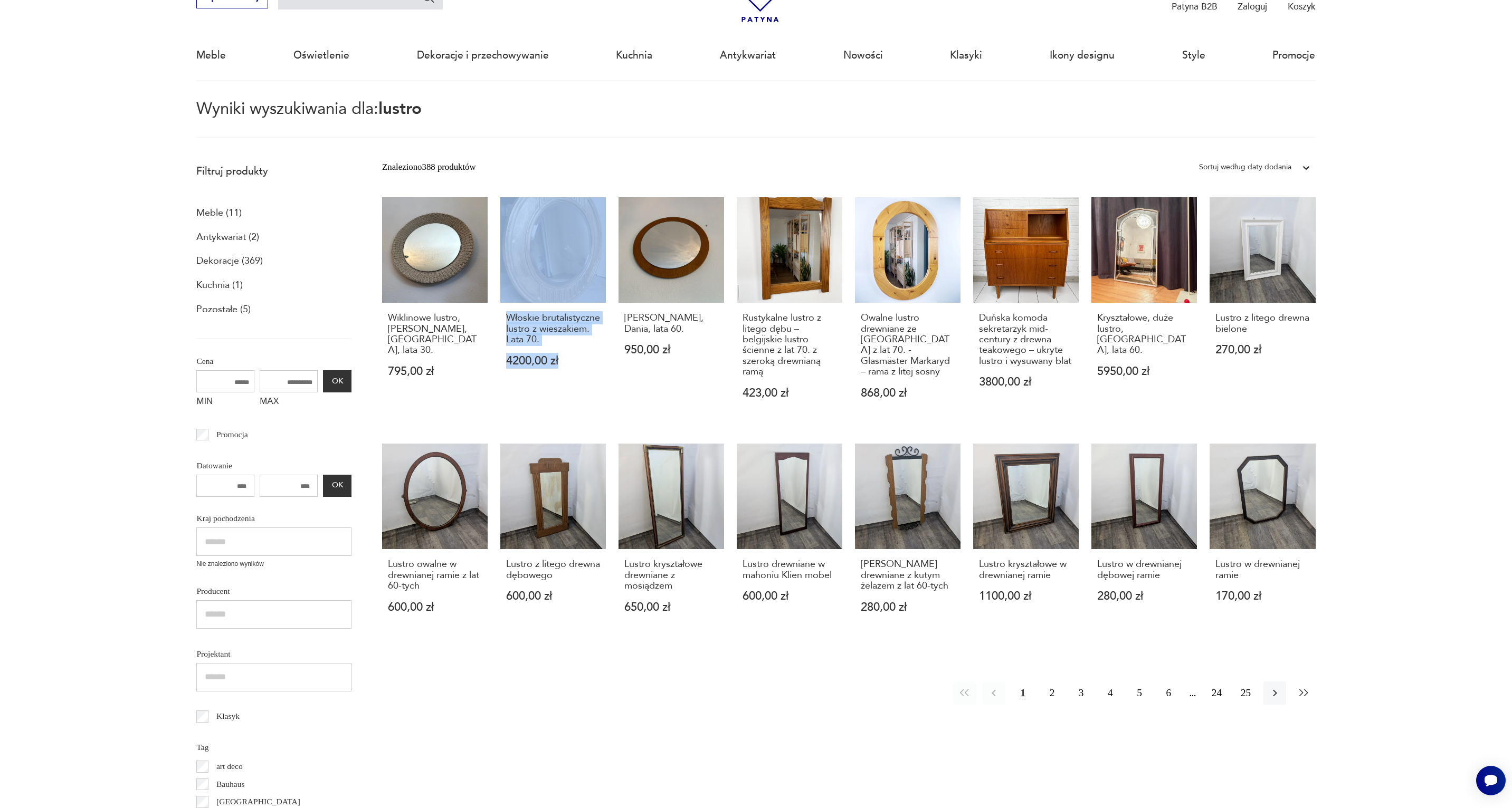
click at [1308, 694] on icon "button" at bounding box center [1303, 693] width 12 height 12
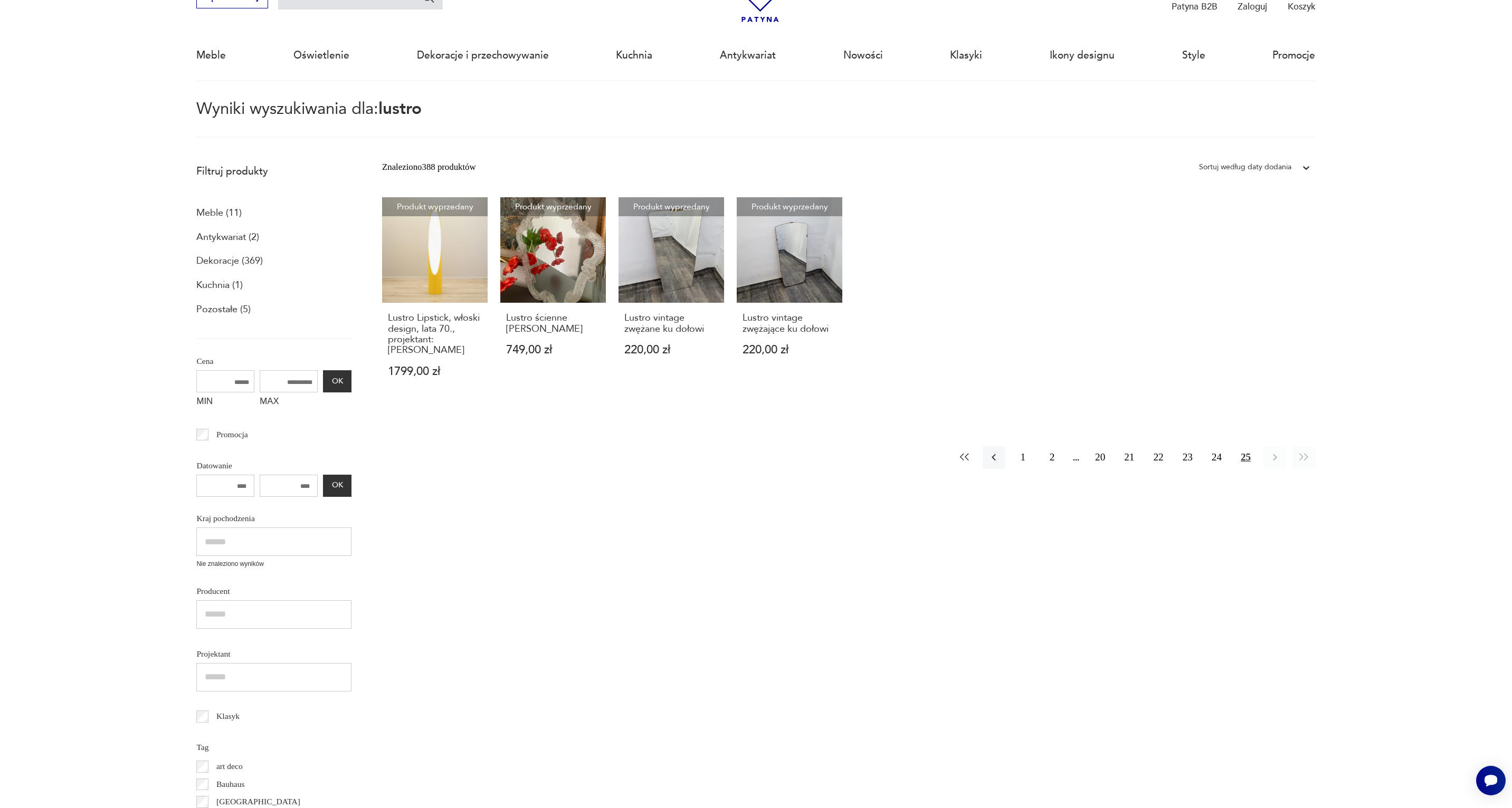
click at [963, 454] on icon "button" at bounding box center [964, 457] width 12 height 12
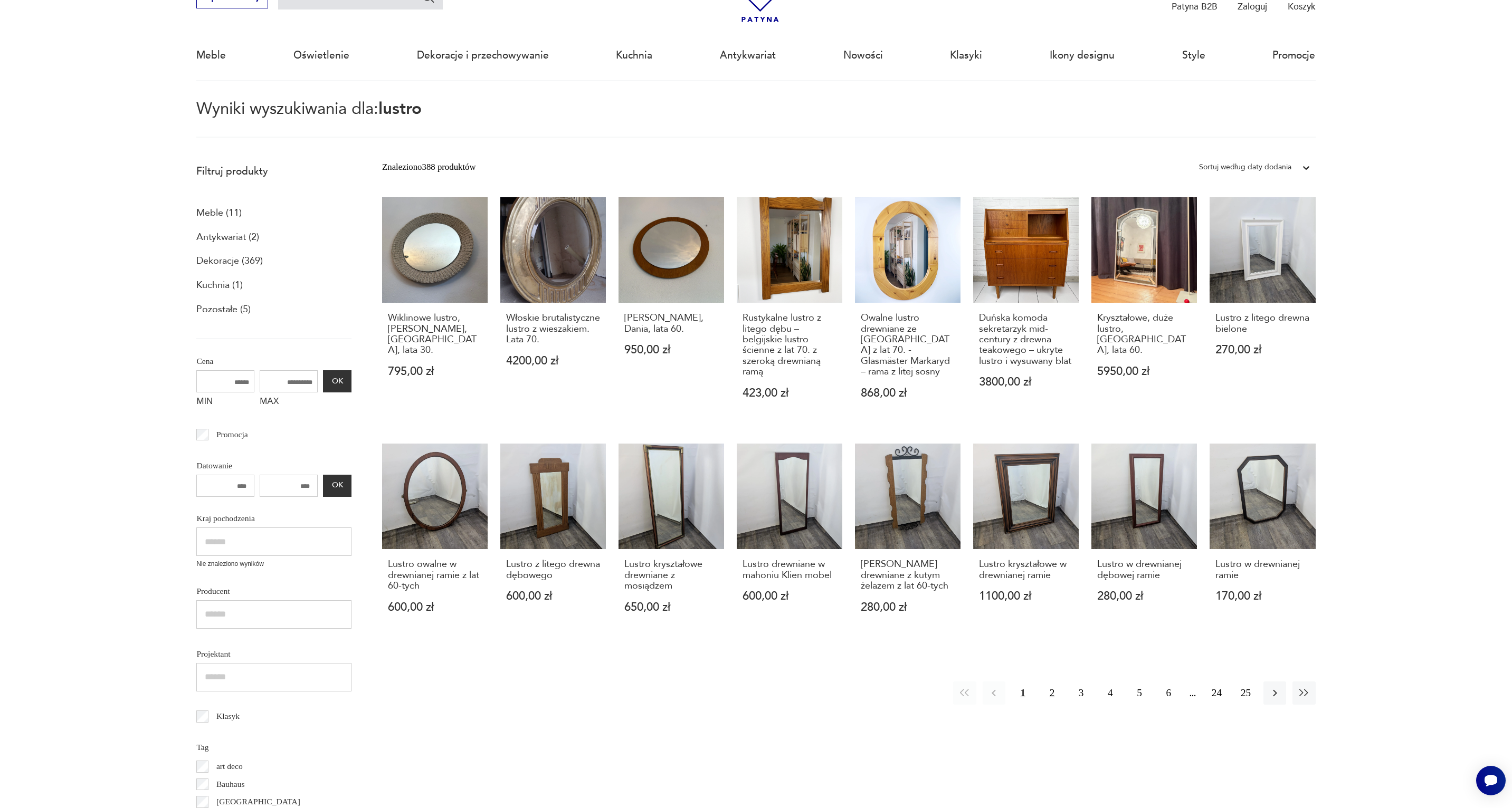
click at [1056, 693] on button "2" at bounding box center [1052, 693] width 22 height 22
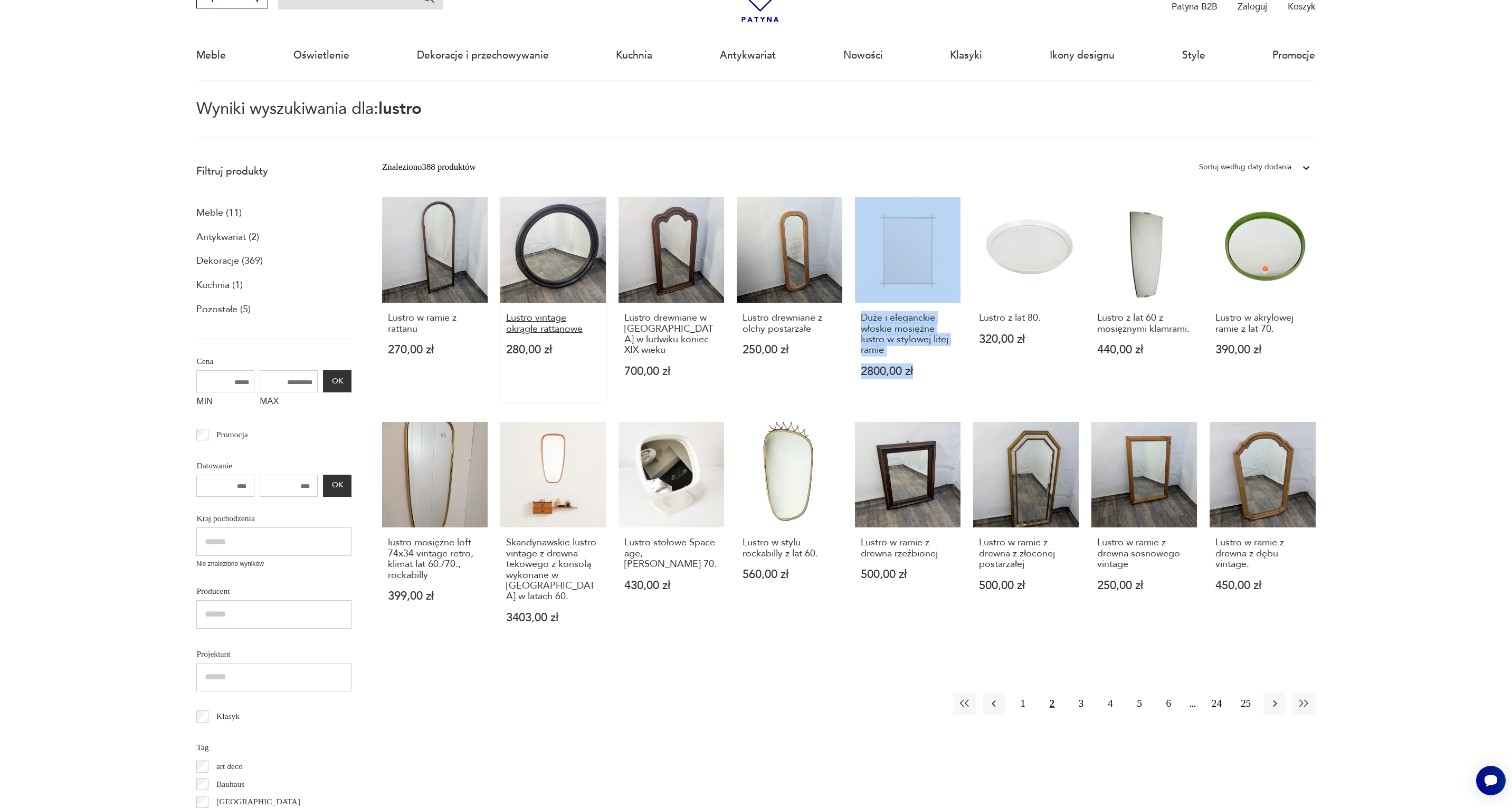
click at [549, 327] on h3 "Lustro vintage okrągłe rattanowe" at bounding box center [553, 323] width 94 height 22
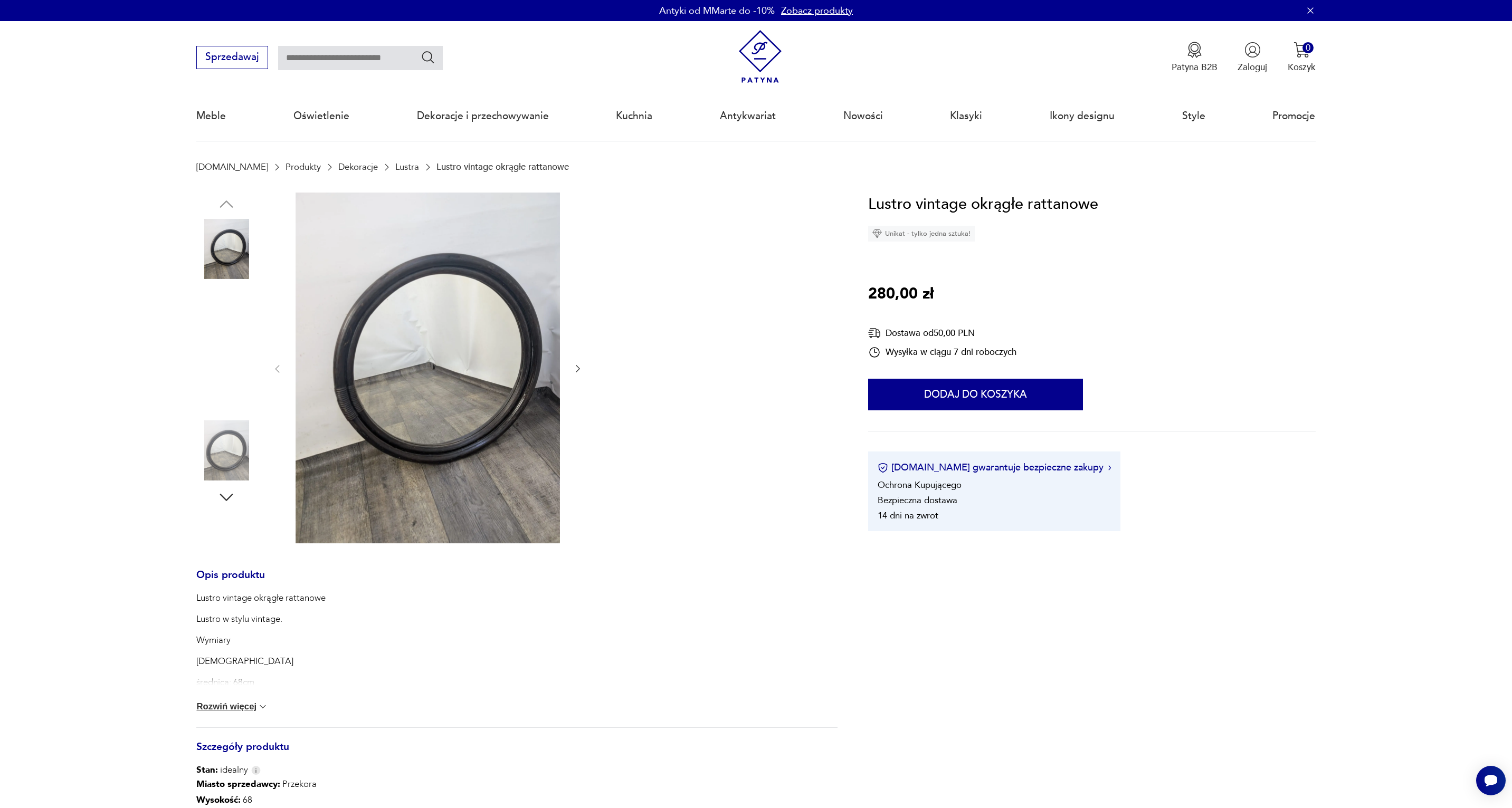
click at [223, 300] on img at bounding box center [227, 316] width 60 height 60
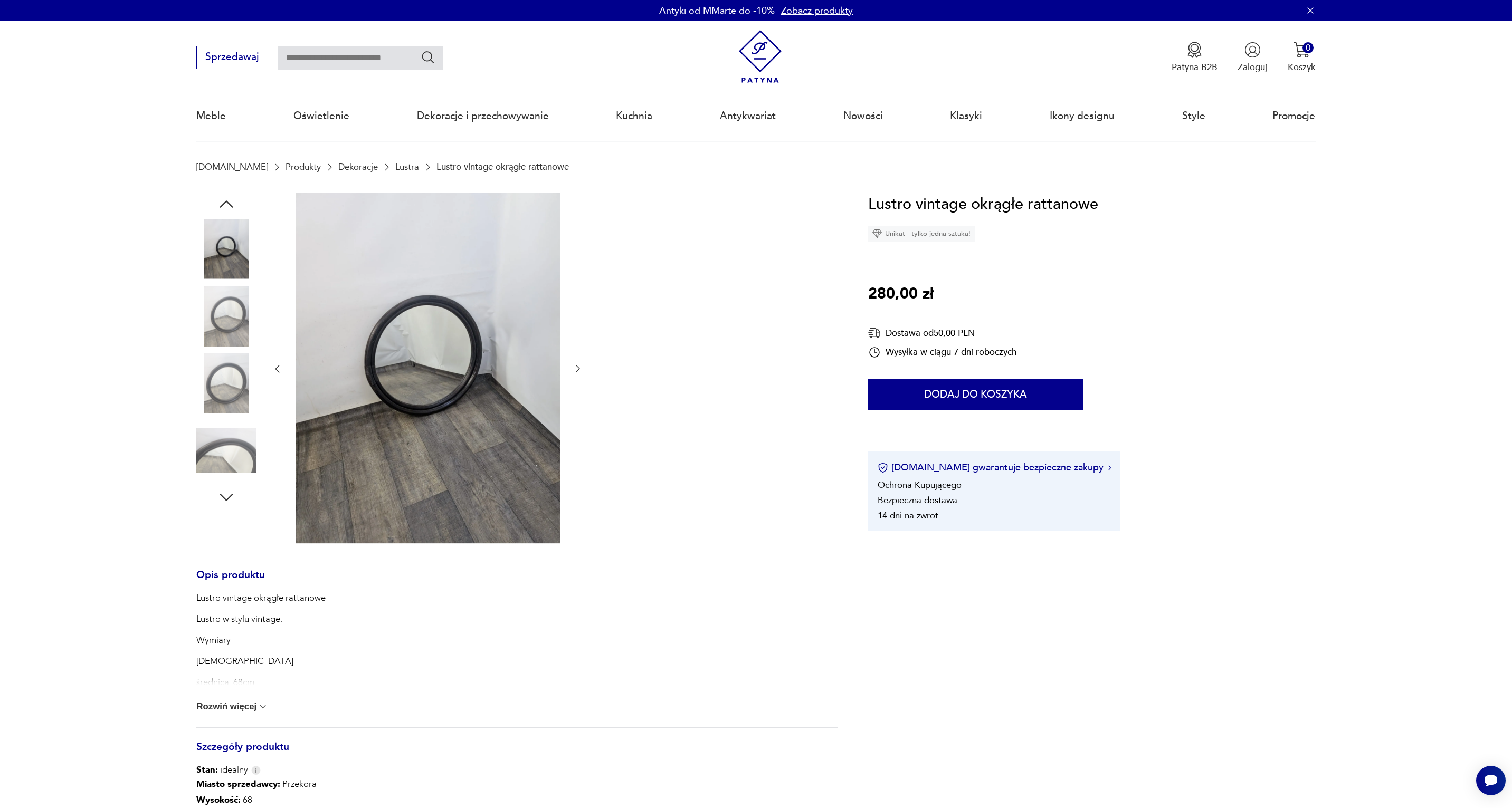
click at [223, 337] on img at bounding box center [227, 316] width 60 height 60
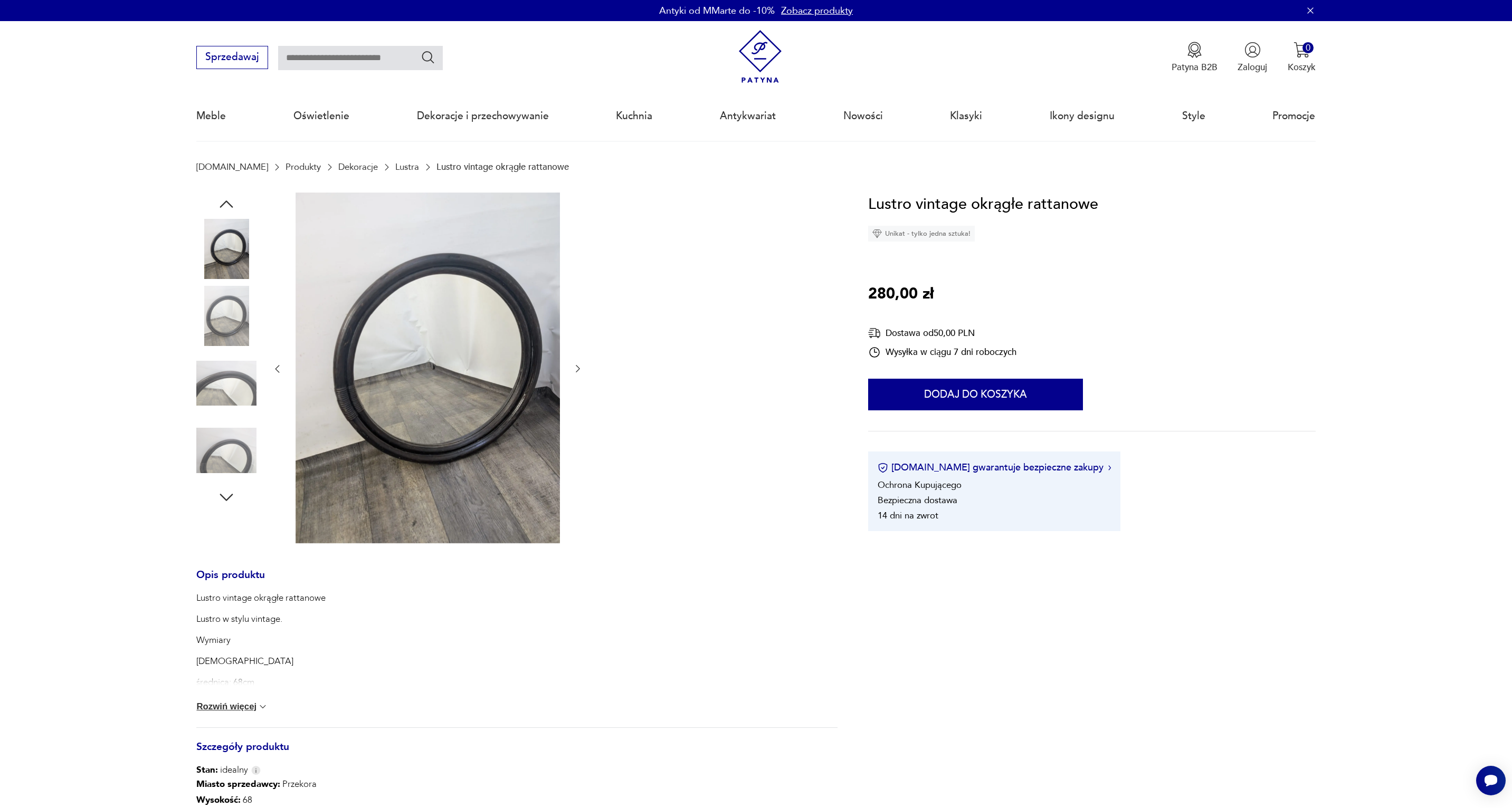
click at [229, 375] on img at bounding box center [227, 383] width 60 height 60
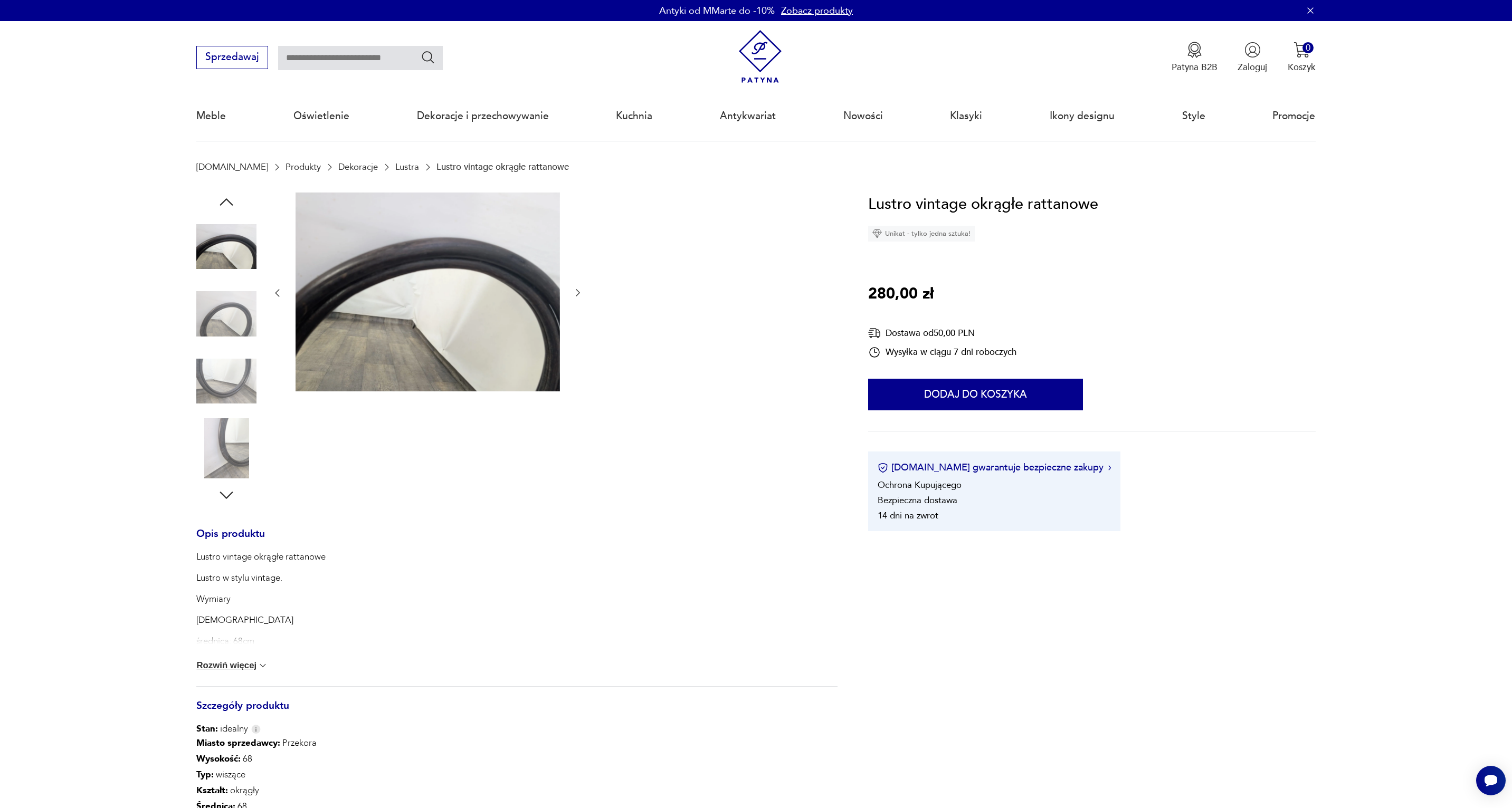
click at [228, 389] on img at bounding box center [227, 382] width 60 height 60
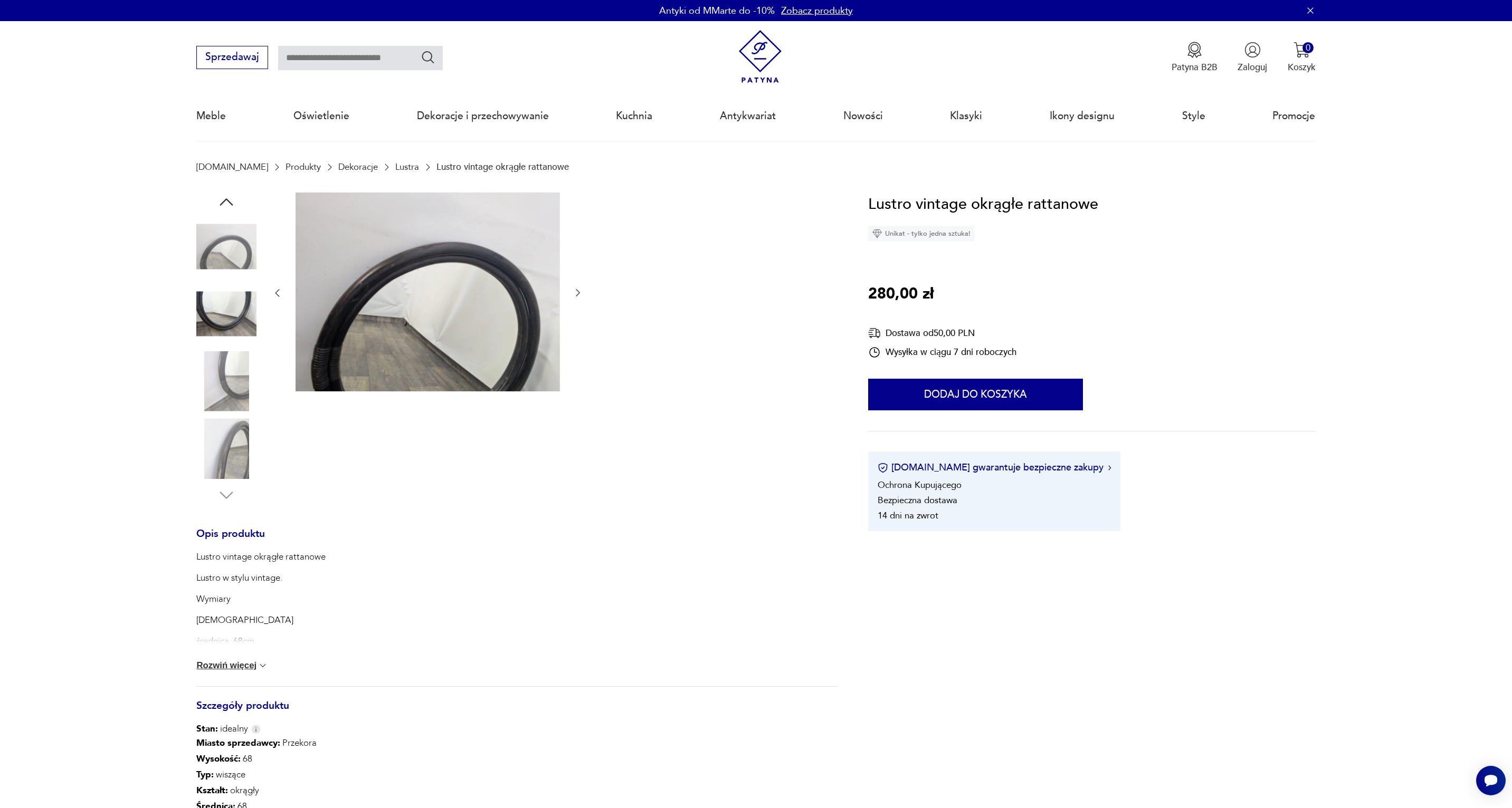
click at [228, 399] on img at bounding box center [227, 382] width 60 height 60
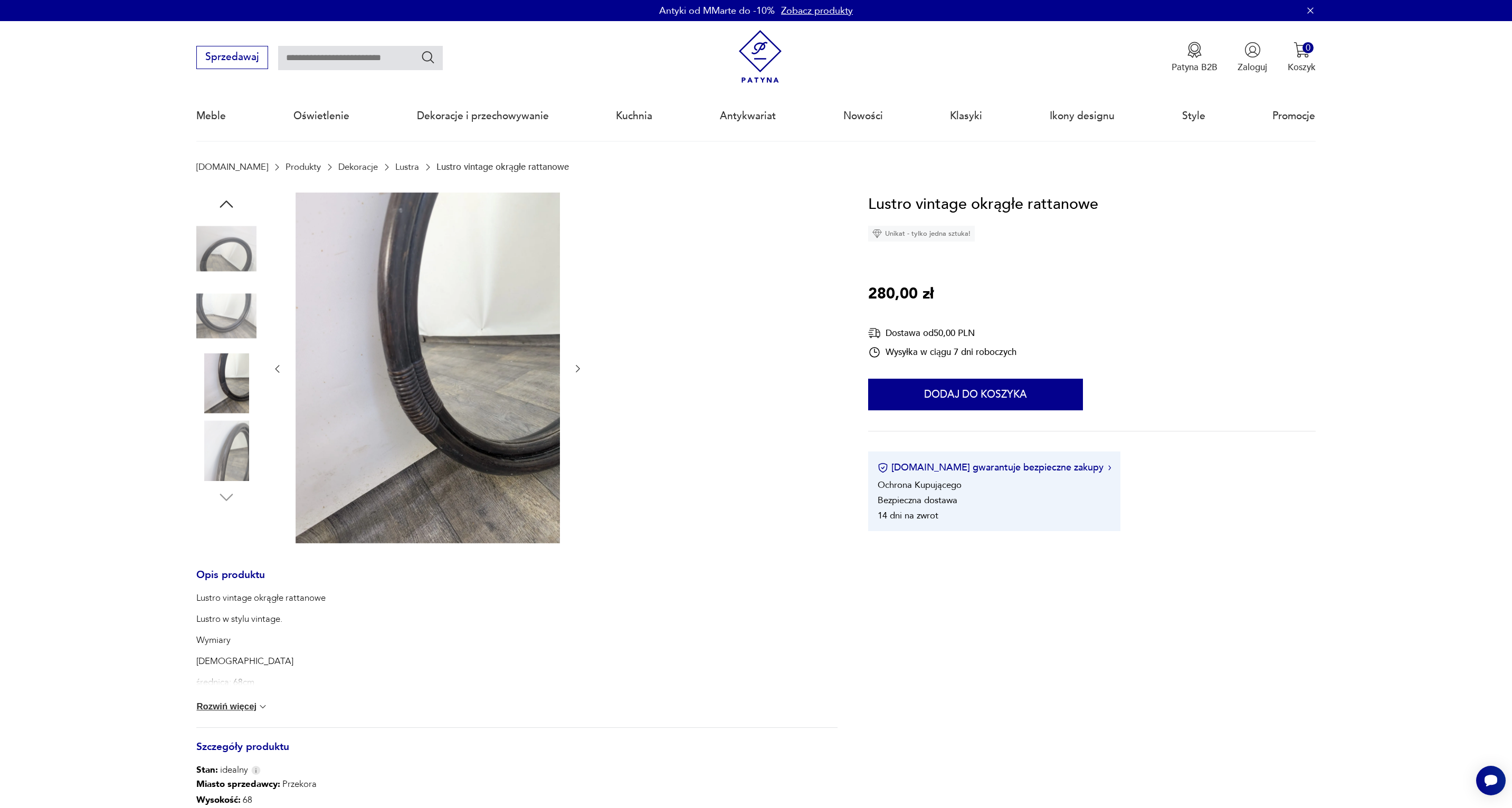
click at [229, 435] on img at bounding box center [227, 451] width 60 height 60
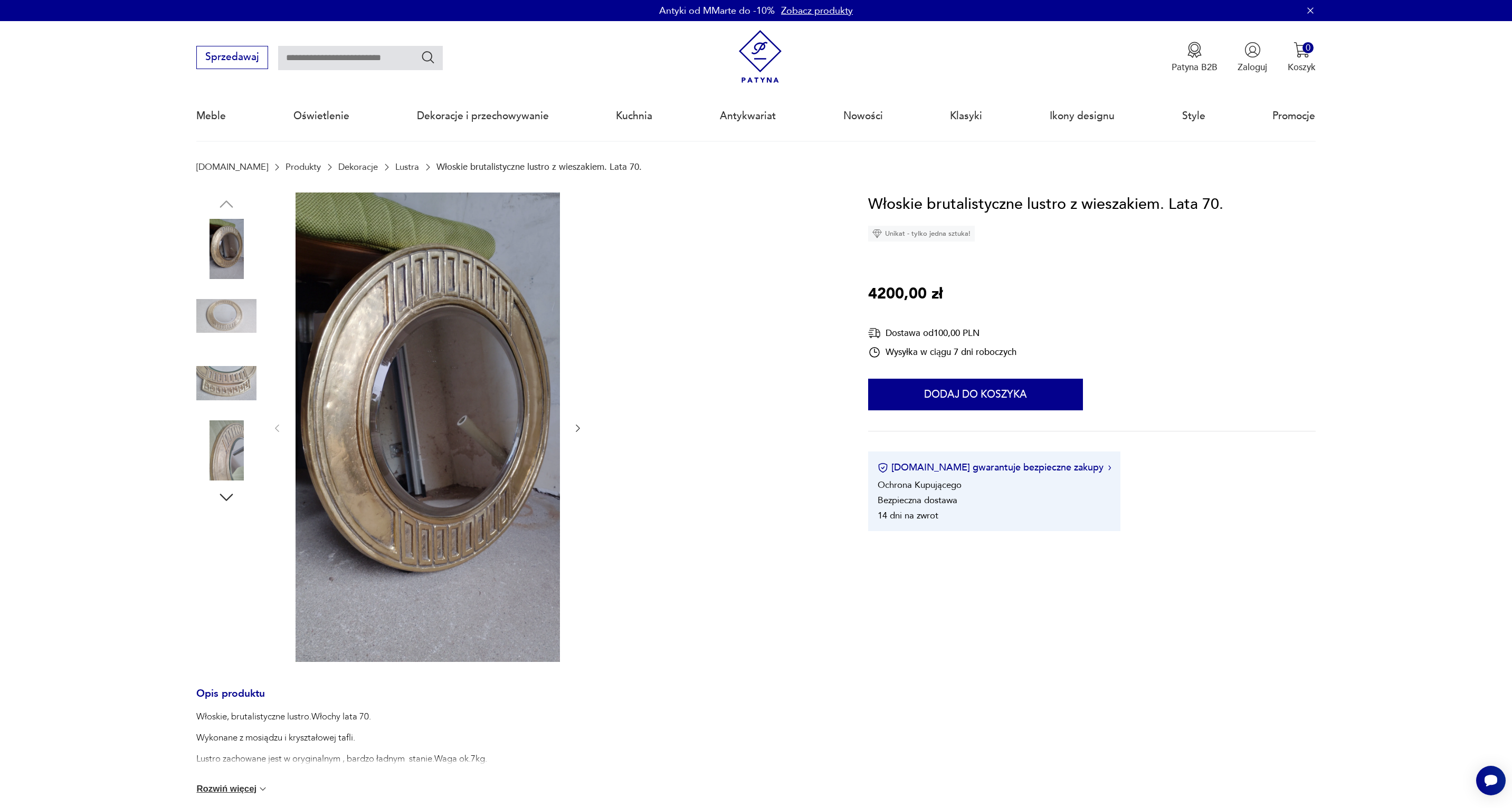
click at [218, 385] on img at bounding box center [227, 383] width 60 height 60
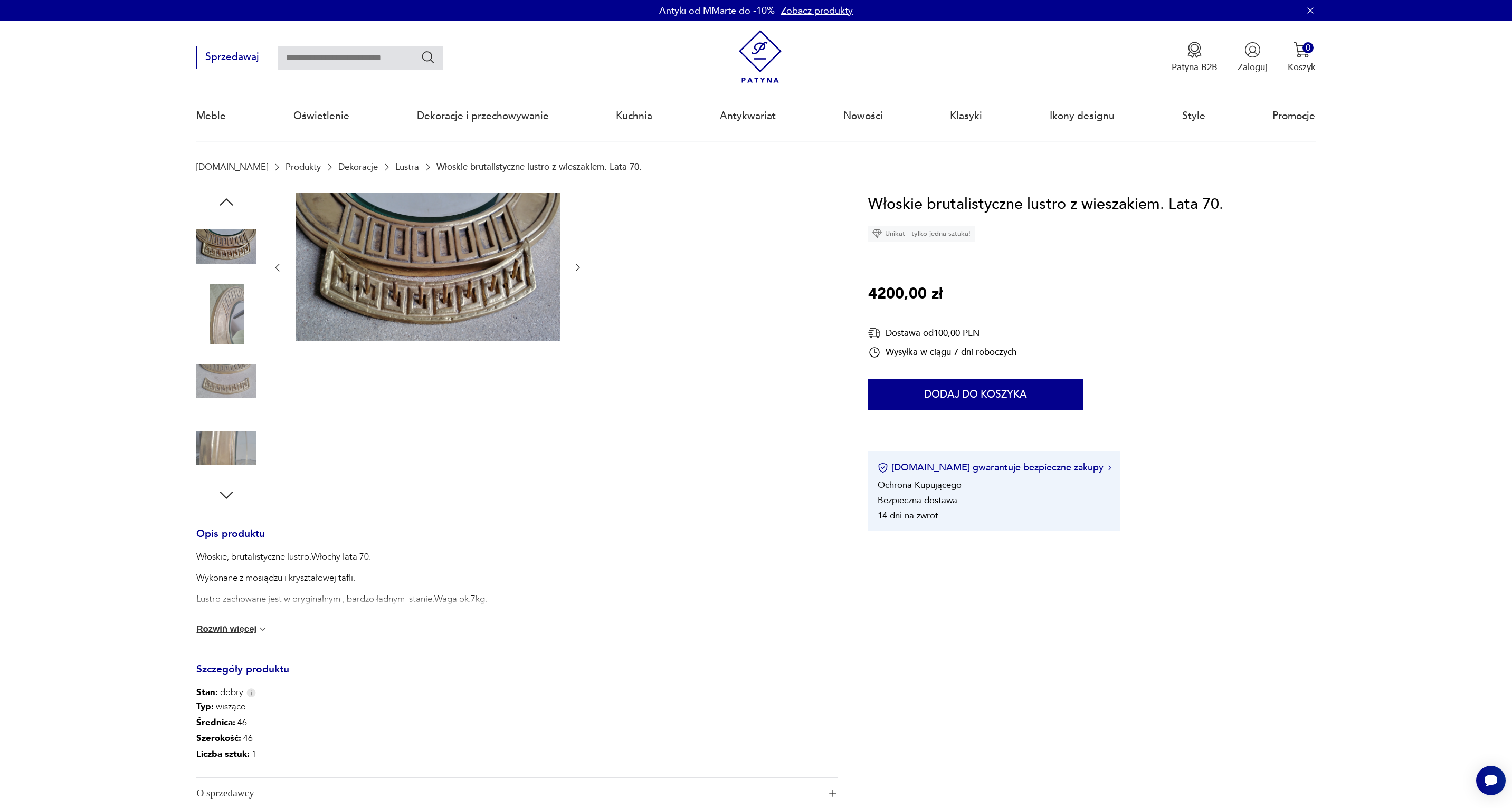
click at [397, 285] on img at bounding box center [428, 267] width 264 height 149
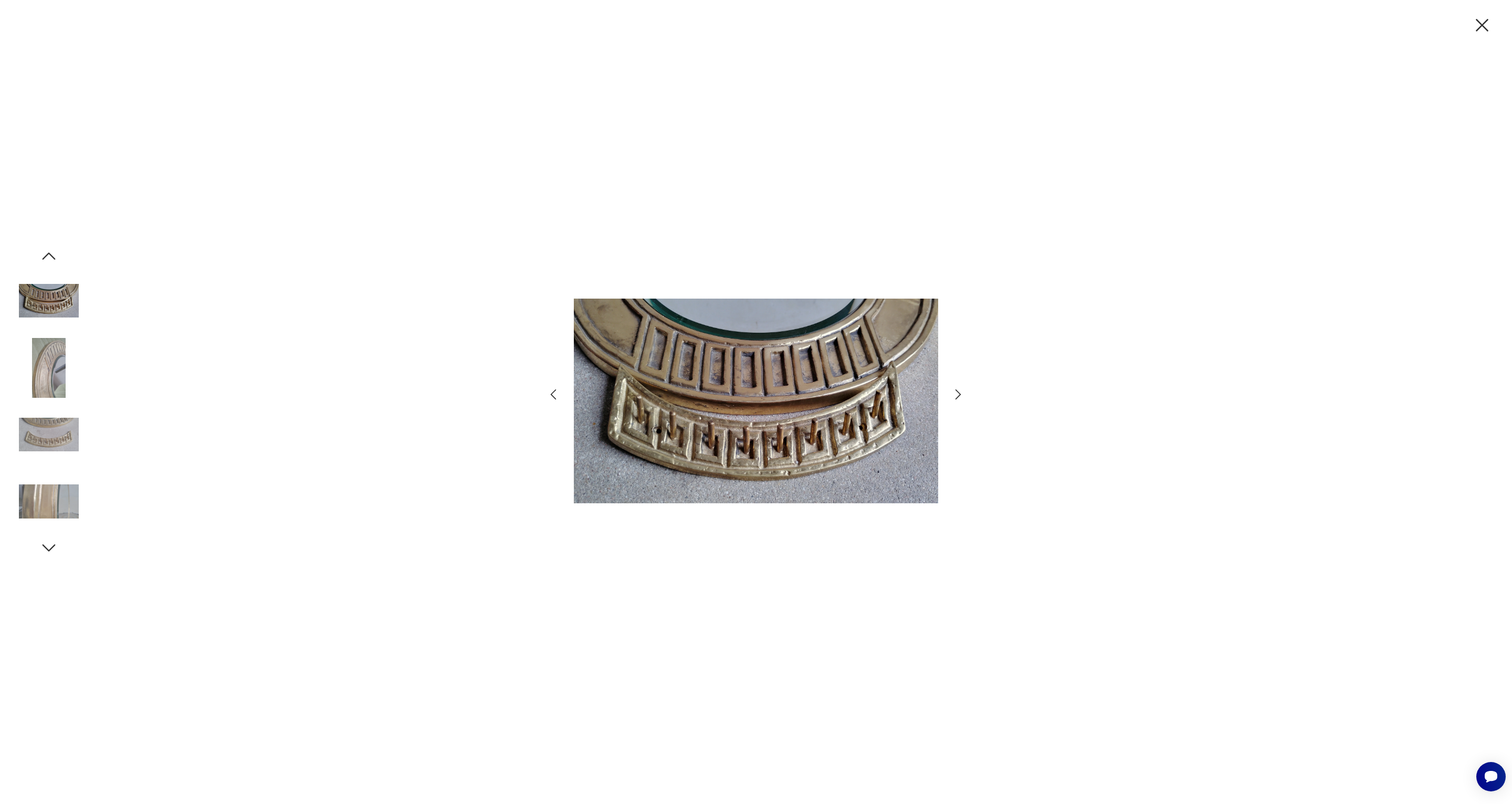
click at [50, 367] on img at bounding box center [49, 368] width 60 height 60
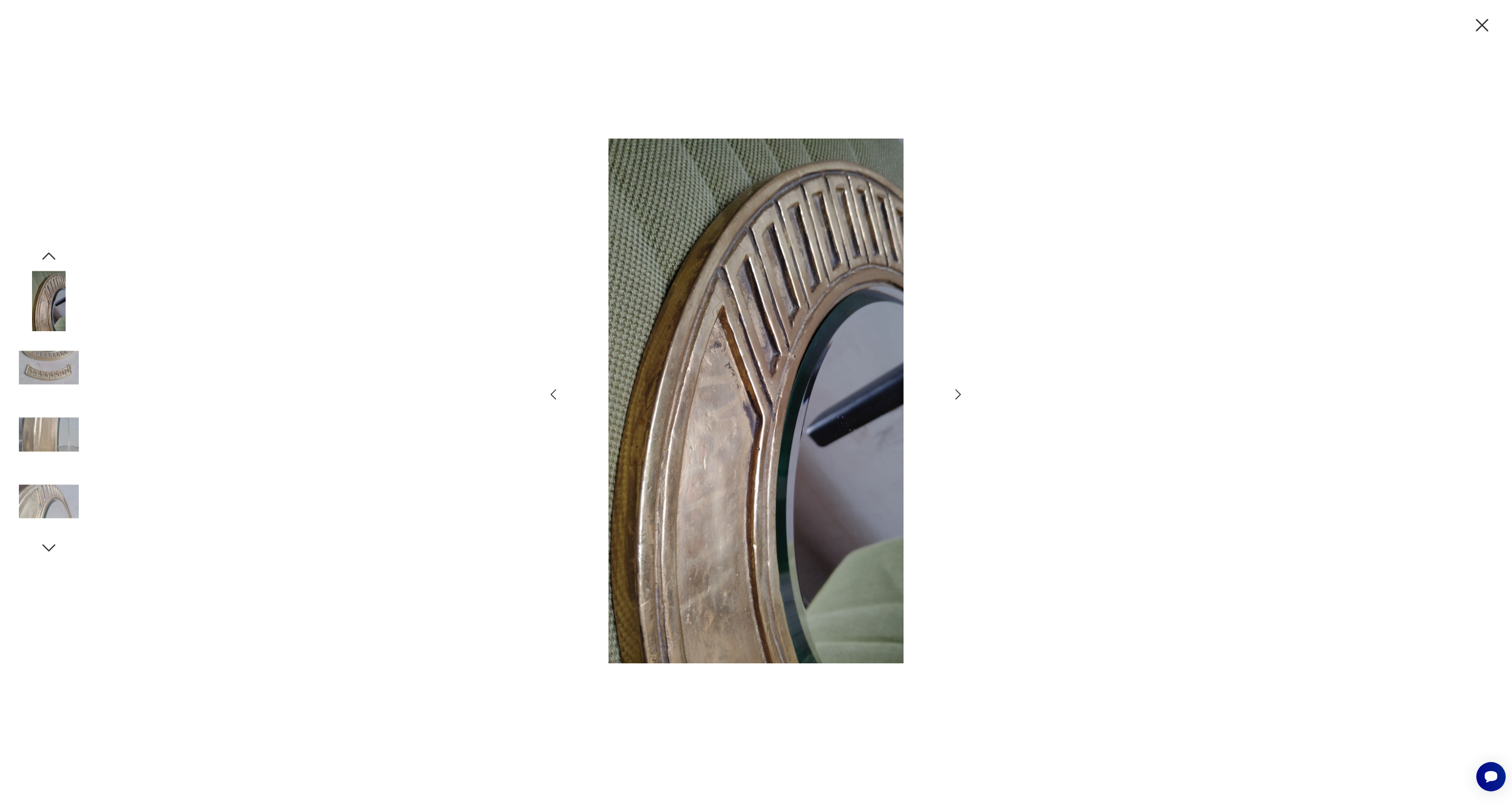
click at [50, 367] on img at bounding box center [49, 368] width 60 height 60
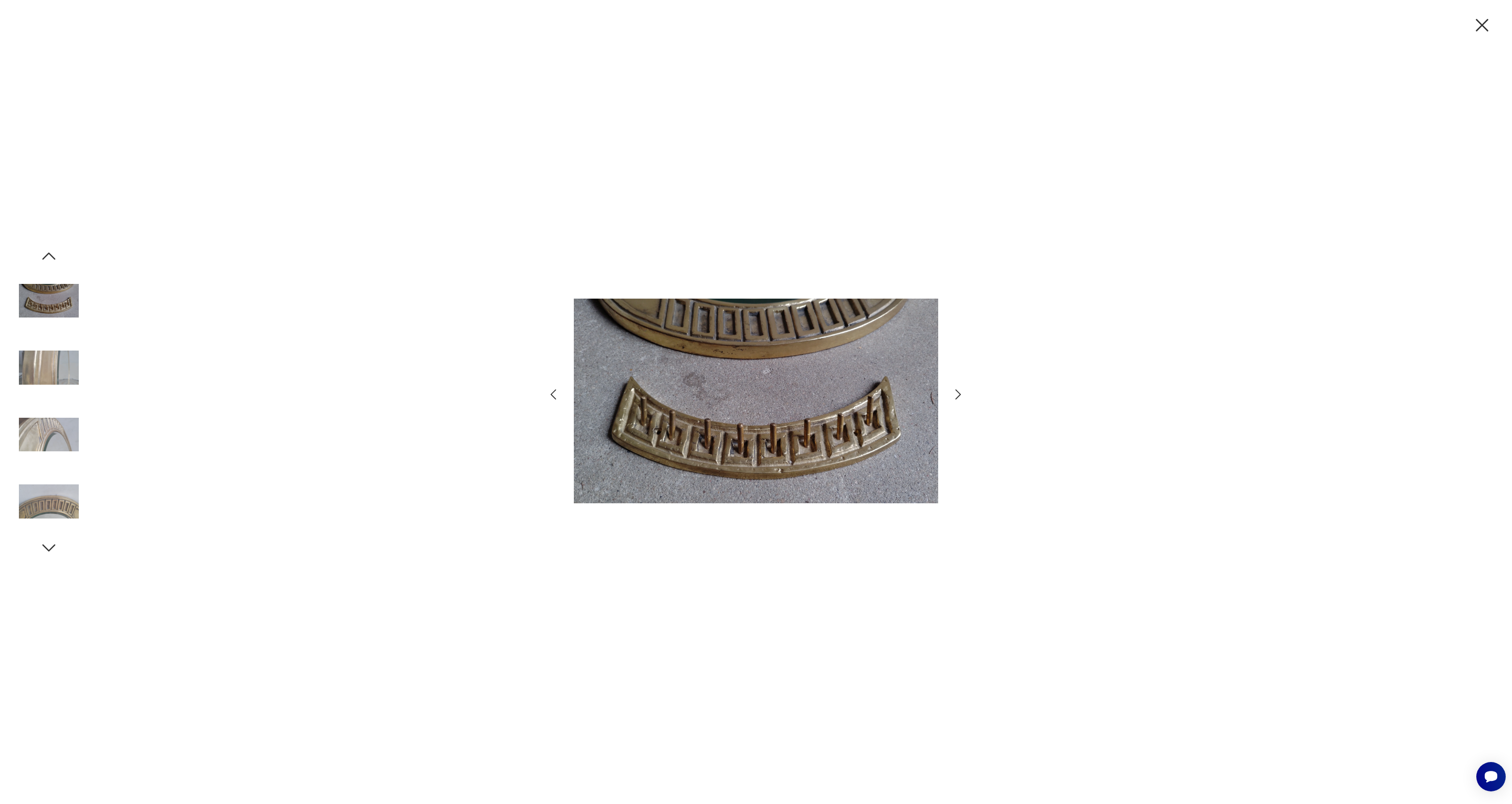
click at [50, 367] on img at bounding box center [49, 368] width 60 height 60
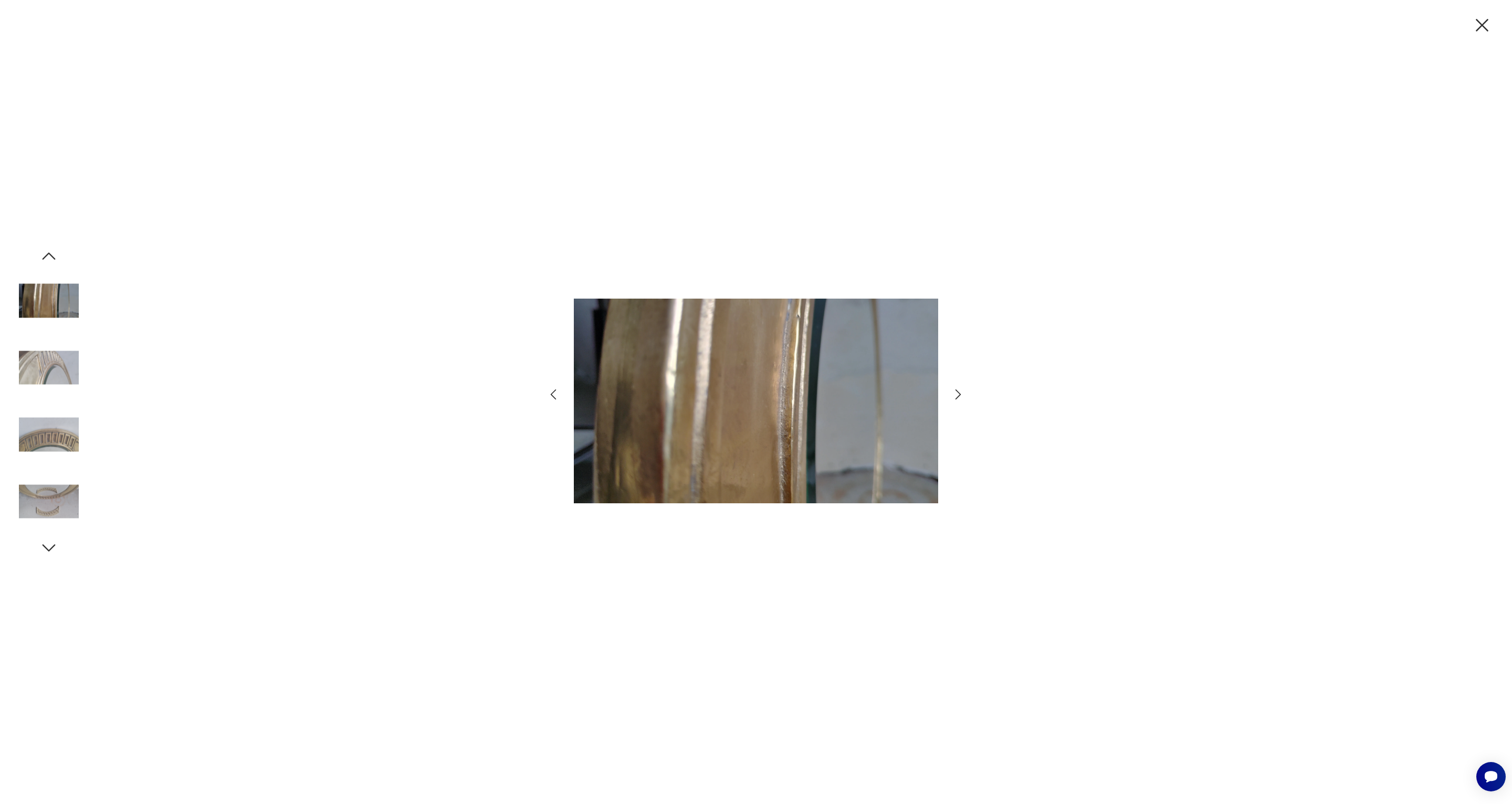
click at [50, 367] on img at bounding box center [49, 368] width 60 height 60
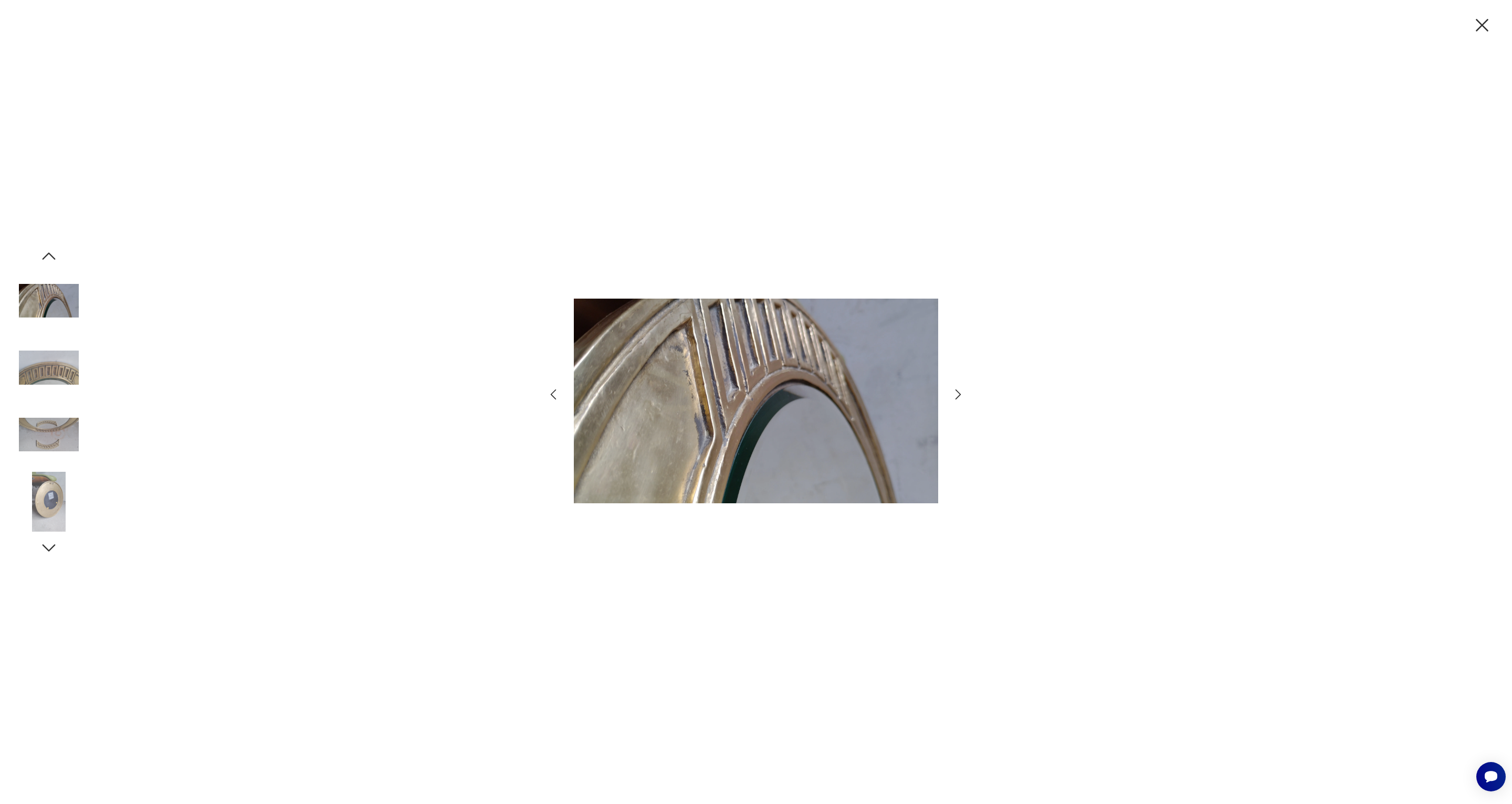
click at [50, 367] on img at bounding box center [49, 368] width 60 height 60
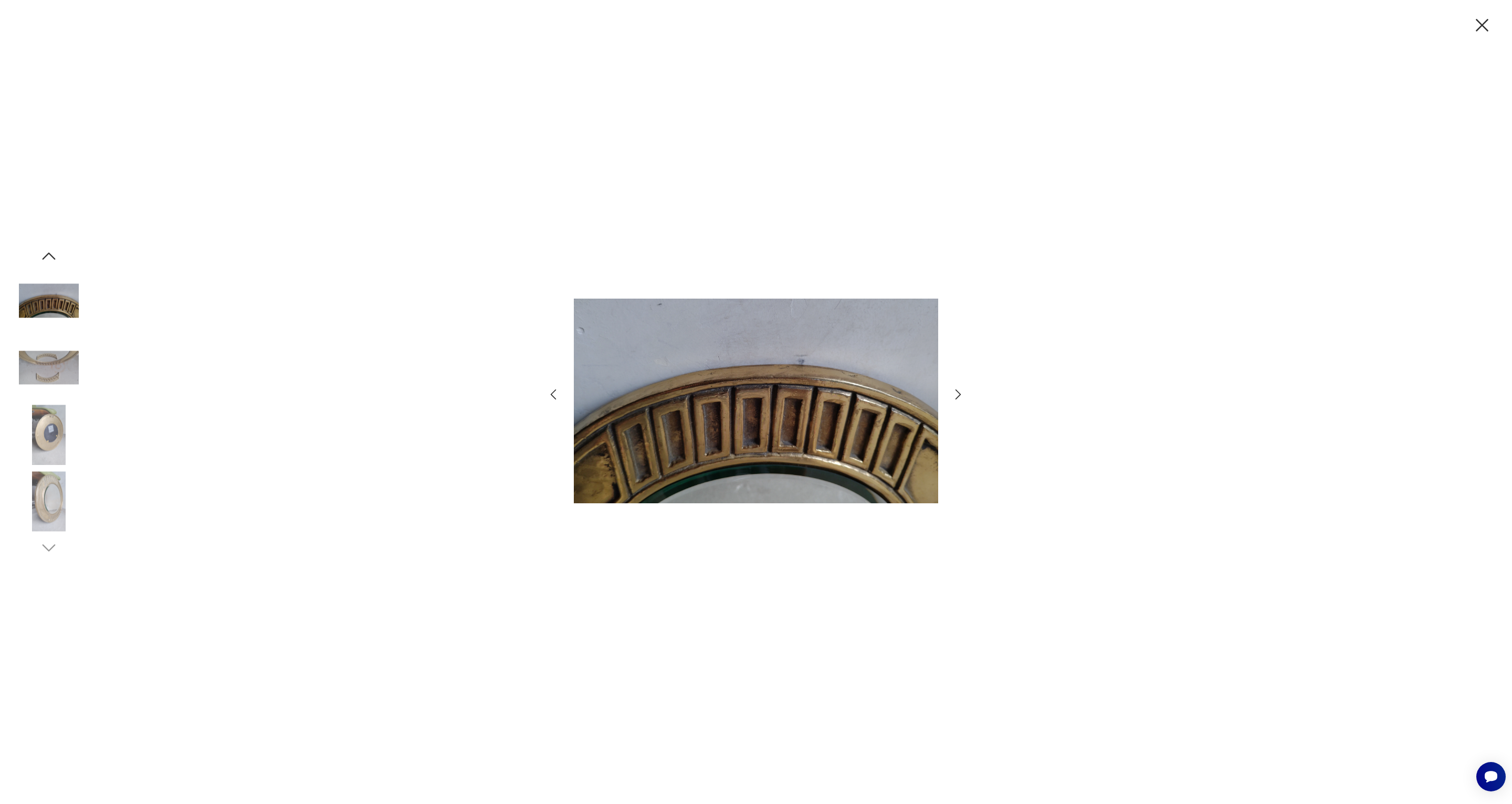
click at [50, 367] on img at bounding box center [49, 368] width 60 height 60
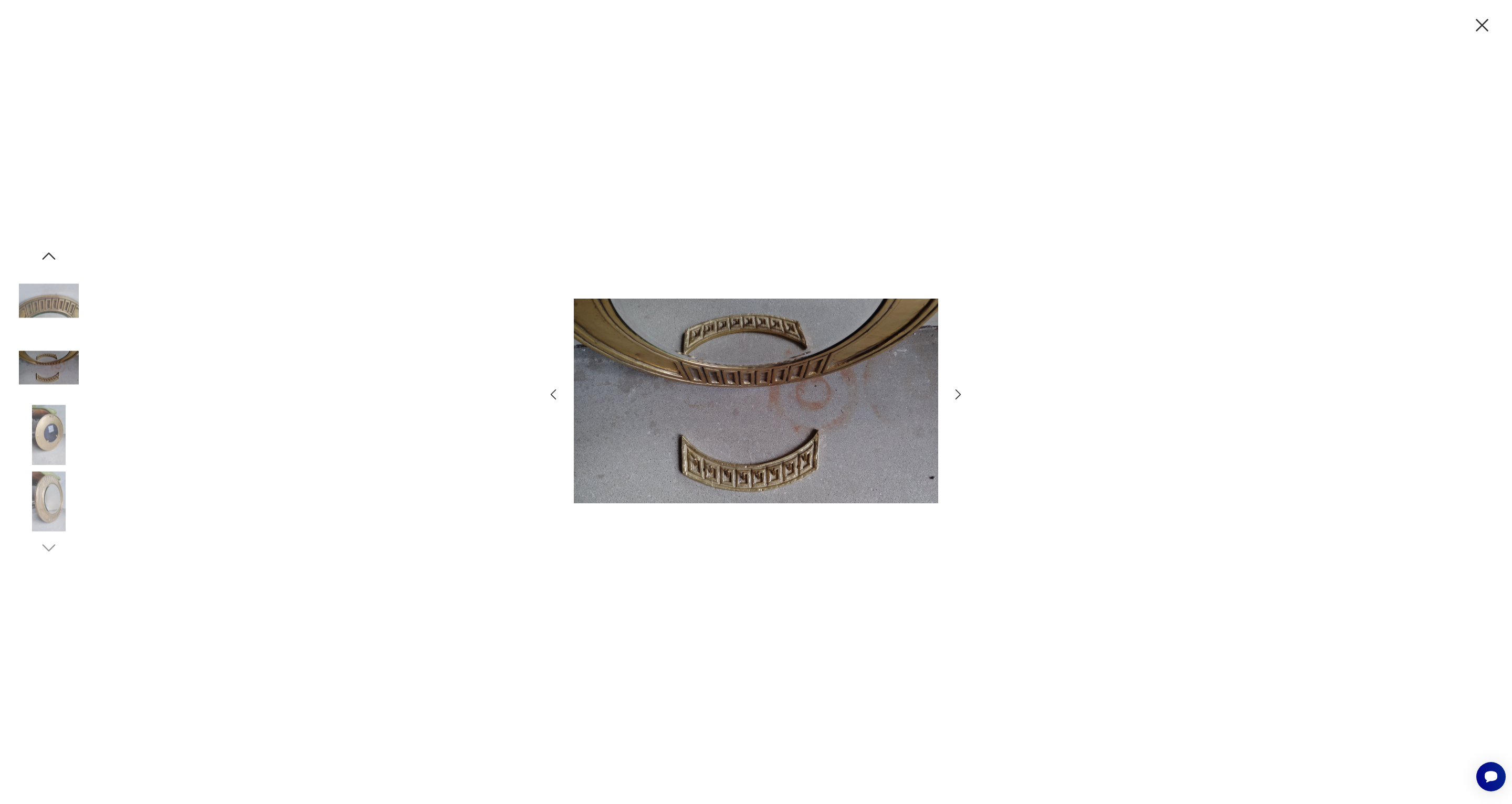
click at [50, 367] on img at bounding box center [49, 368] width 60 height 60
click at [56, 295] on img at bounding box center [49, 301] width 60 height 60
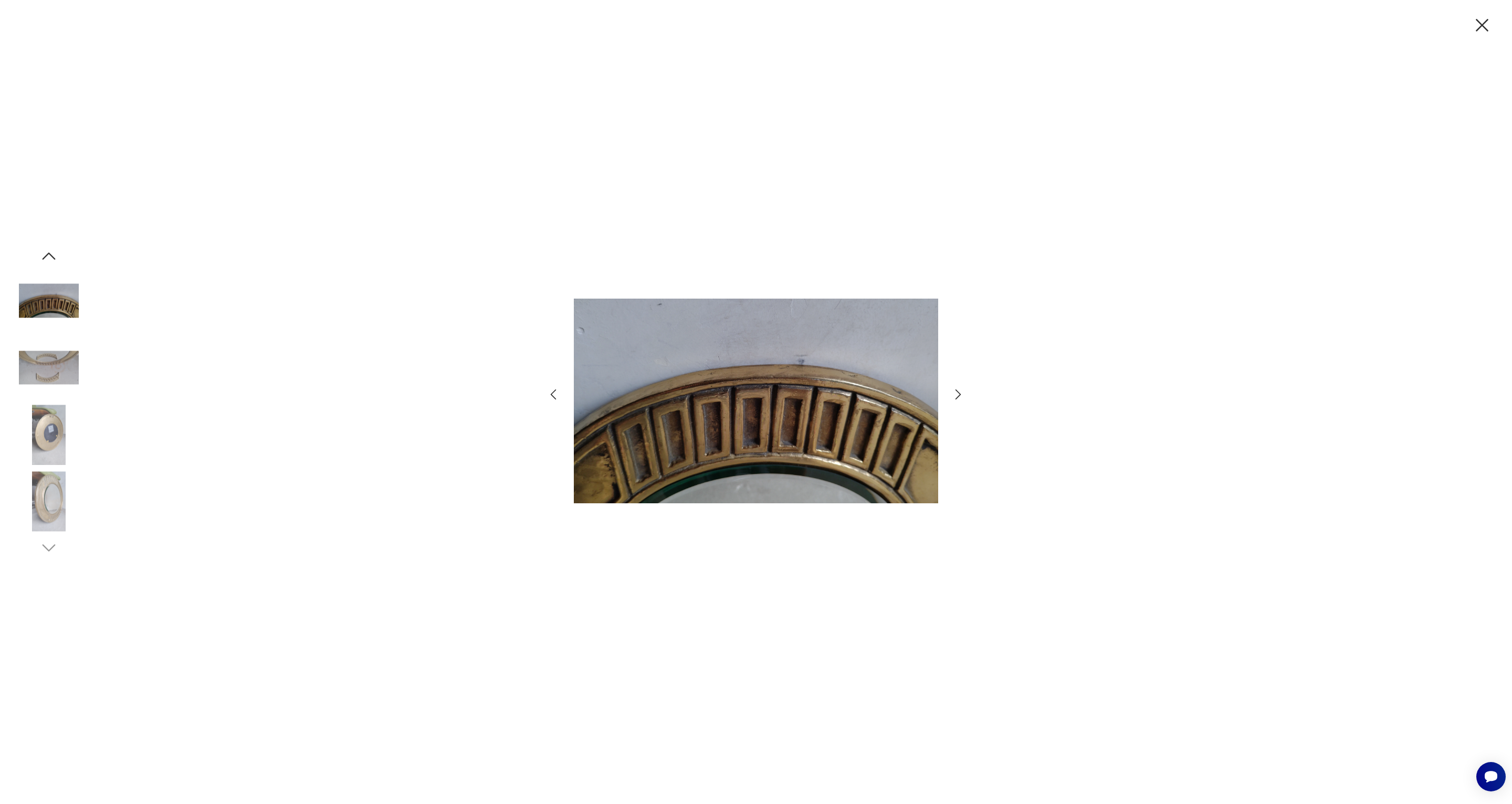
click at [53, 255] on icon "button" at bounding box center [49, 256] width 19 height 19
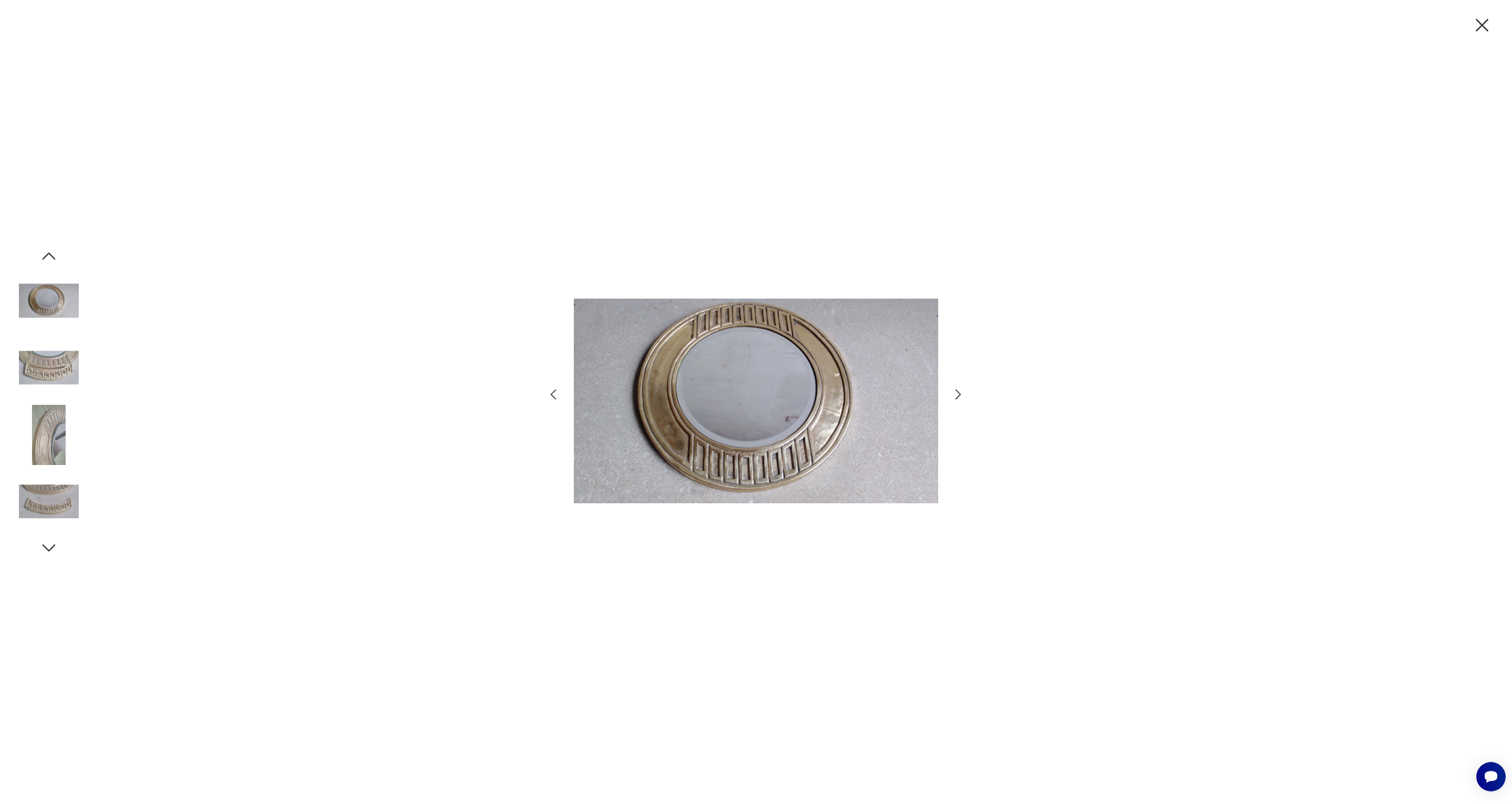
click at [53, 255] on icon "button" at bounding box center [49, 256] width 19 height 19
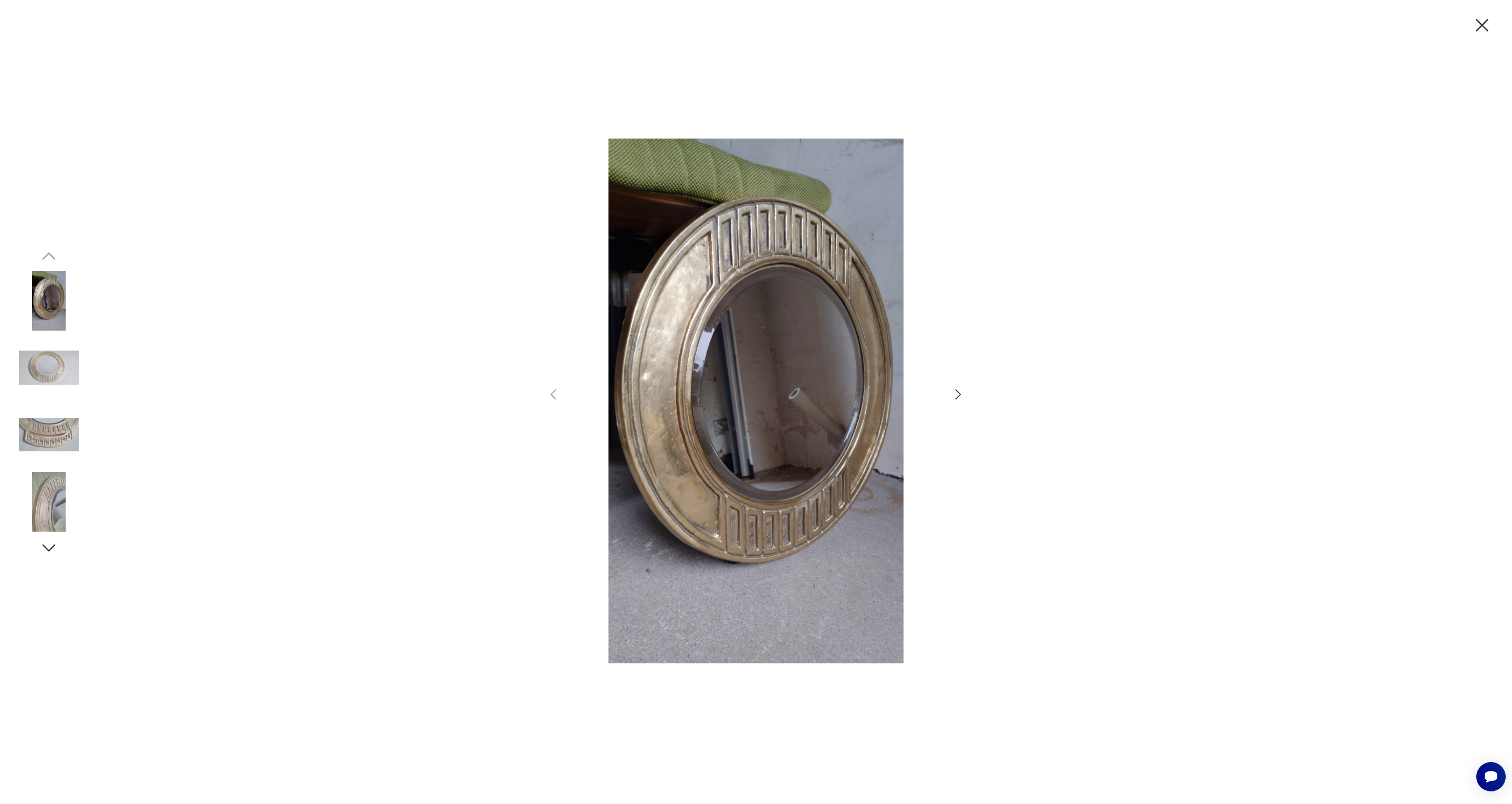
click at [39, 369] on img at bounding box center [49, 368] width 60 height 60
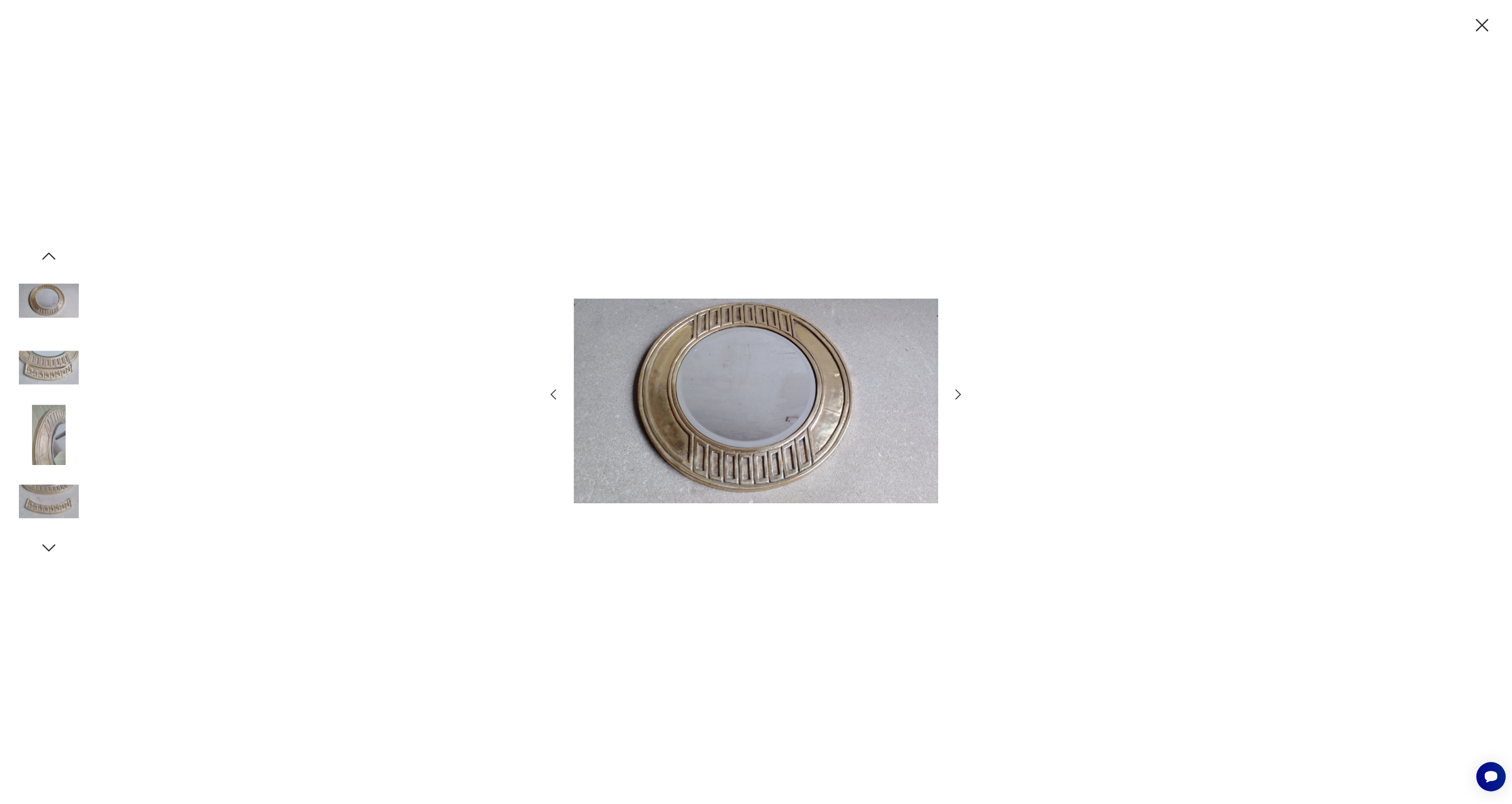
click at [731, 387] on img at bounding box center [756, 401] width 365 height 525
click at [1479, 28] on icon "button" at bounding box center [1481, 25] width 12 height 12
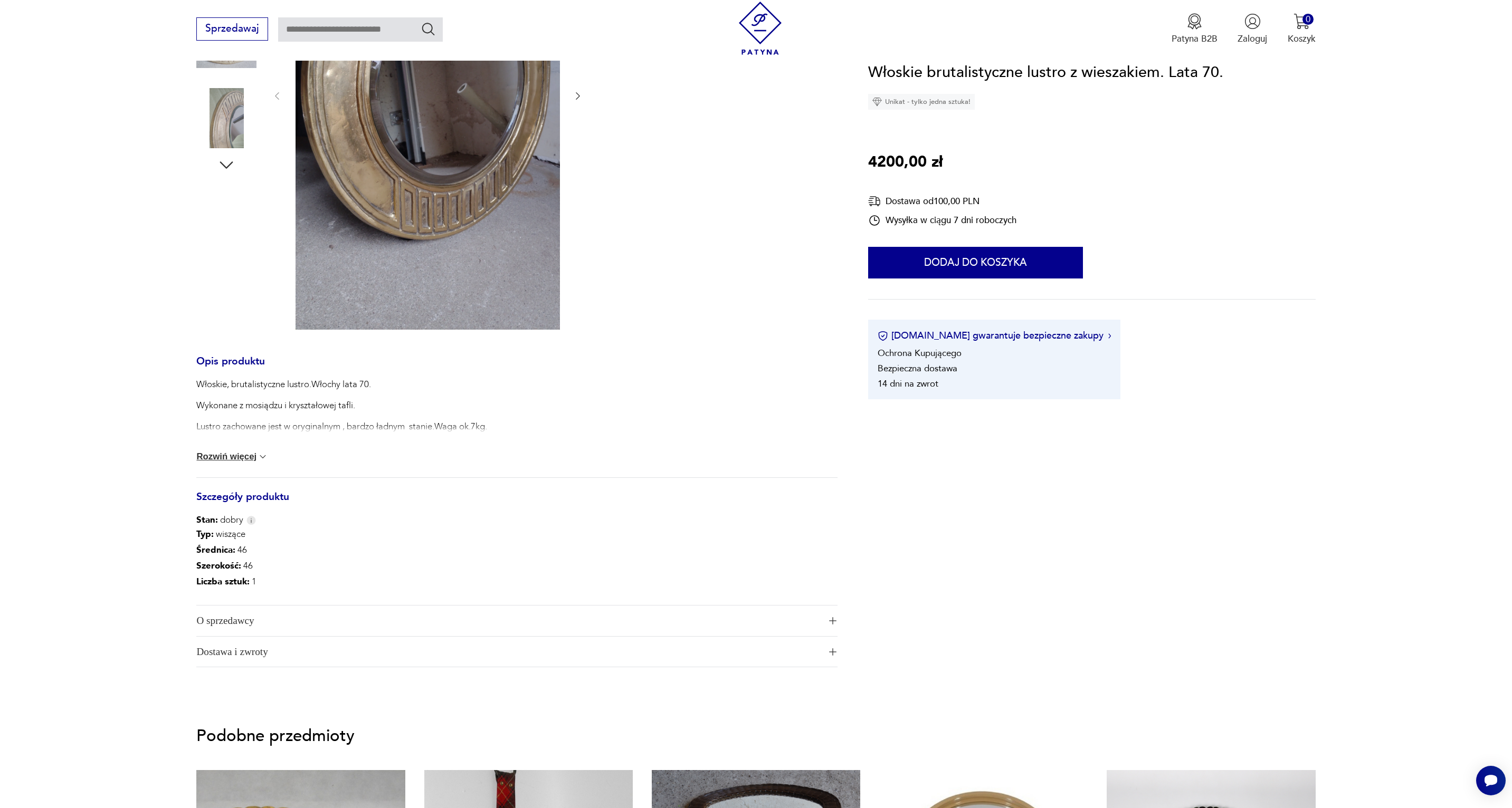
scroll to position [387, 0]
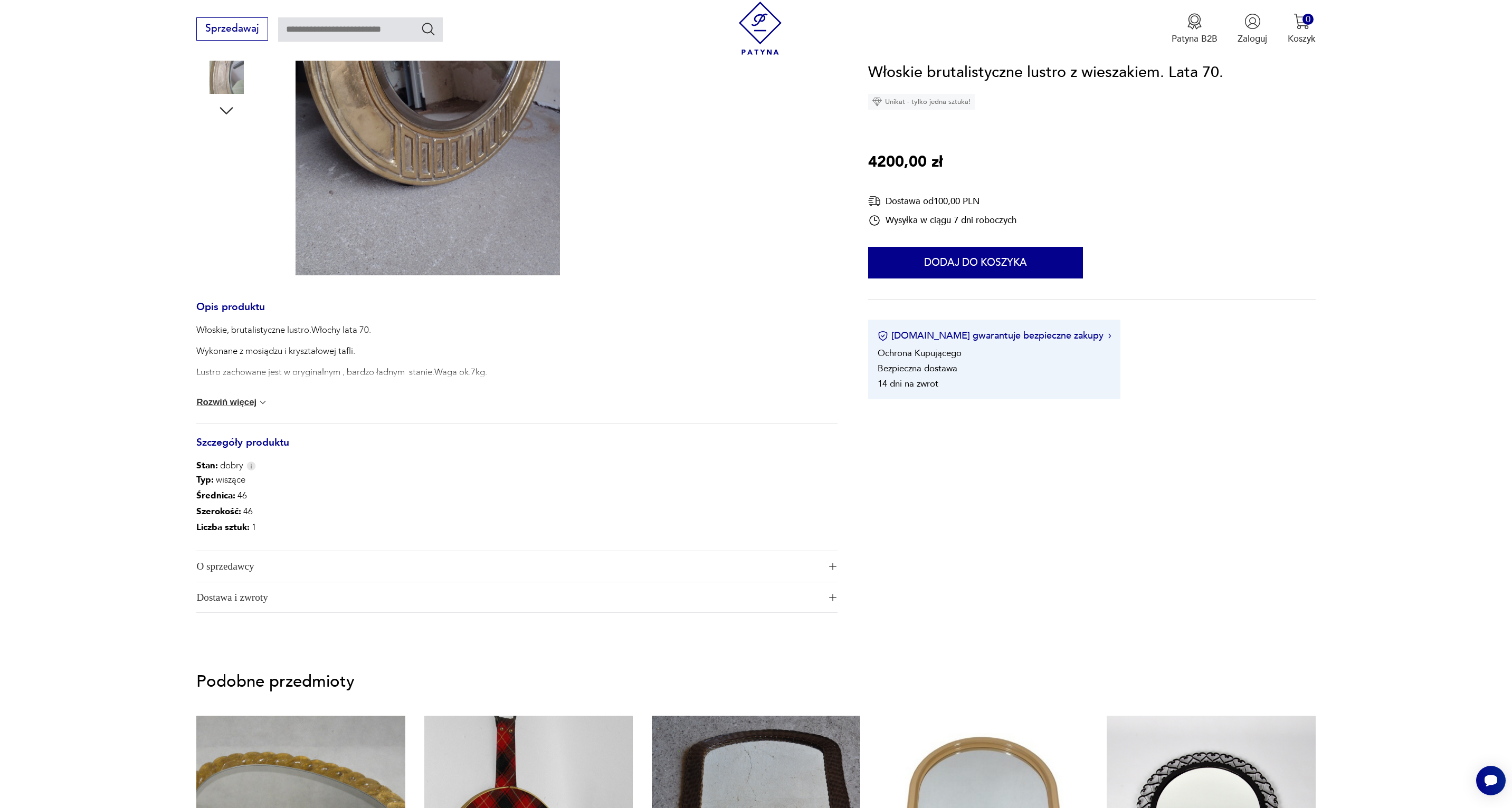
click at [237, 409] on div "Włoskie, brutalistyczne lustro.Włochy lata 70. Wykonane z mosiądzu i kryształow…" at bounding box center [517, 373] width 641 height 99
click at [237, 402] on button "Rozwiń więcej" at bounding box center [232, 403] width 72 height 11
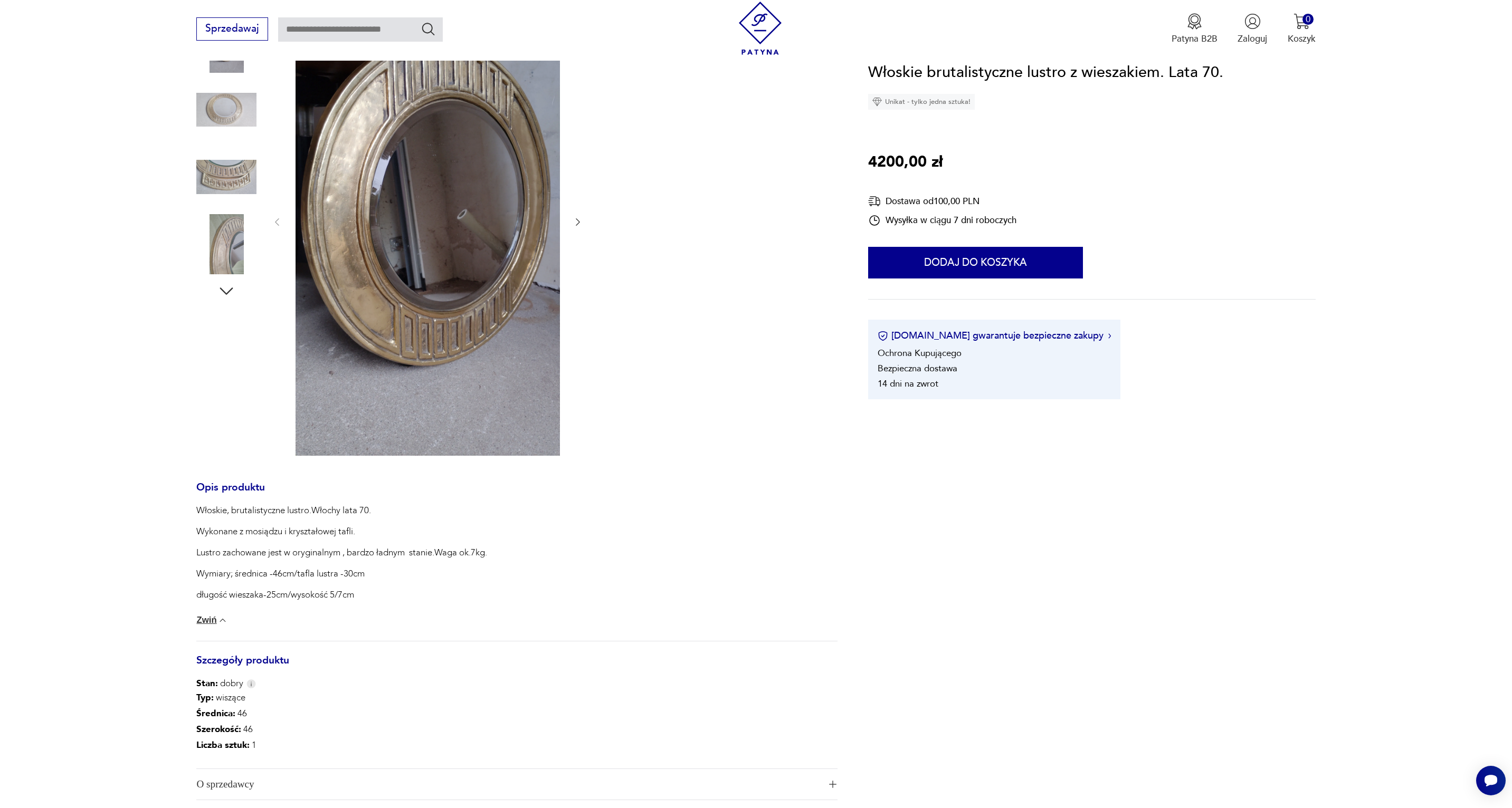
scroll to position [199, 0]
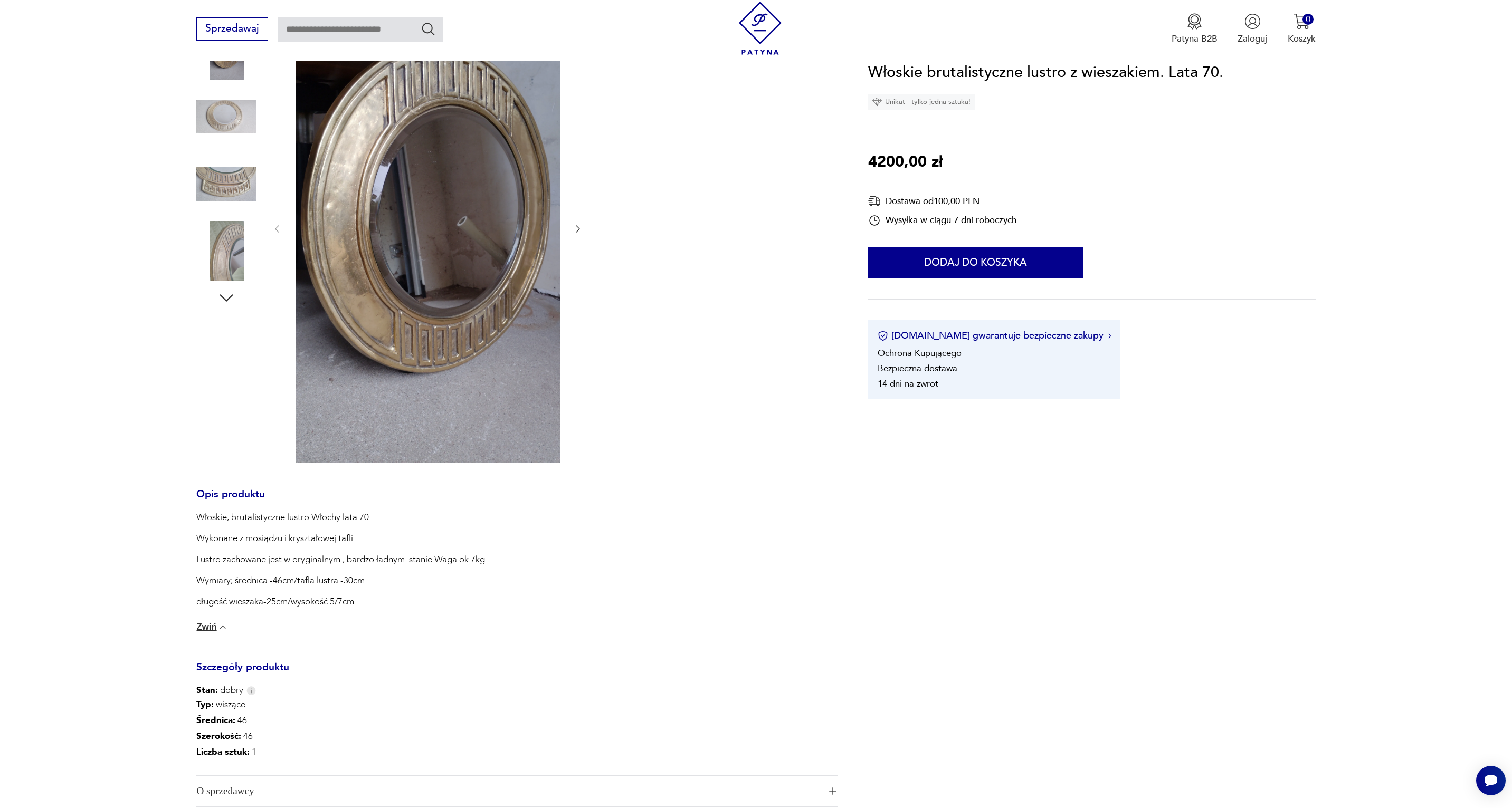
click at [440, 244] on img at bounding box center [428, 228] width 264 height 470
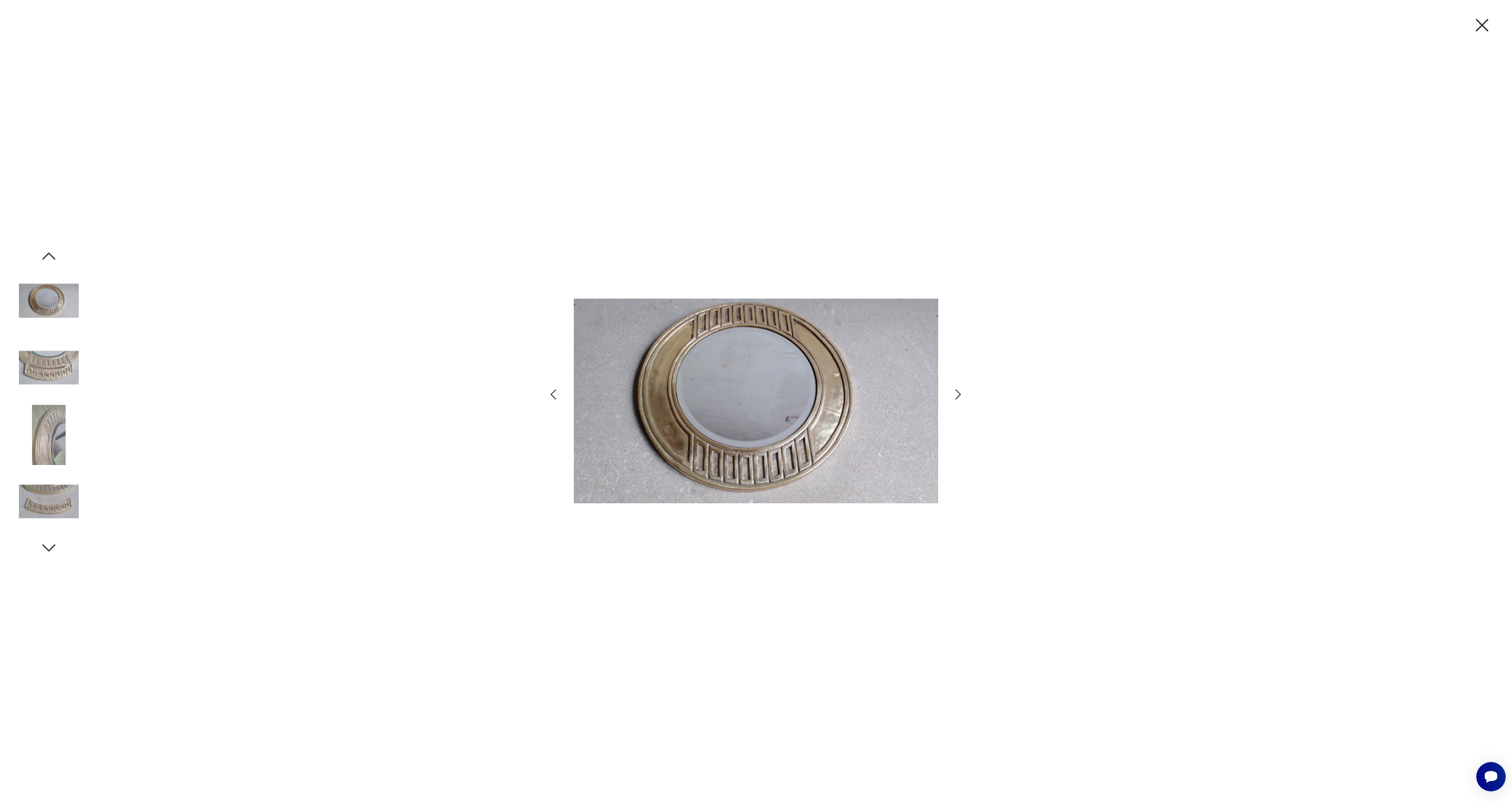
click at [825, 427] on img at bounding box center [756, 401] width 365 height 525
click at [39, 361] on img at bounding box center [49, 368] width 60 height 60
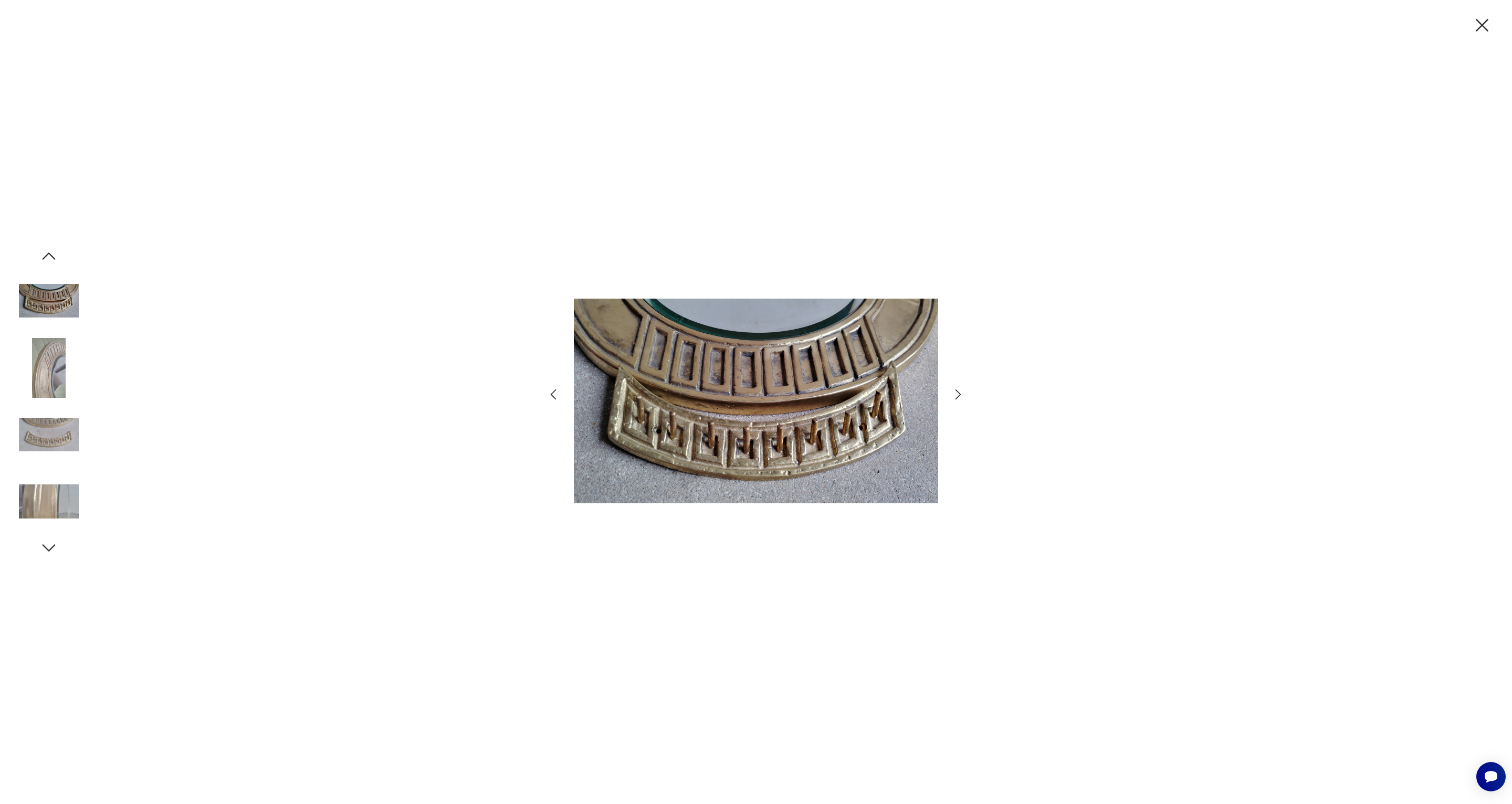
click at [47, 381] on img at bounding box center [49, 368] width 60 height 60
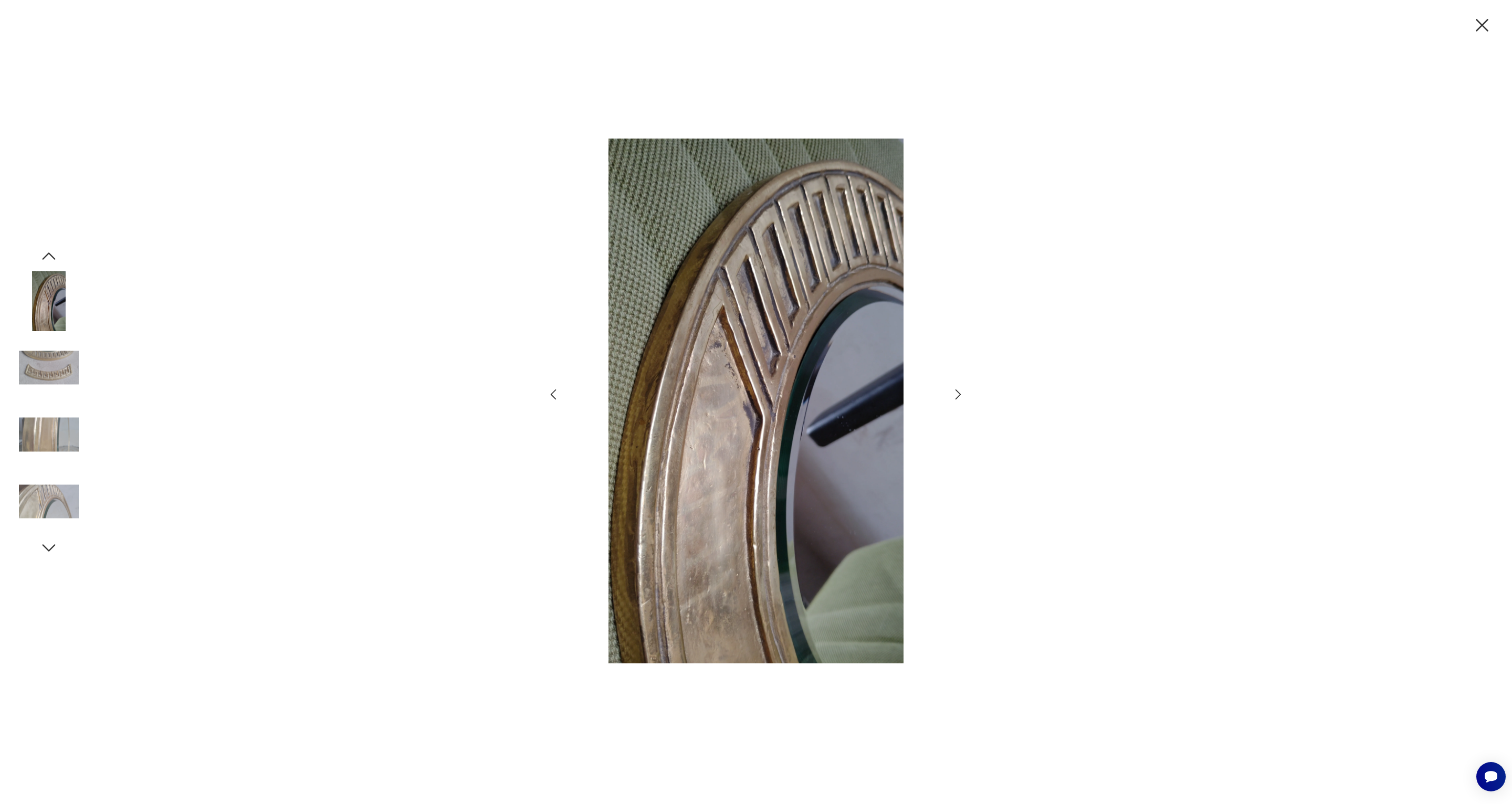
click at [55, 370] on img at bounding box center [49, 368] width 60 height 60
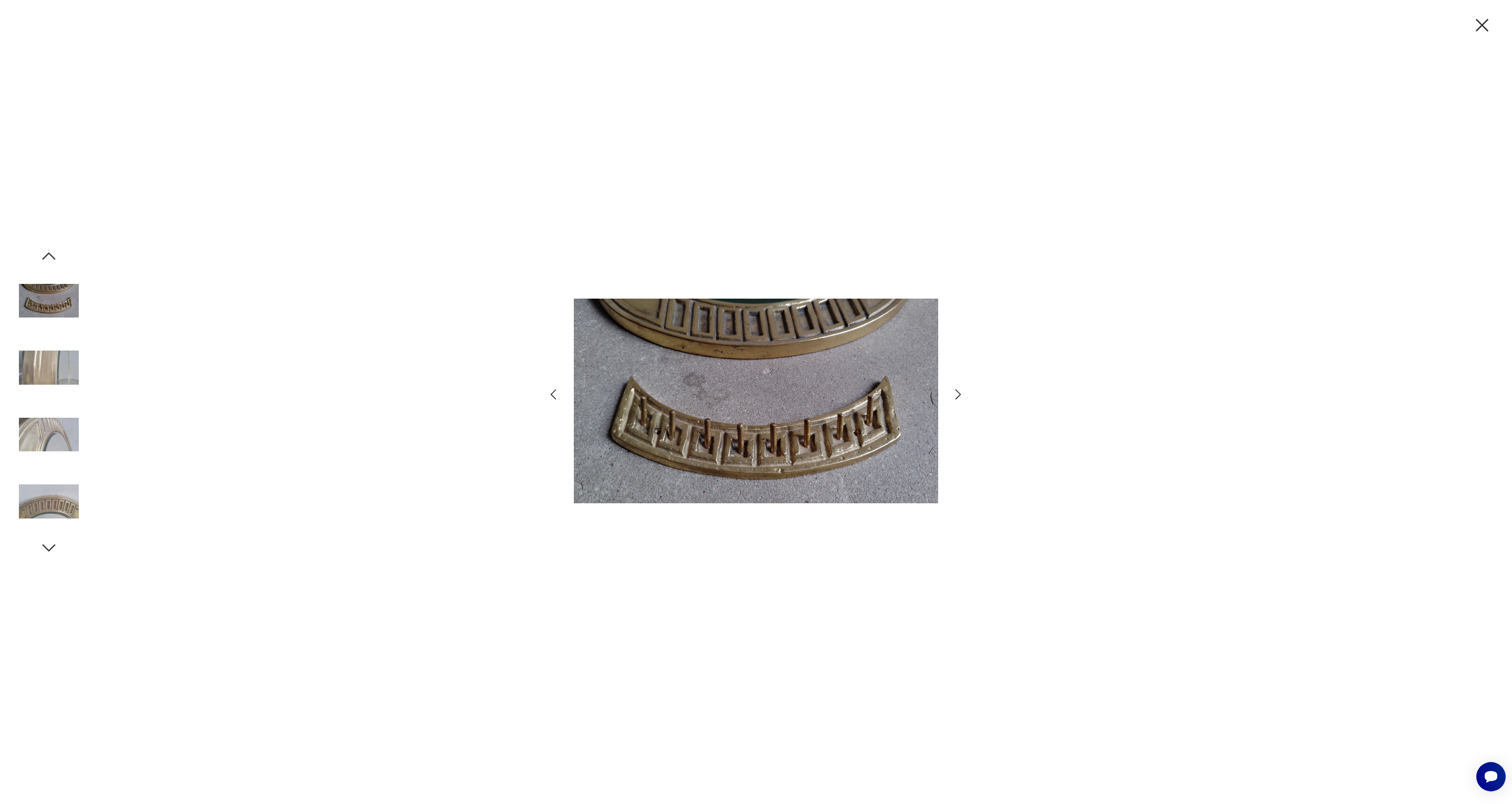
click at [55, 370] on img at bounding box center [49, 368] width 60 height 60
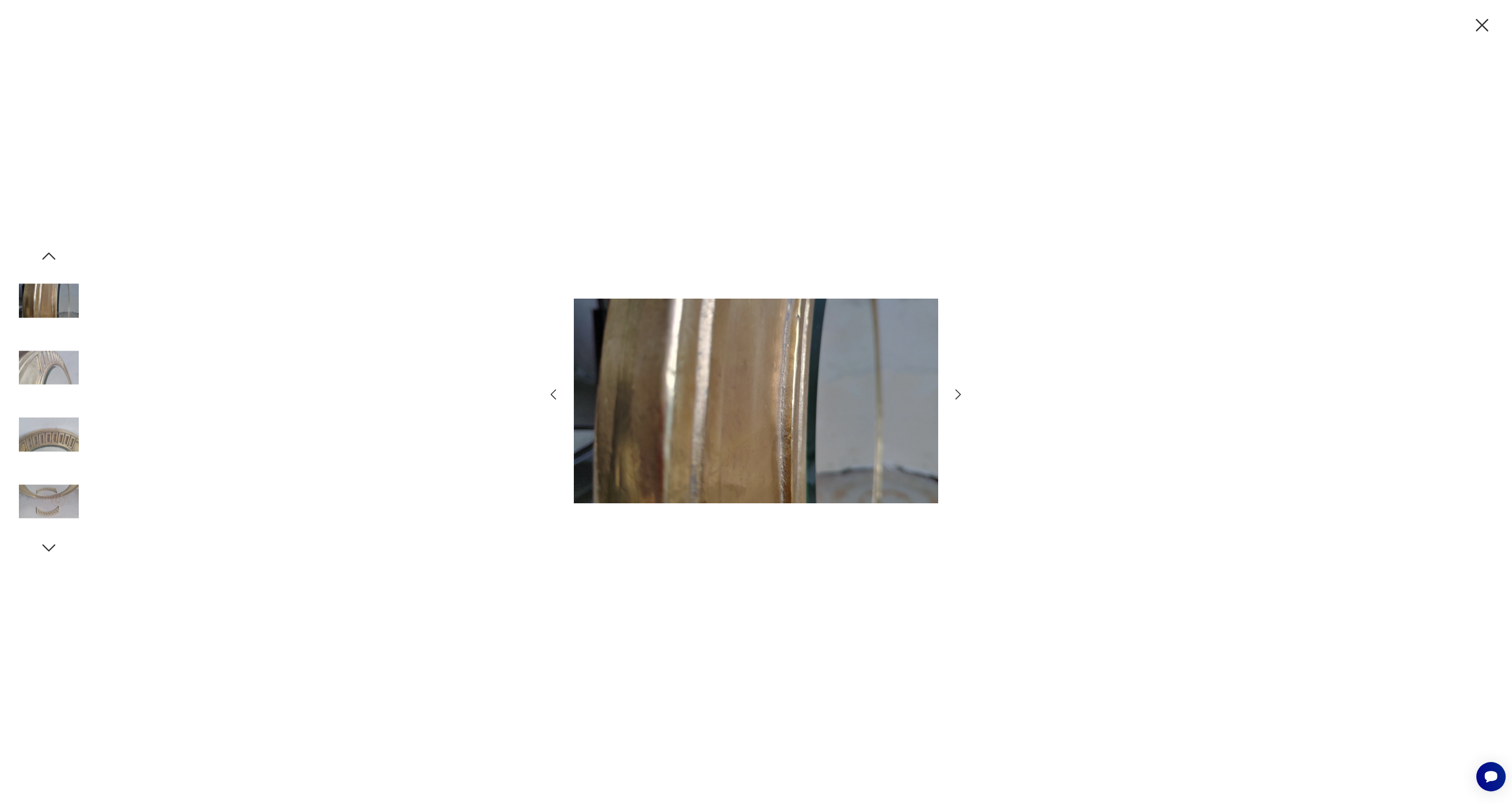
click at [59, 389] on img at bounding box center [49, 368] width 60 height 60
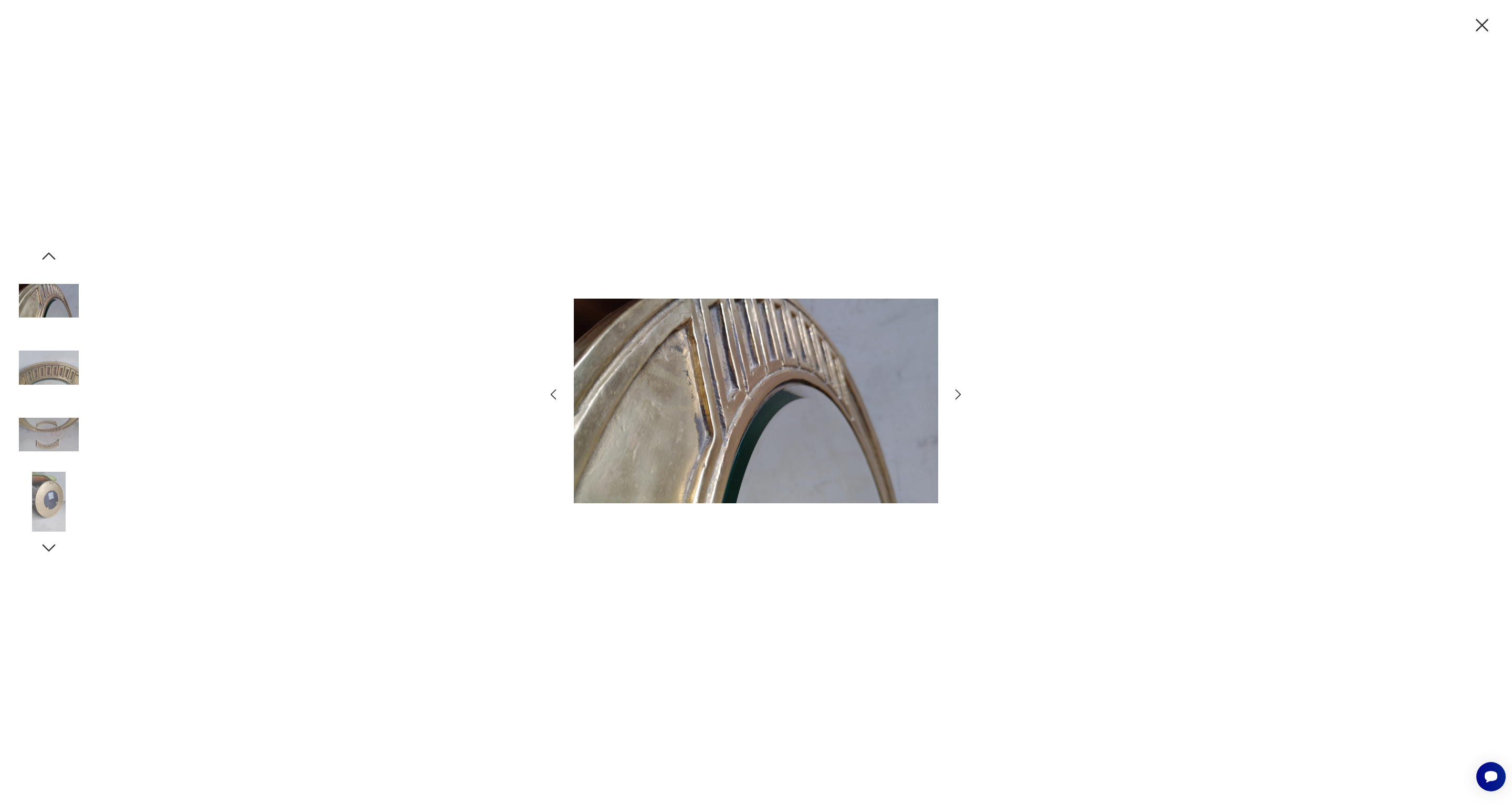
click at [60, 392] on img at bounding box center [49, 368] width 60 height 60
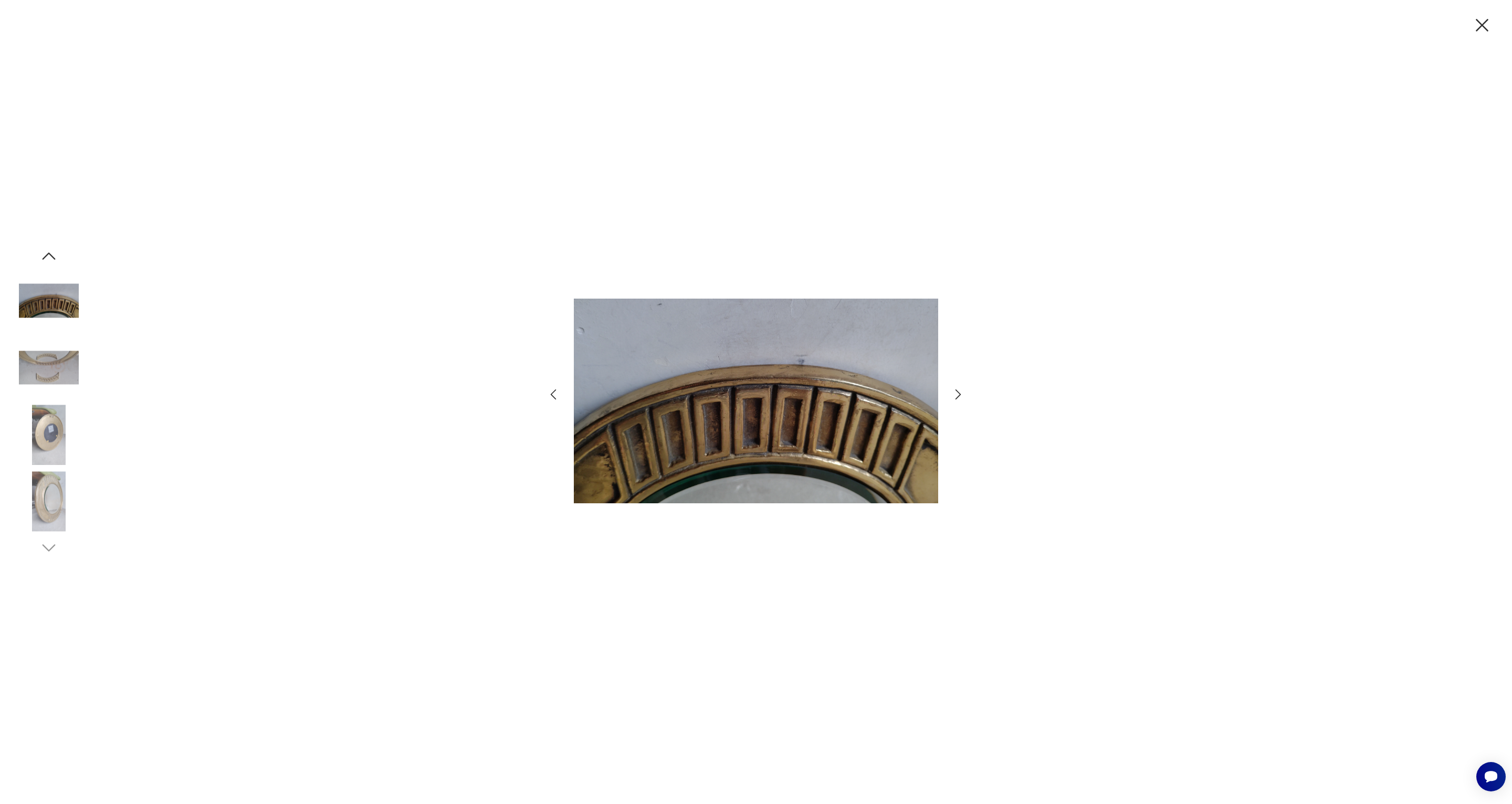
click at [58, 414] on img at bounding box center [49, 435] width 60 height 60
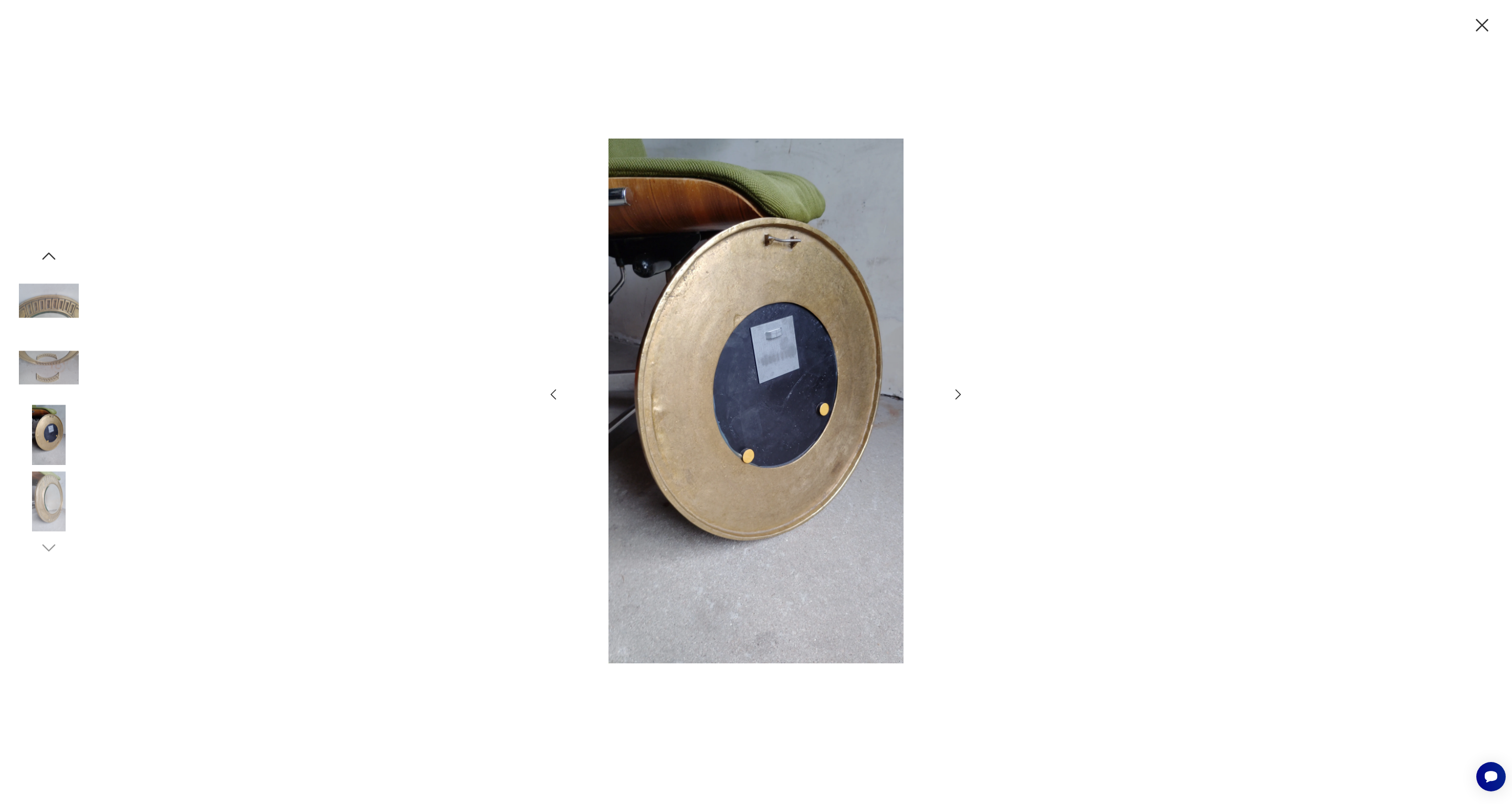
click at [49, 500] on img at bounding box center [49, 502] width 60 height 60
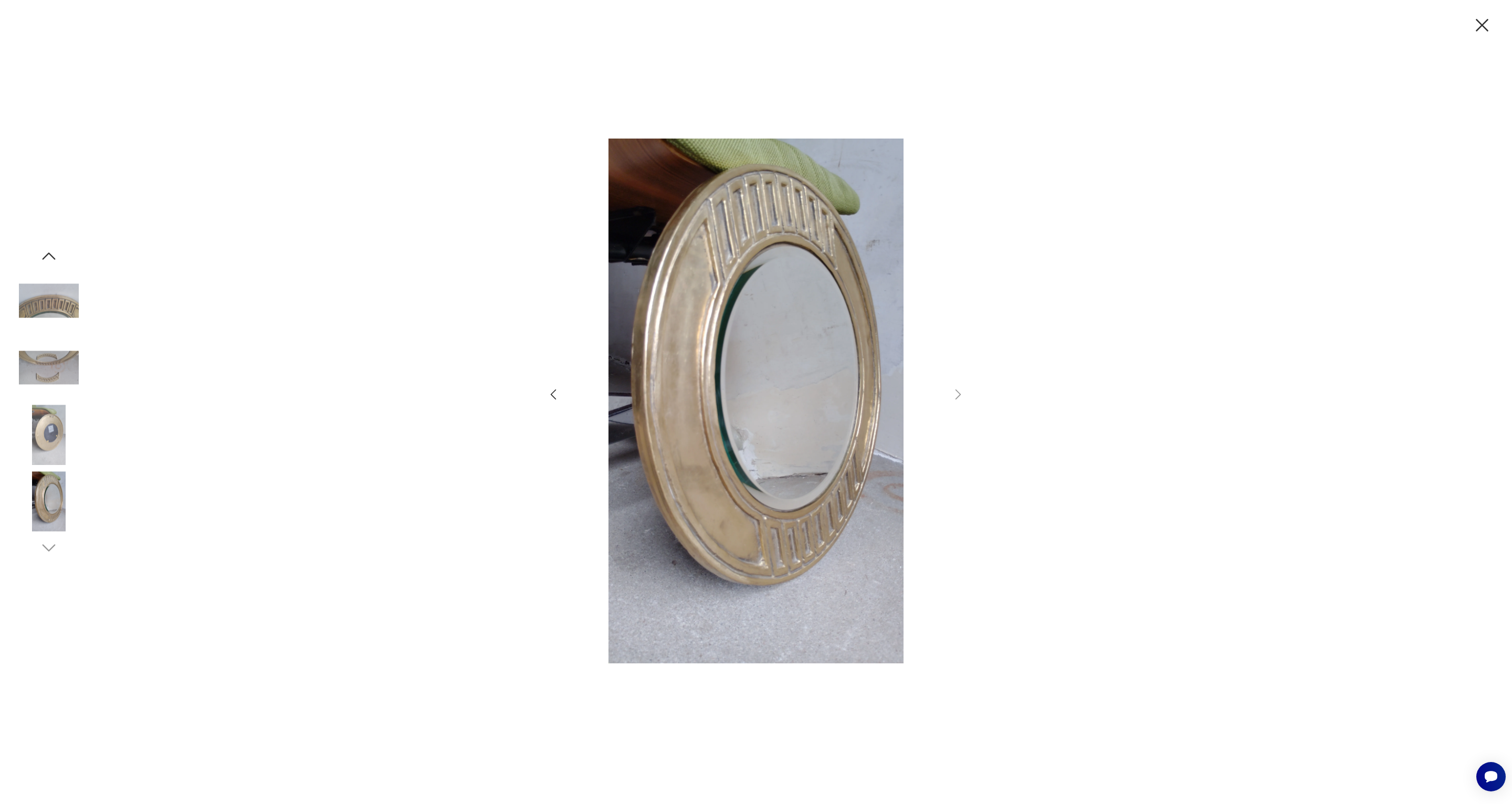
click at [48, 504] on img at bounding box center [49, 502] width 60 height 60
click at [1476, 29] on icon "button" at bounding box center [1482, 25] width 22 height 22
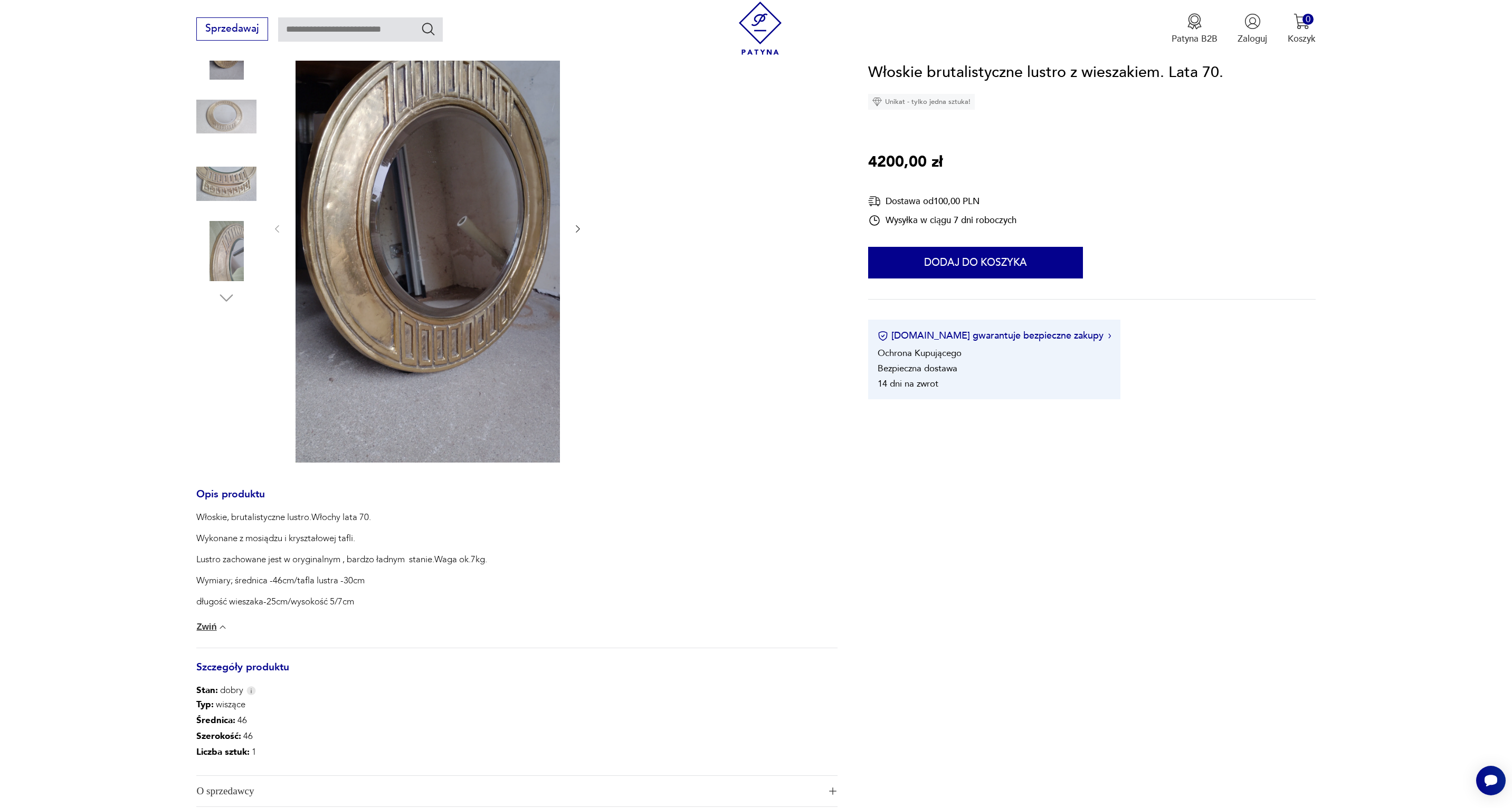
click at [1051, 703] on section "Opis produktu Włoskie, brutalistyczne lustro.Włochy lata 70. Wykonane z mosiądz…" at bounding box center [756, 431] width 1512 height 875
click at [315, 34] on input "text" at bounding box center [360, 29] width 165 height 24
type input "******"
click at [429, 30] on icon "Szukaj" at bounding box center [428, 29] width 15 height 15
type input "******"
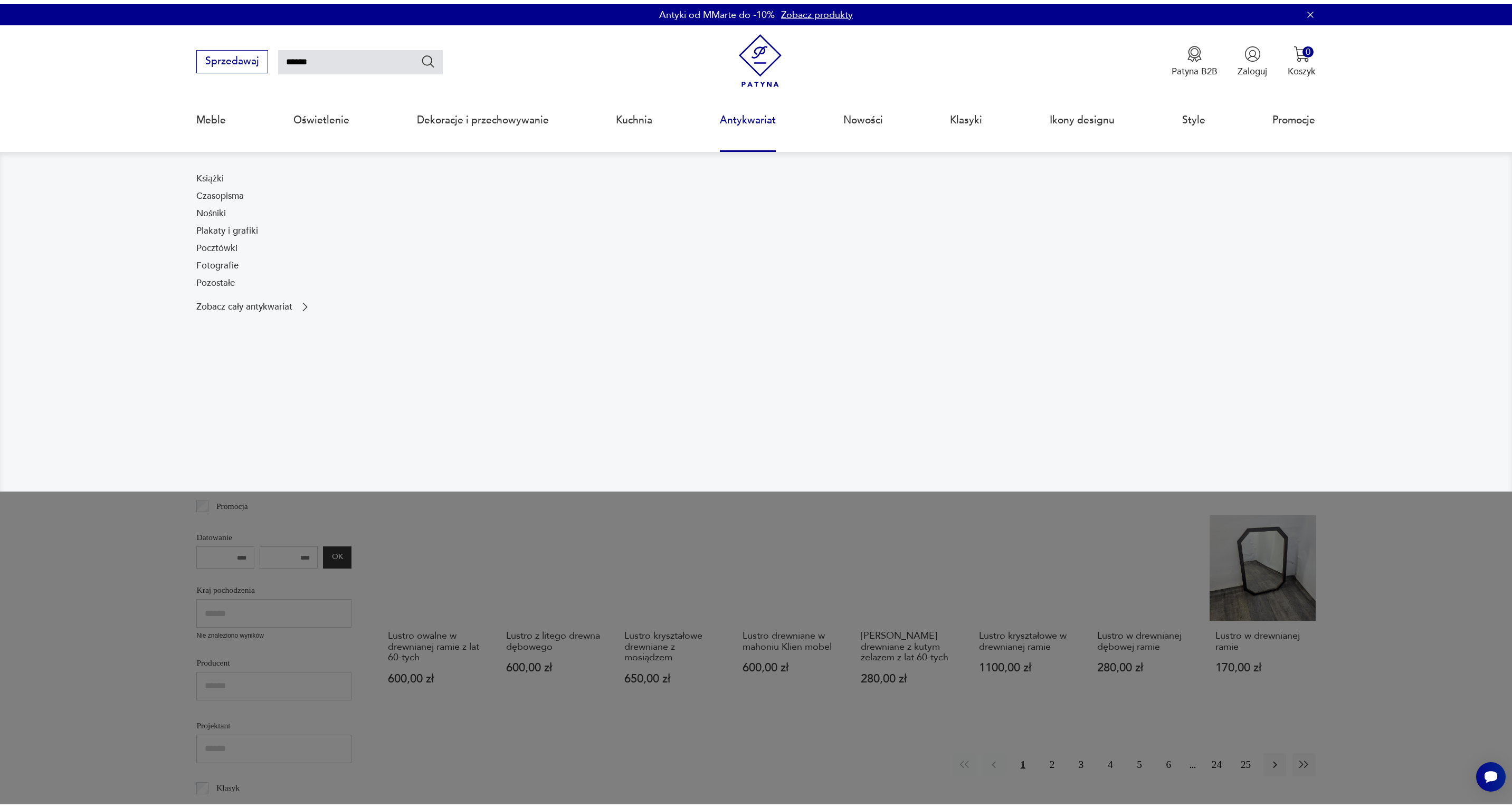
scroll to position [129, 0]
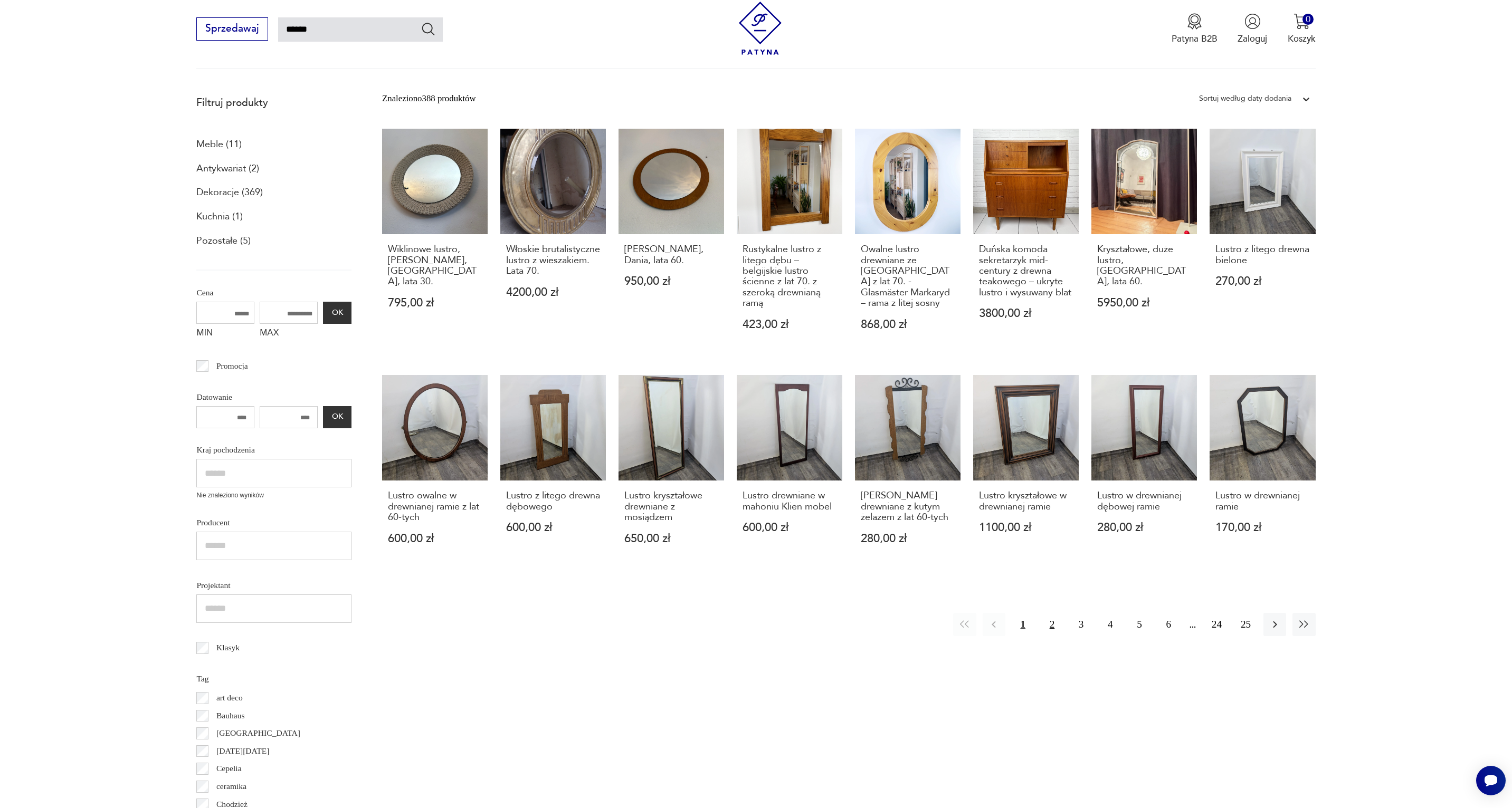
click at [1053, 627] on button "2" at bounding box center [1052, 624] width 22 height 22
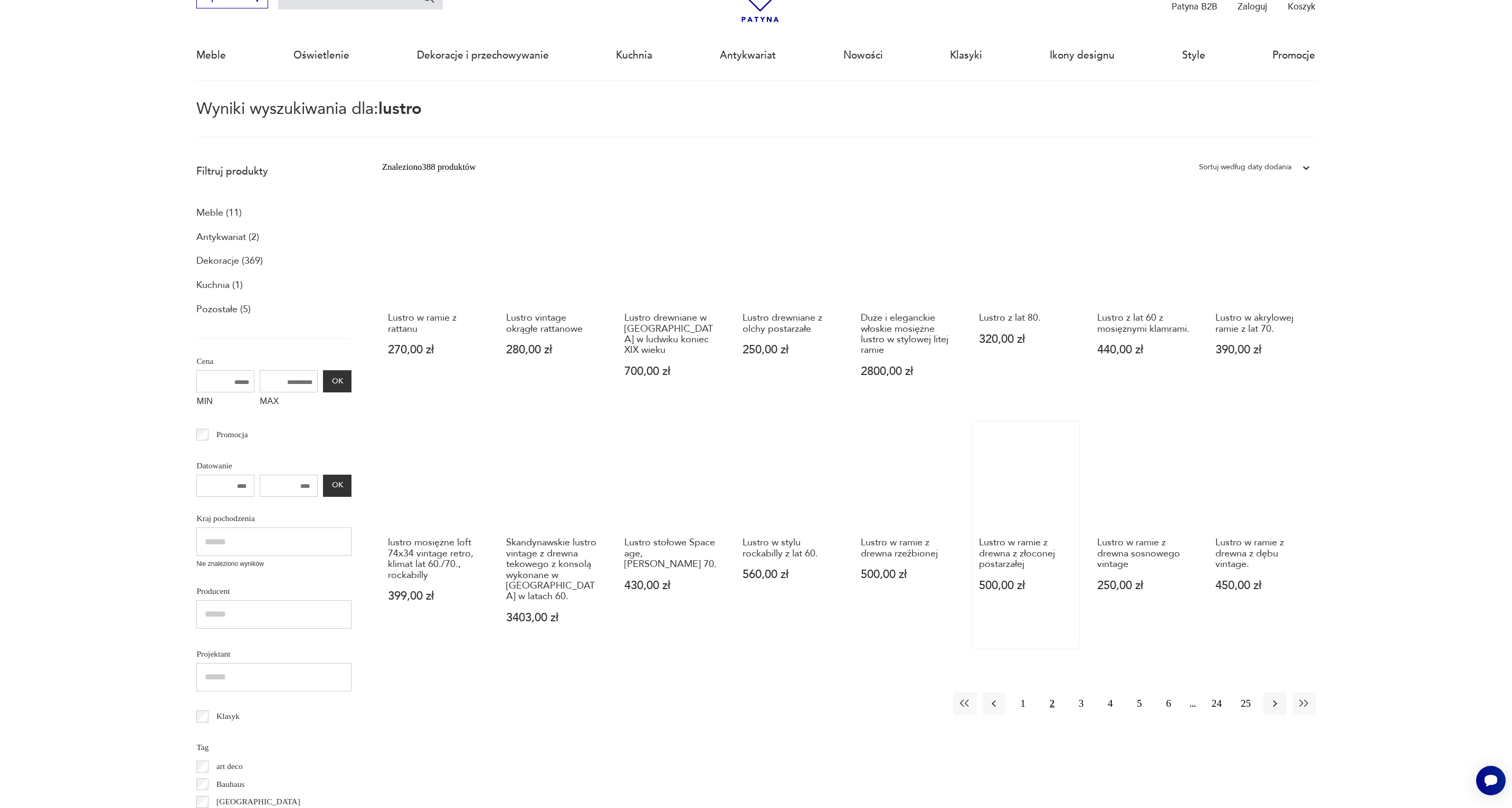
scroll to position [74, 0]
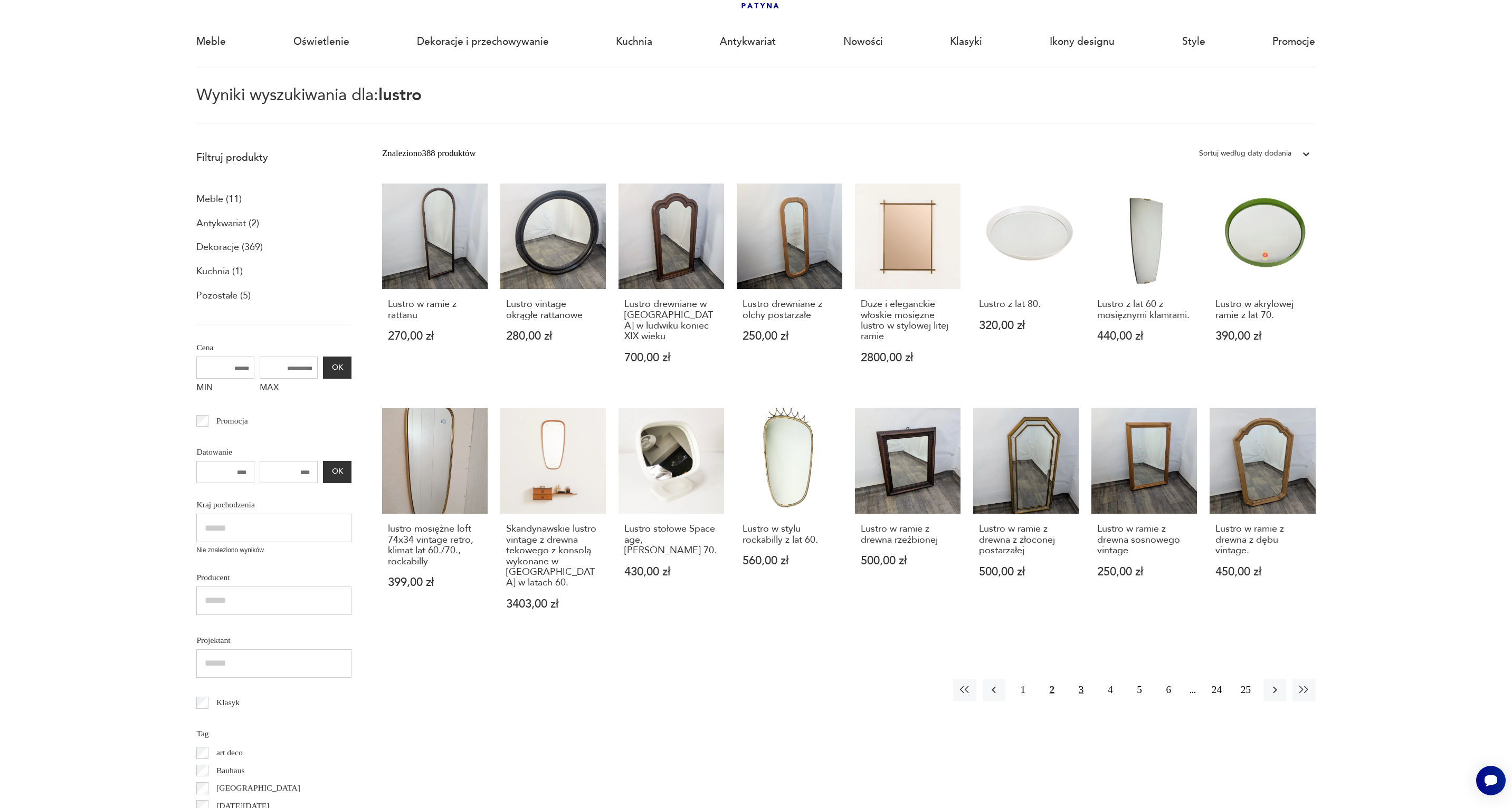
click at [1082, 679] on button "3" at bounding box center [1081, 690] width 22 height 22
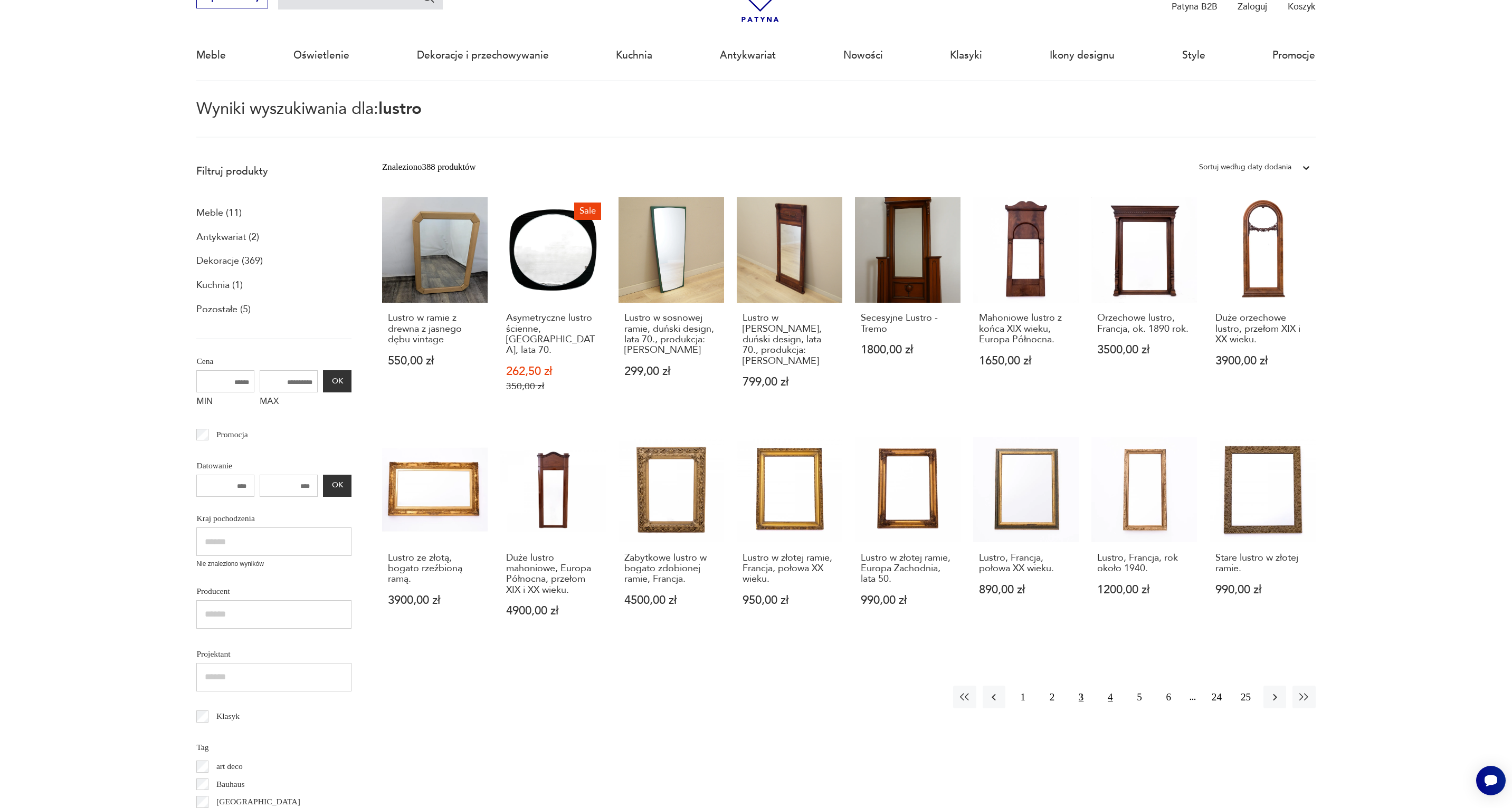
click at [1107, 688] on button "4" at bounding box center [1110, 697] width 22 height 22
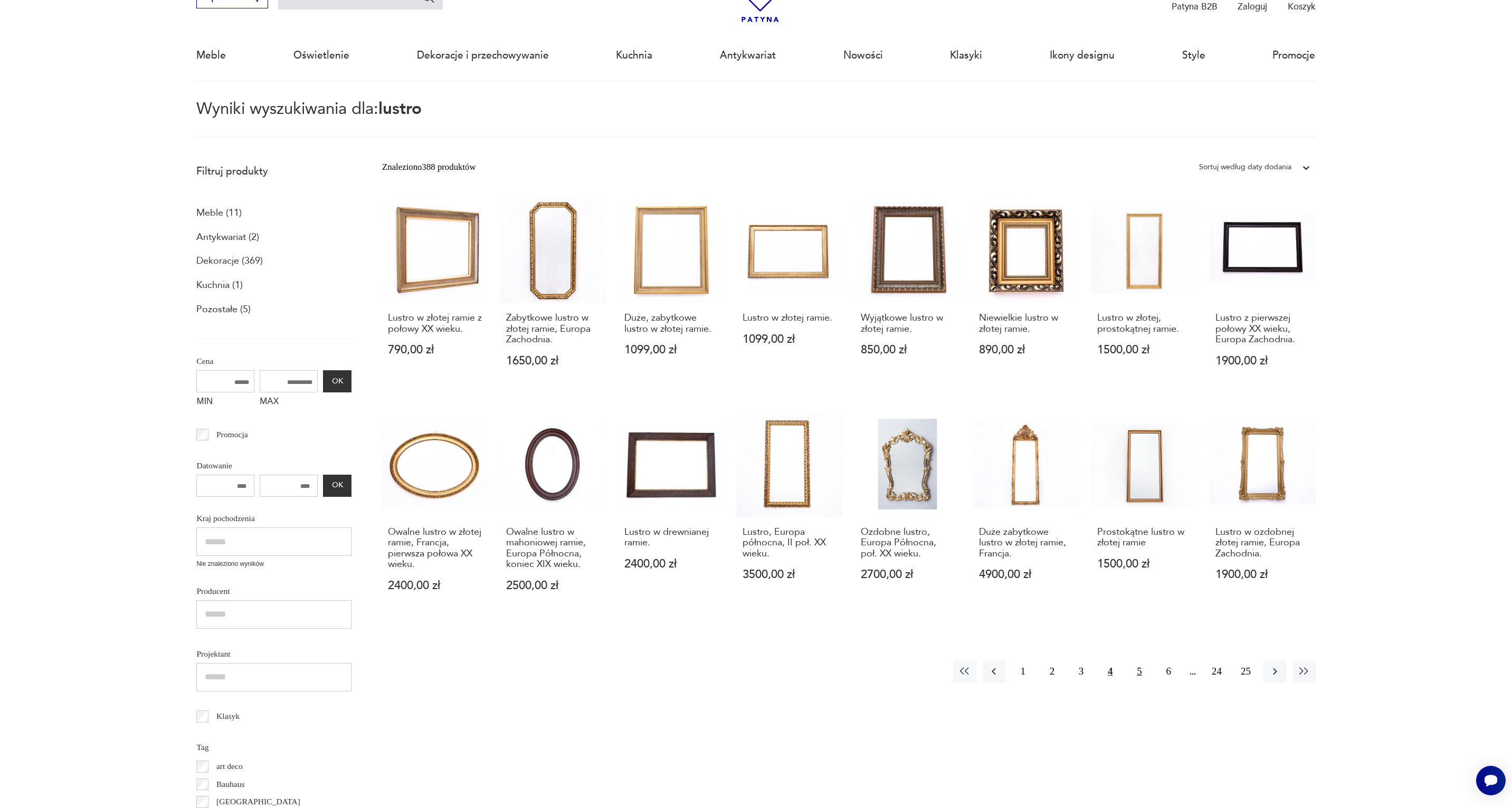
click at [1135, 675] on button "5" at bounding box center [1139, 672] width 22 height 22
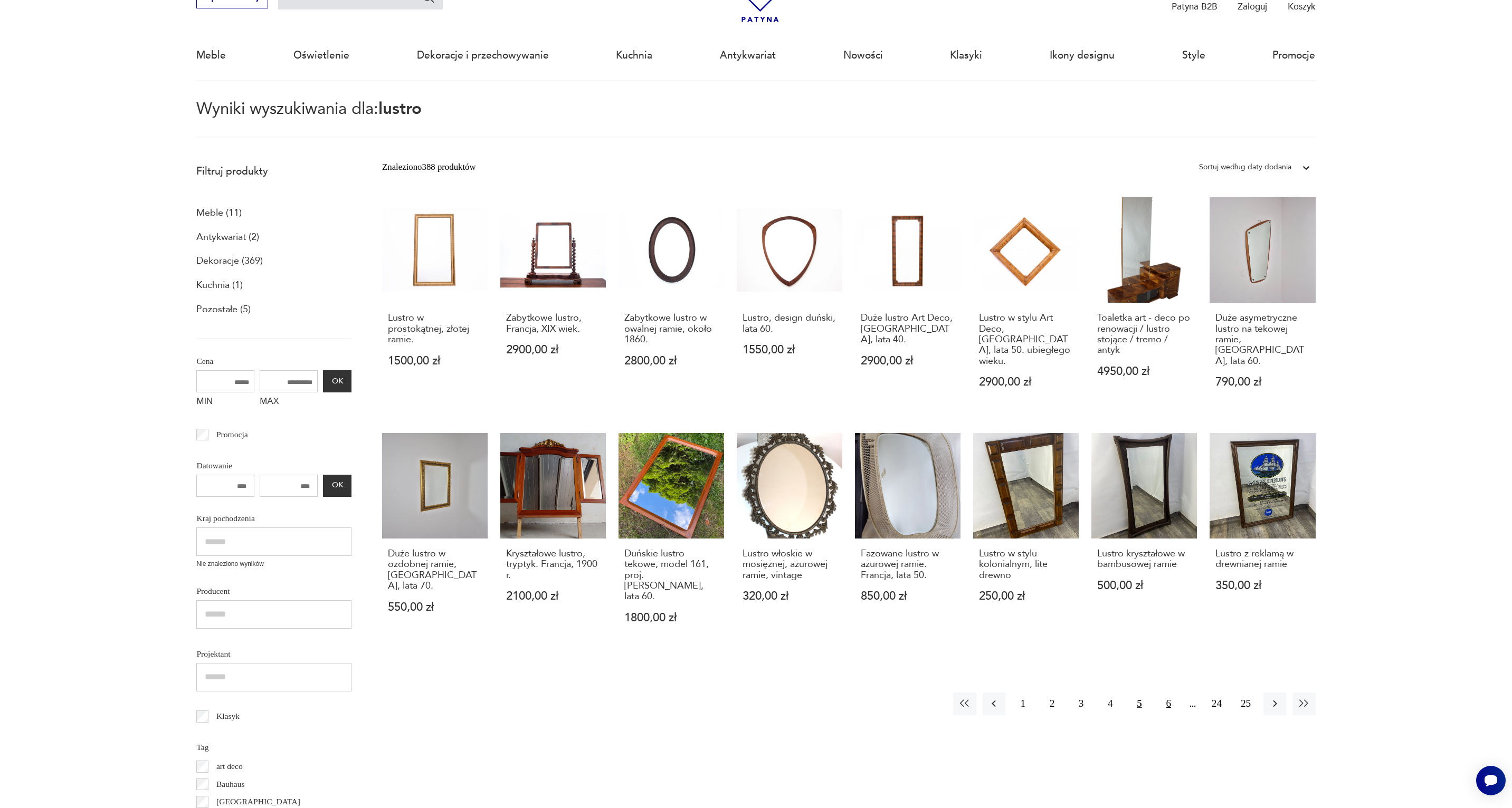
click at [1167, 692] on button "6" at bounding box center [1169, 704] width 22 height 22
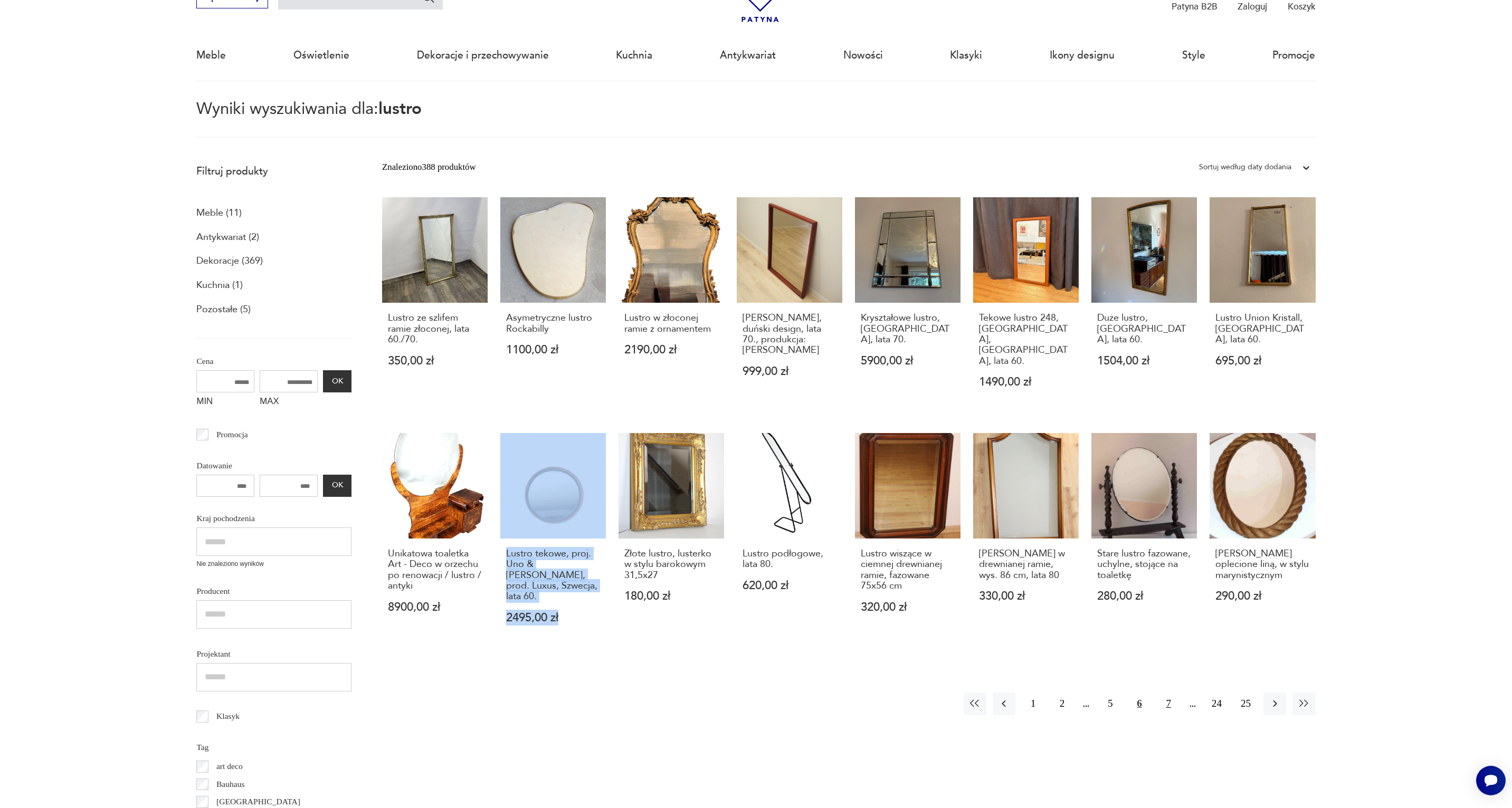
click at [1167, 692] on button "7" at bounding box center [1169, 704] width 22 height 22
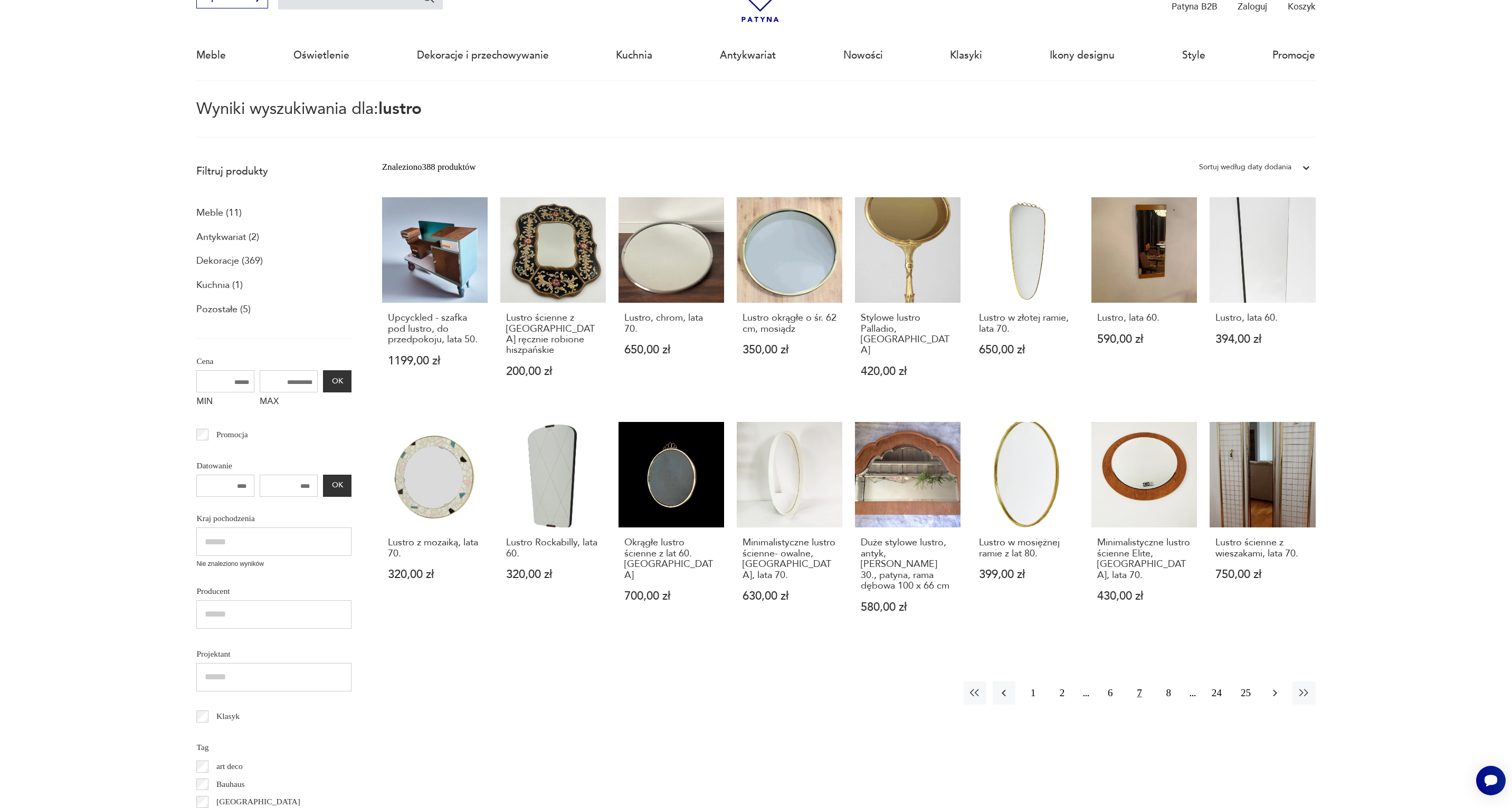
click at [1277, 687] on icon "button" at bounding box center [1274, 693] width 12 height 12
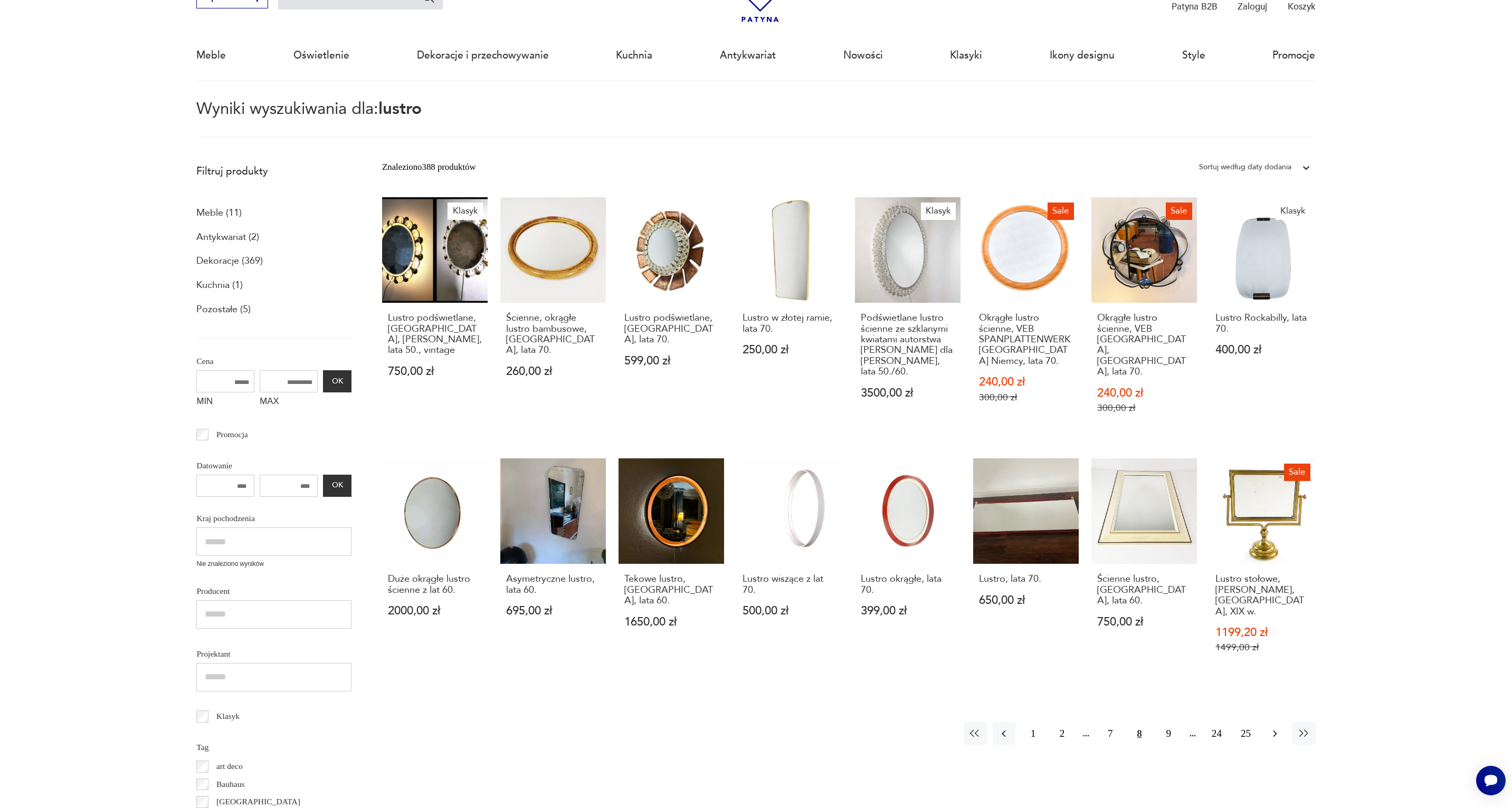
click at [1272, 727] on icon "button" at bounding box center [1274, 733] width 12 height 12
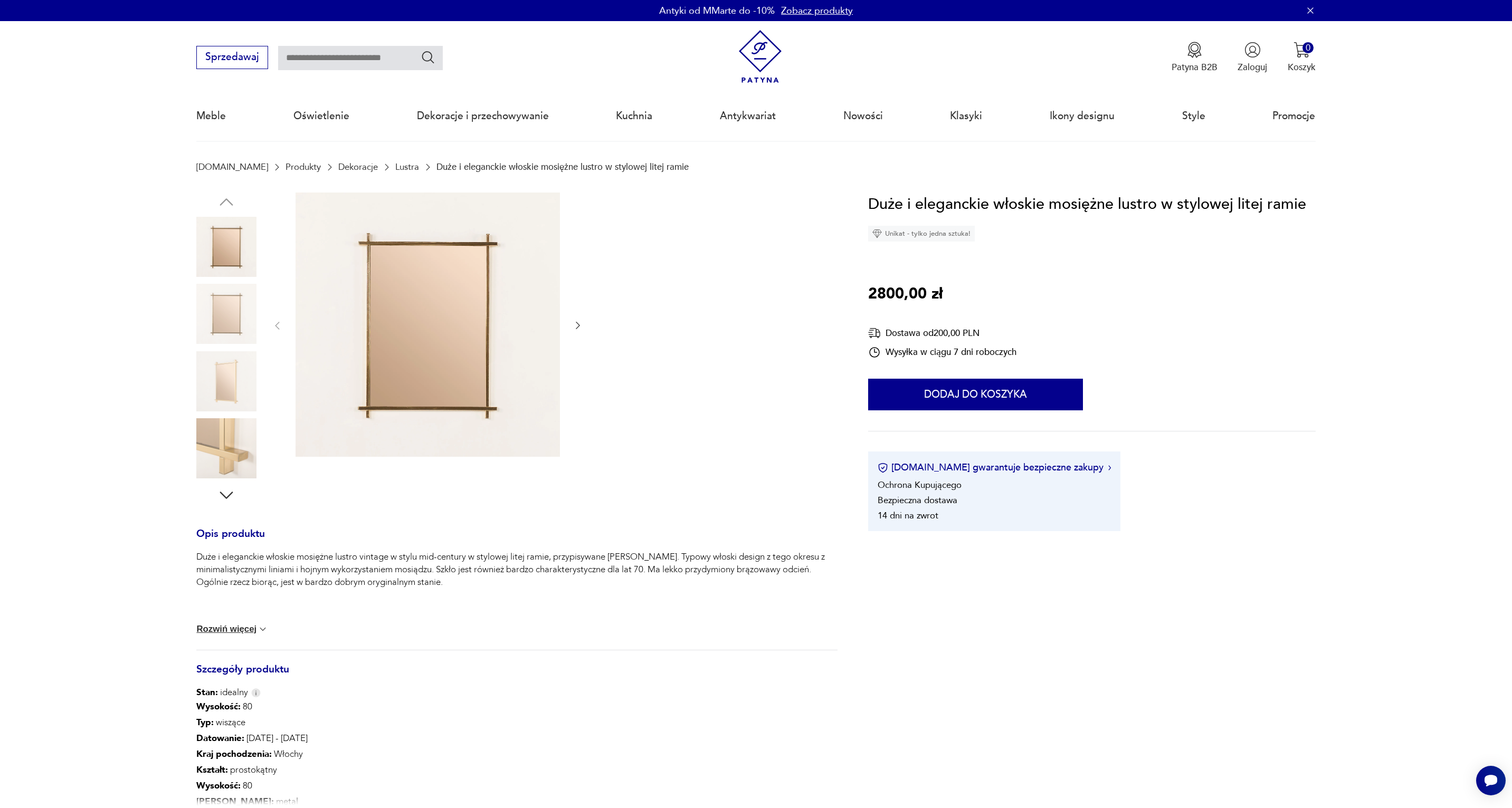
click at [436, 372] on img at bounding box center [428, 324] width 264 height 264
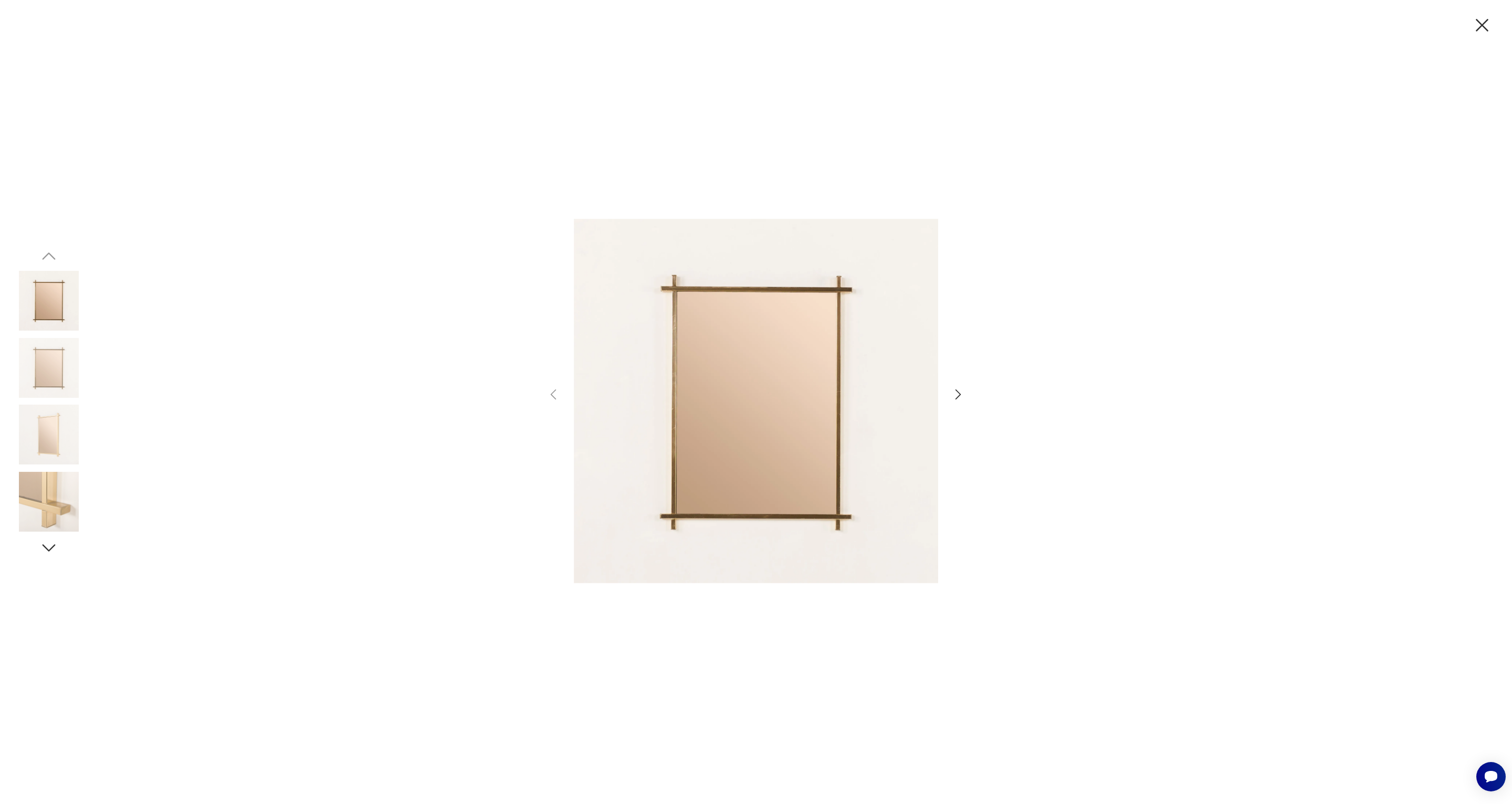
click at [70, 408] on img at bounding box center [49, 435] width 60 height 60
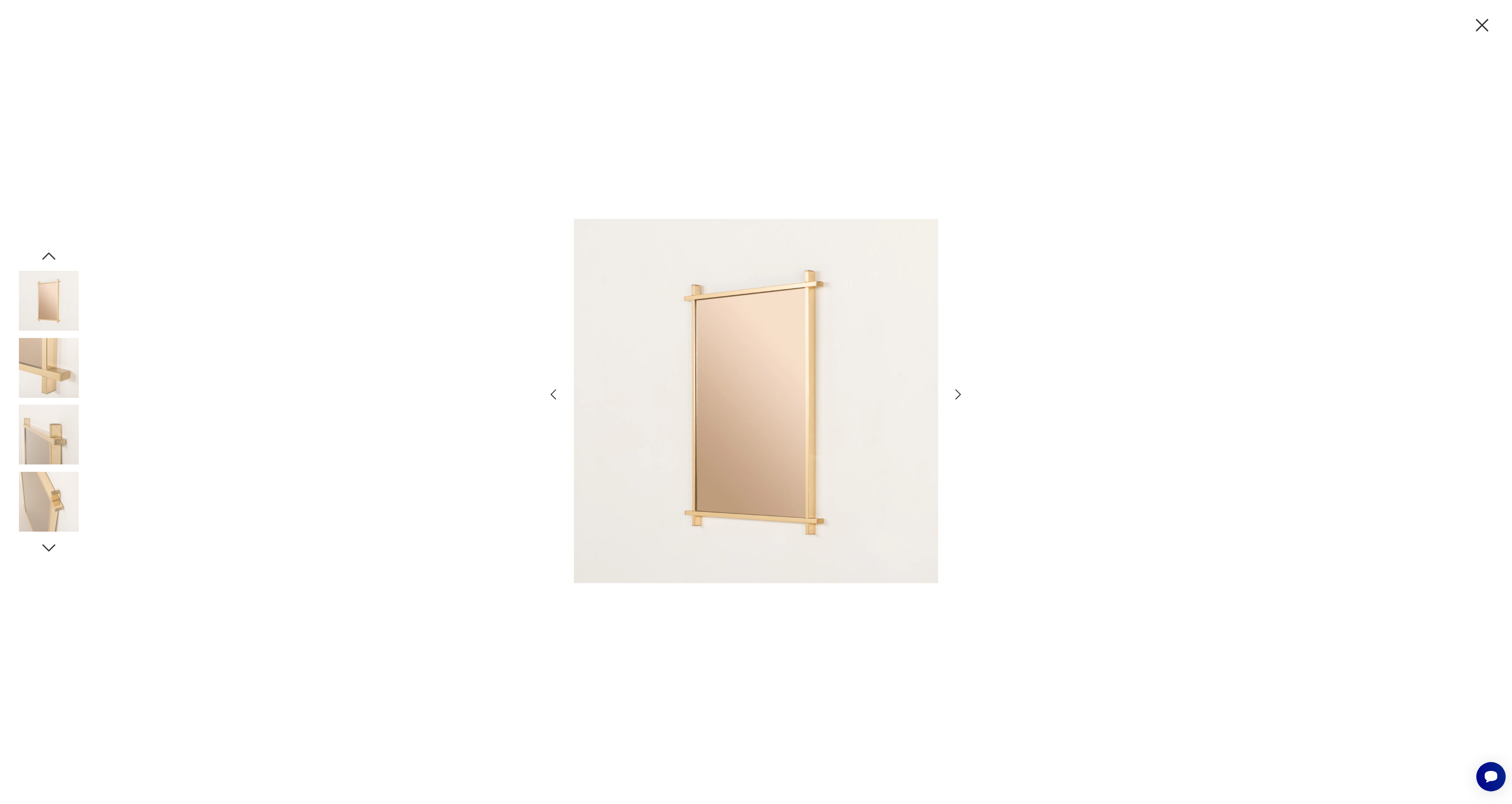
click at [89, 438] on div at bounding box center [756, 402] width 1512 height 804
click at [54, 496] on img at bounding box center [49, 502] width 60 height 60
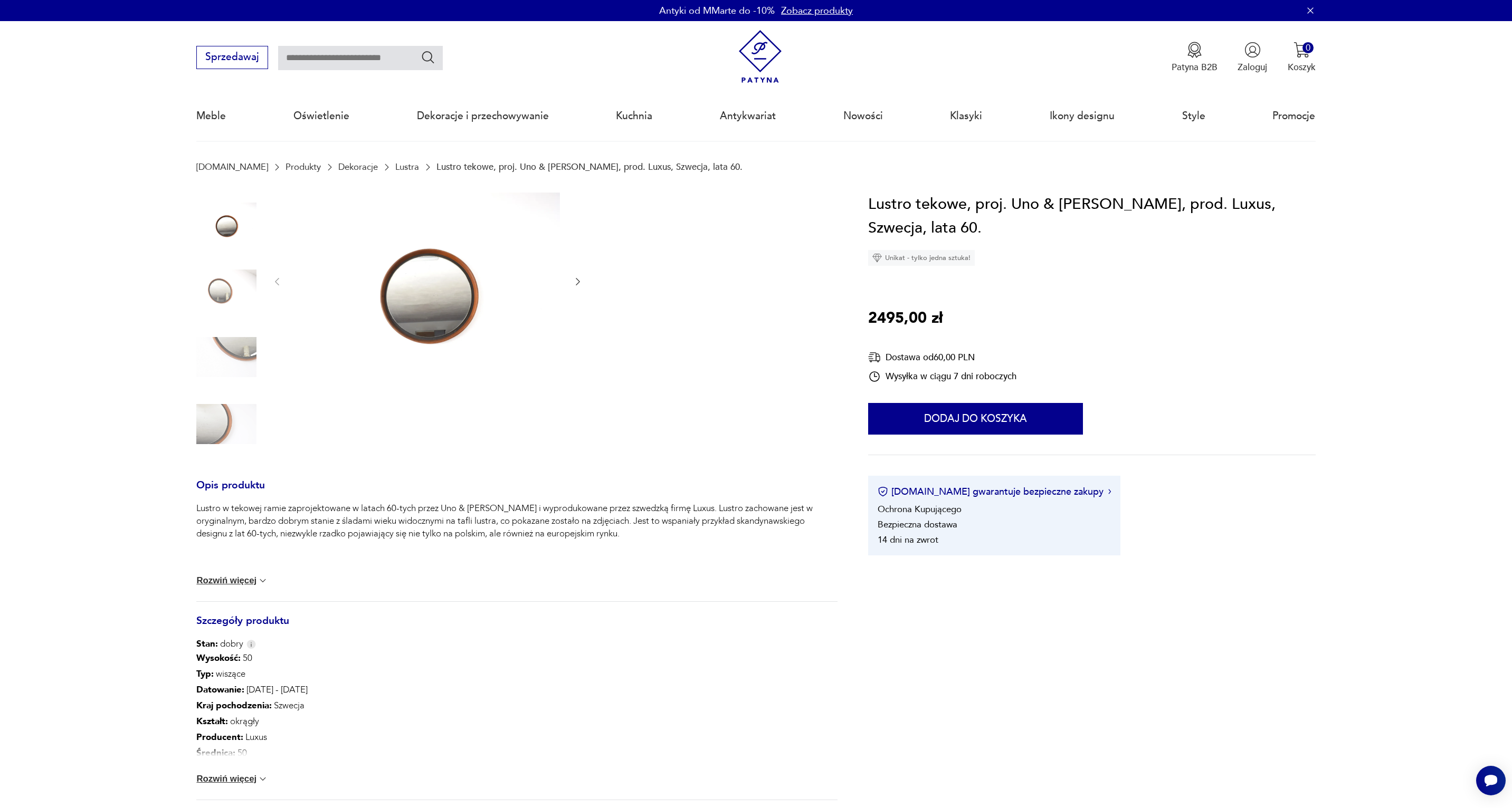
click at [231, 340] on img at bounding box center [227, 357] width 60 height 60
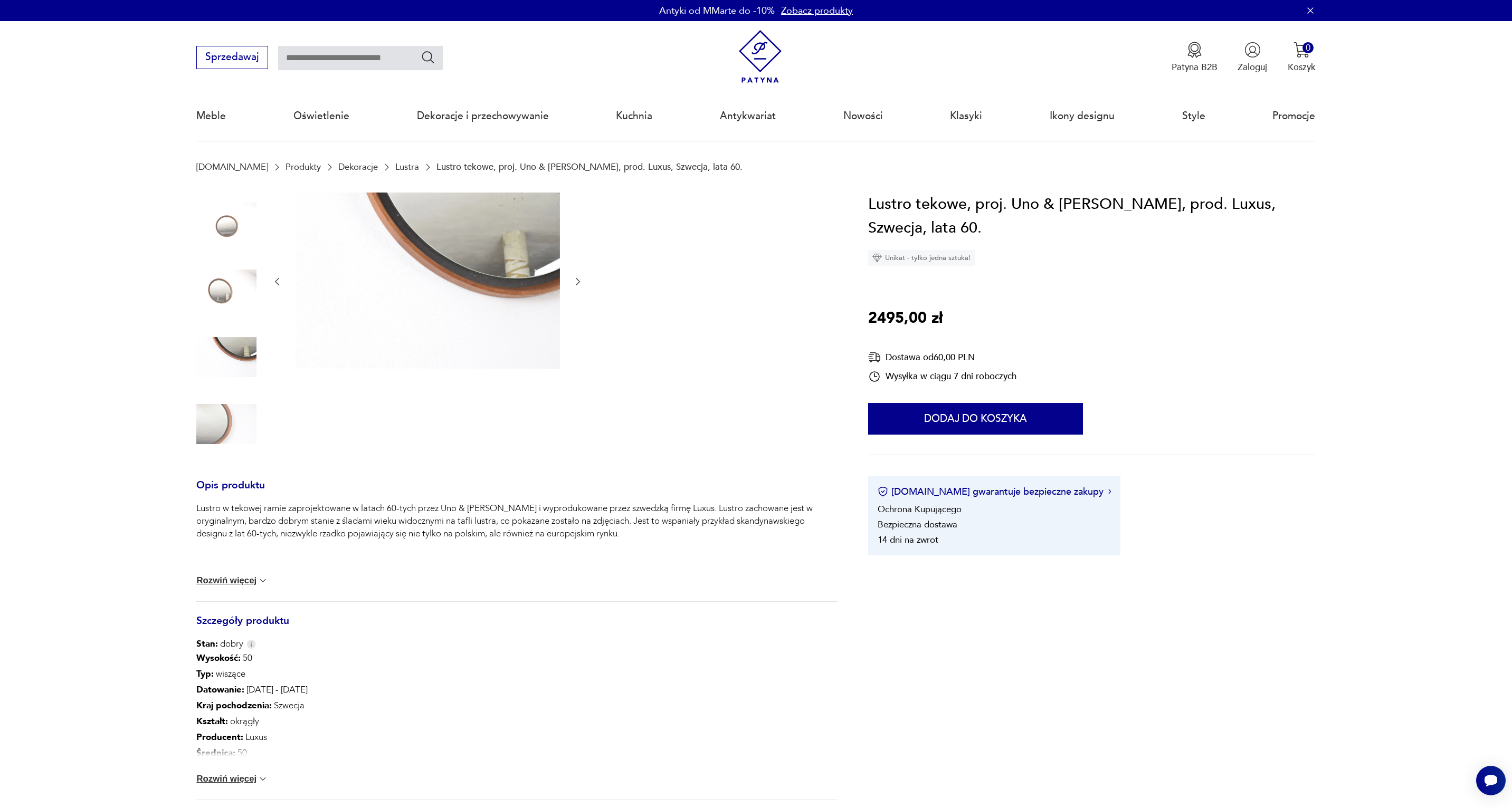
click at [411, 270] on img at bounding box center [428, 280] width 264 height 176
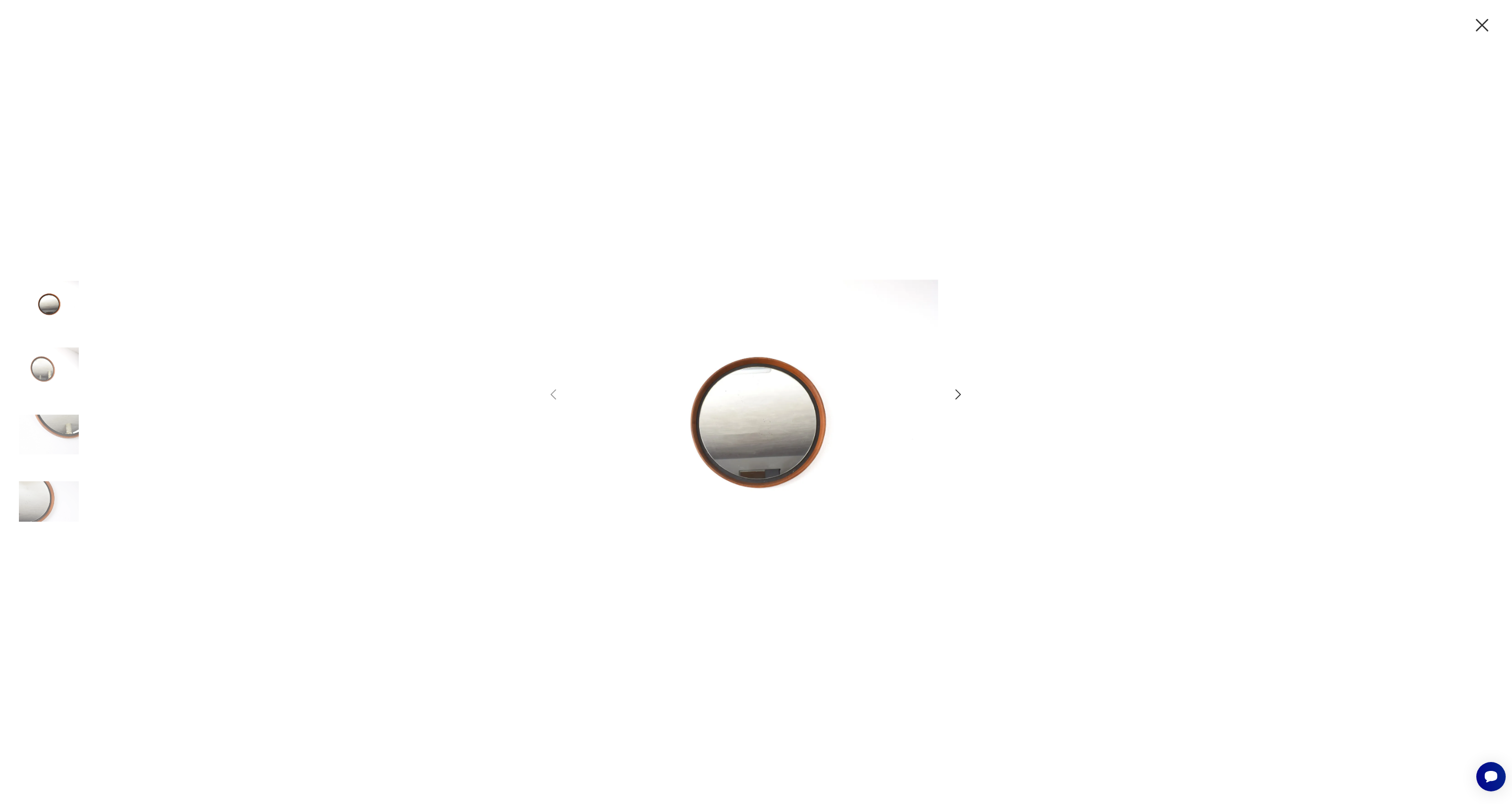
click at [33, 357] on img at bounding box center [49, 368] width 60 height 60
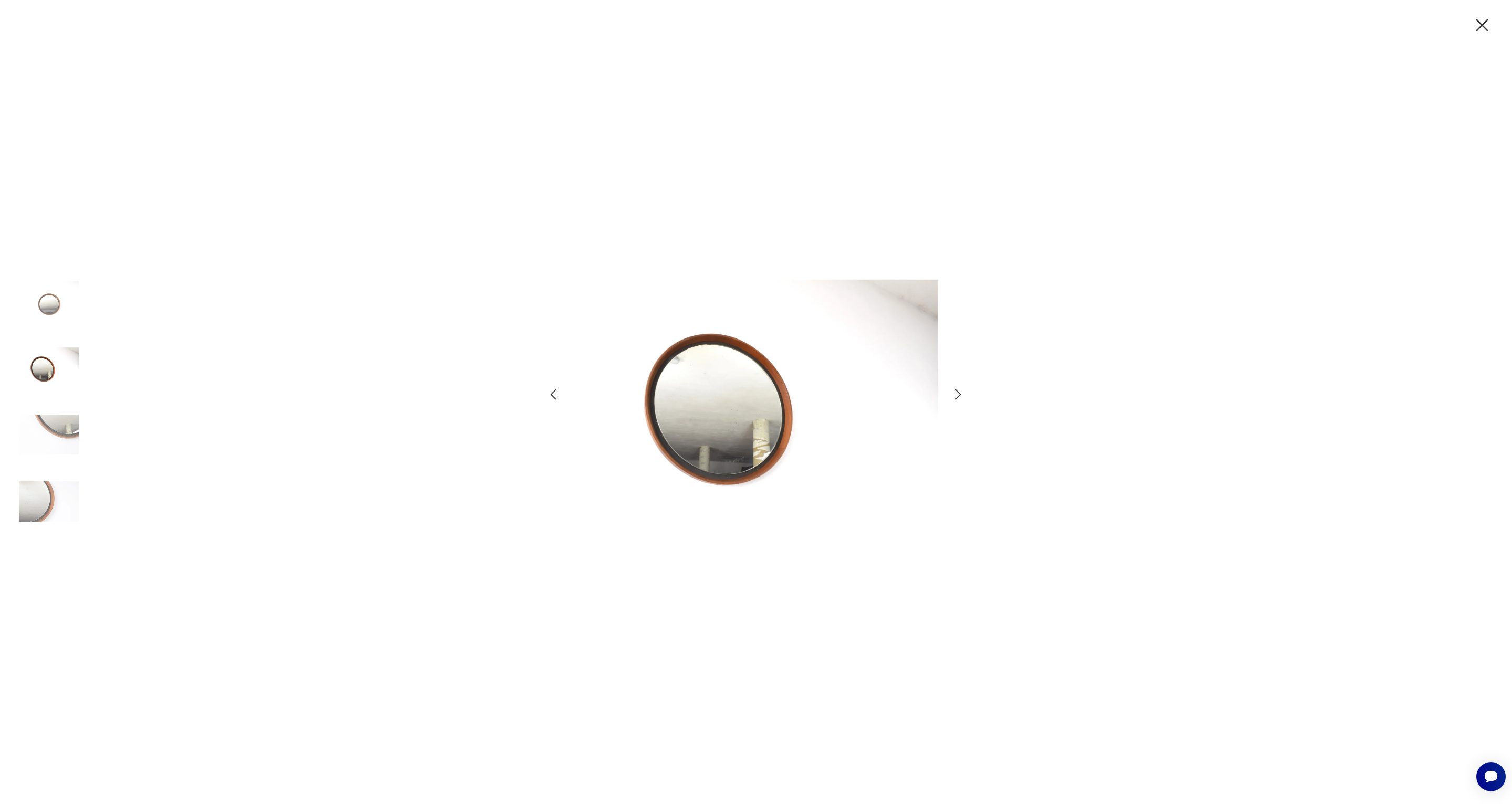
click at [58, 316] on img at bounding box center [49, 301] width 60 height 60
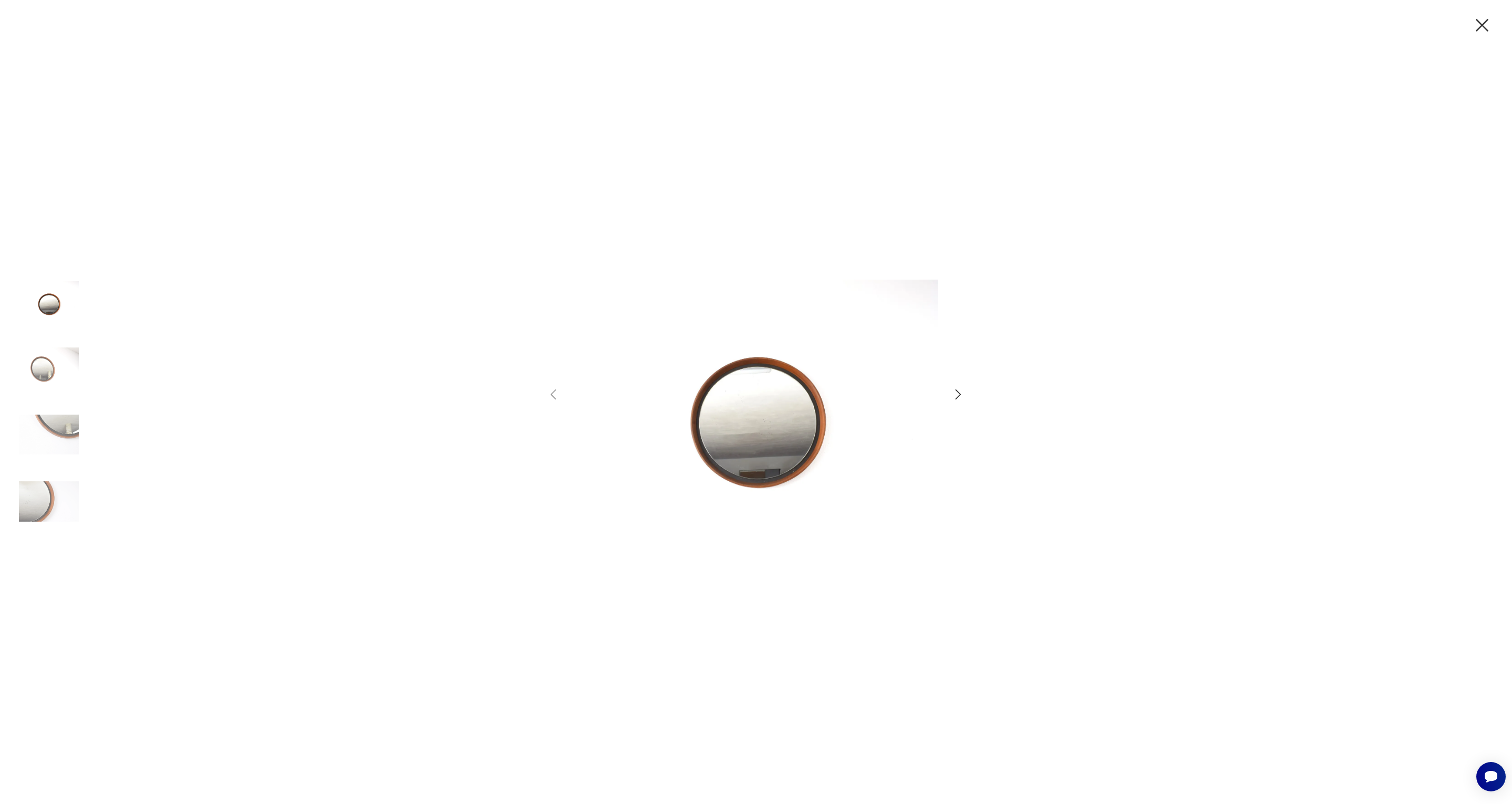
click at [696, 427] on img at bounding box center [756, 401] width 365 height 525
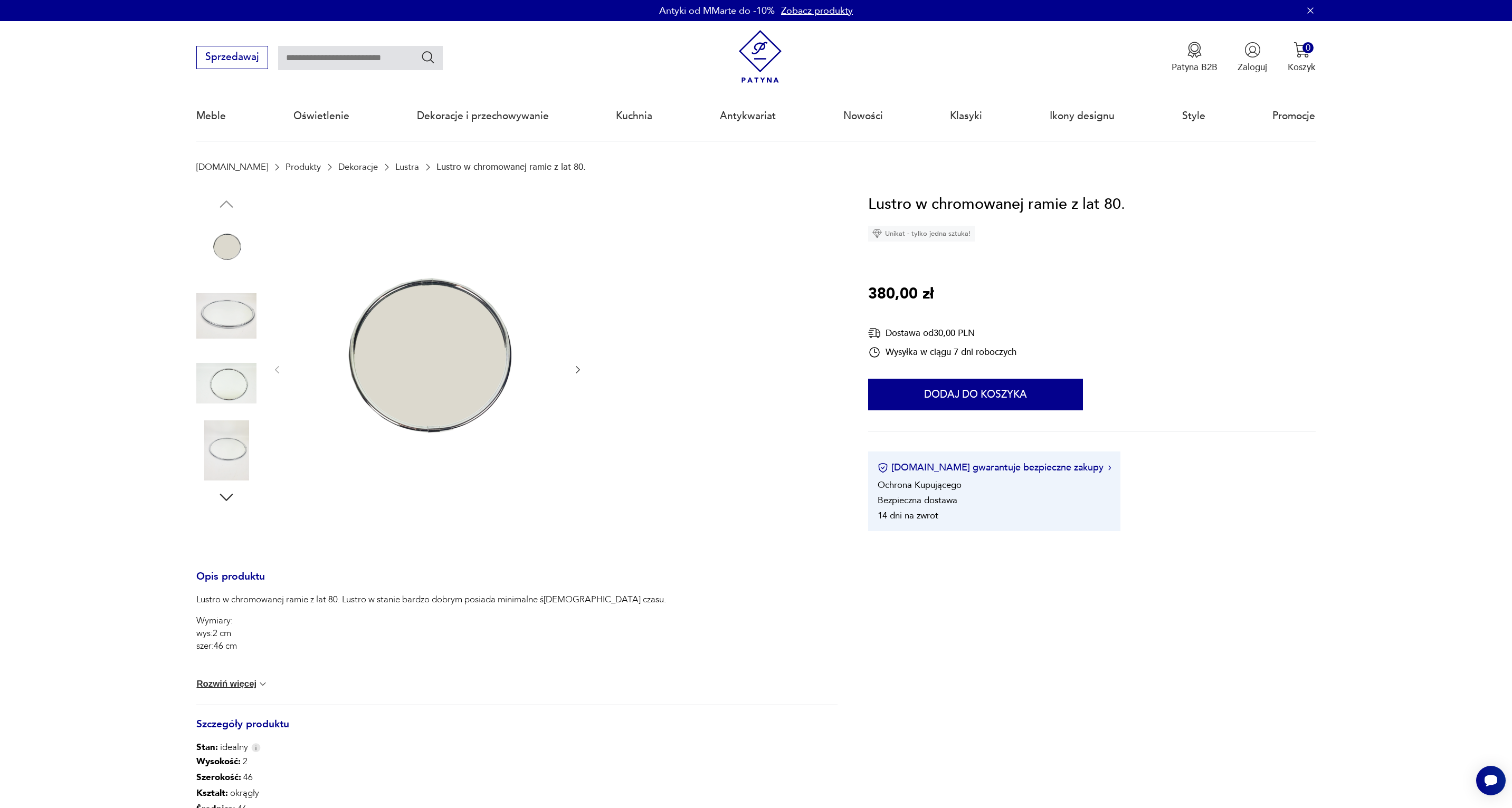
click at [245, 324] on img at bounding box center [227, 316] width 60 height 60
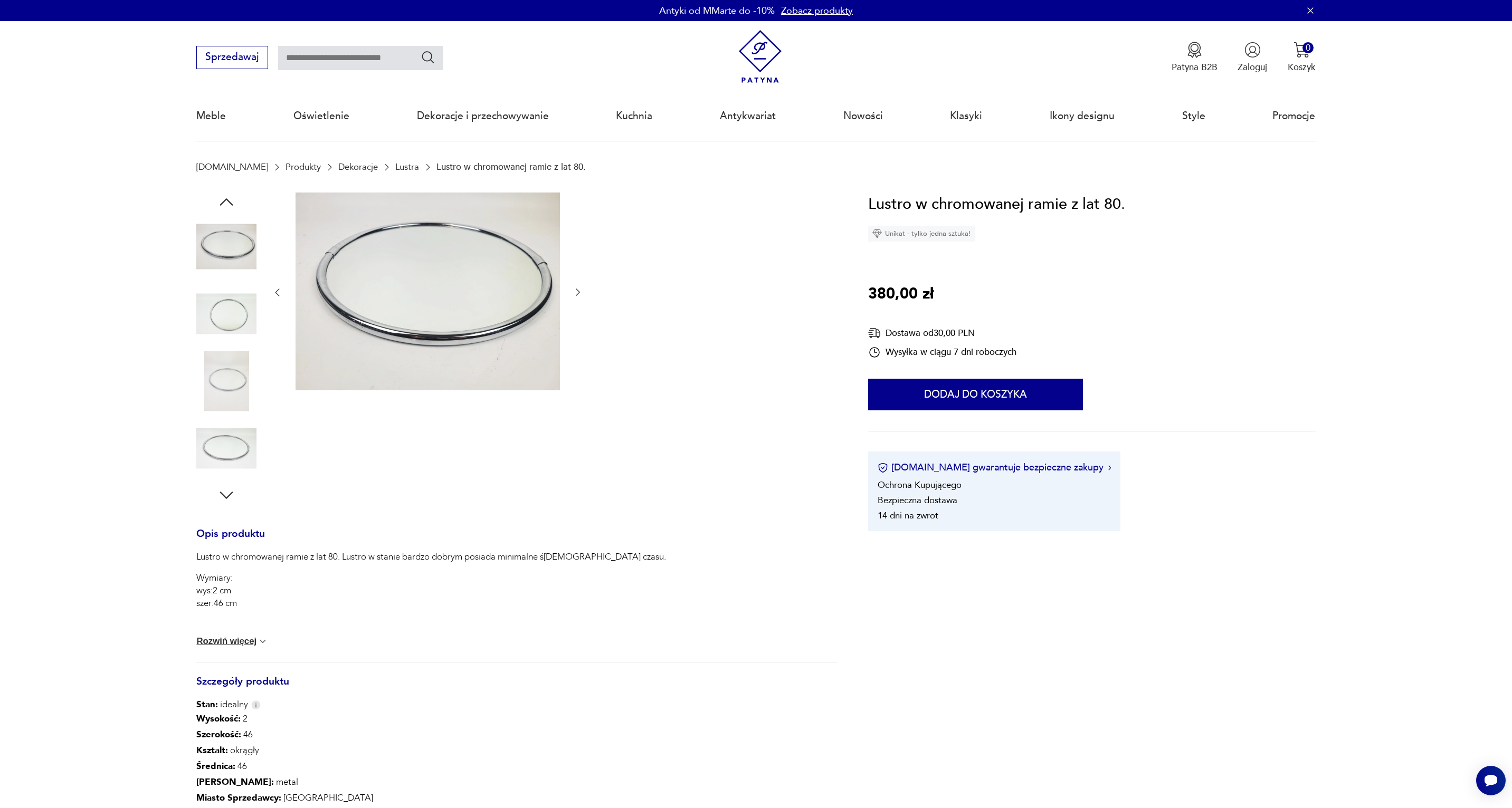
click at [395, 298] on img at bounding box center [428, 291] width 264 height 198
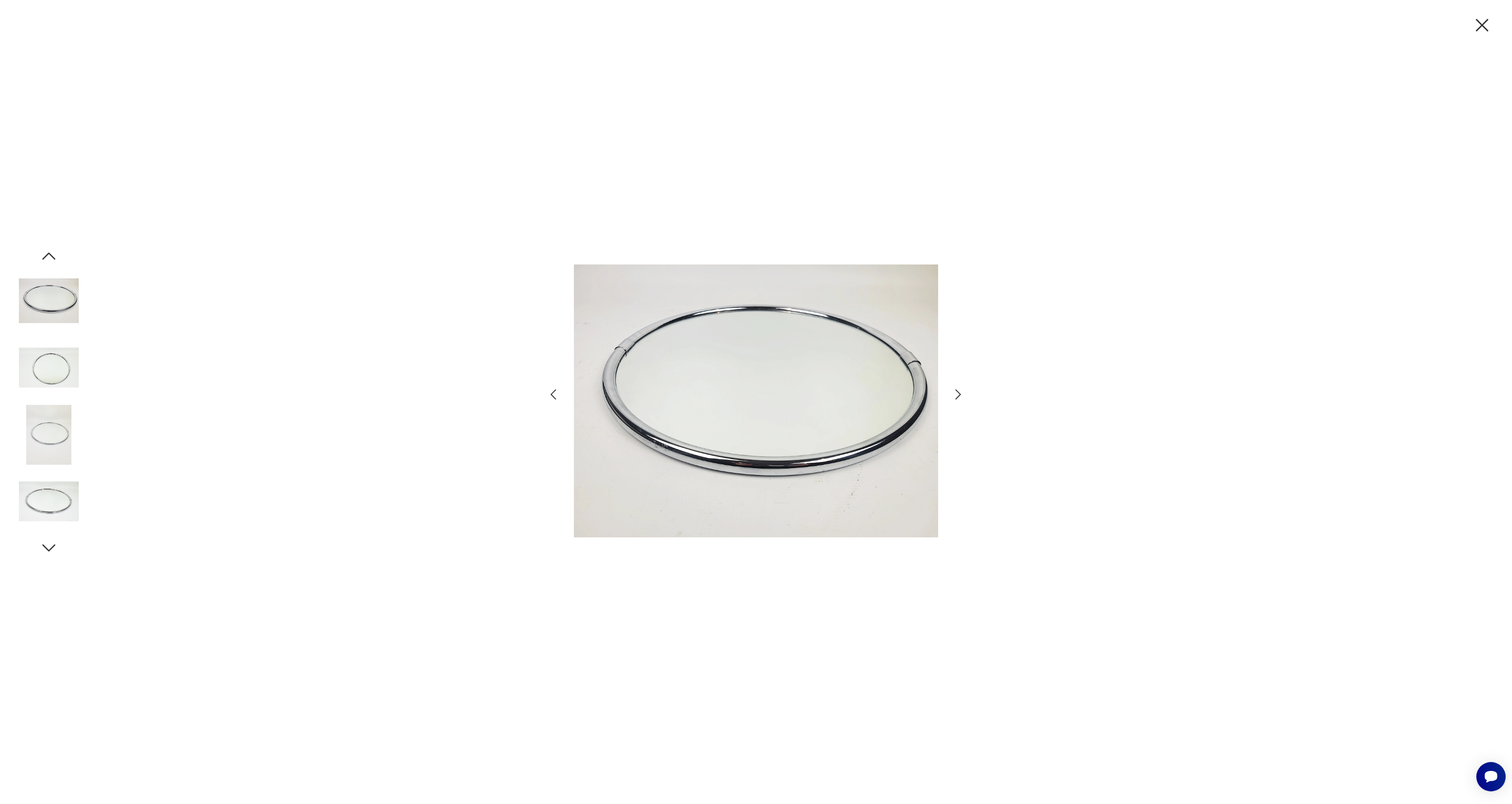
click at [960, 394] on icon "button" at bounding box center [959, 395] width 6 height 11
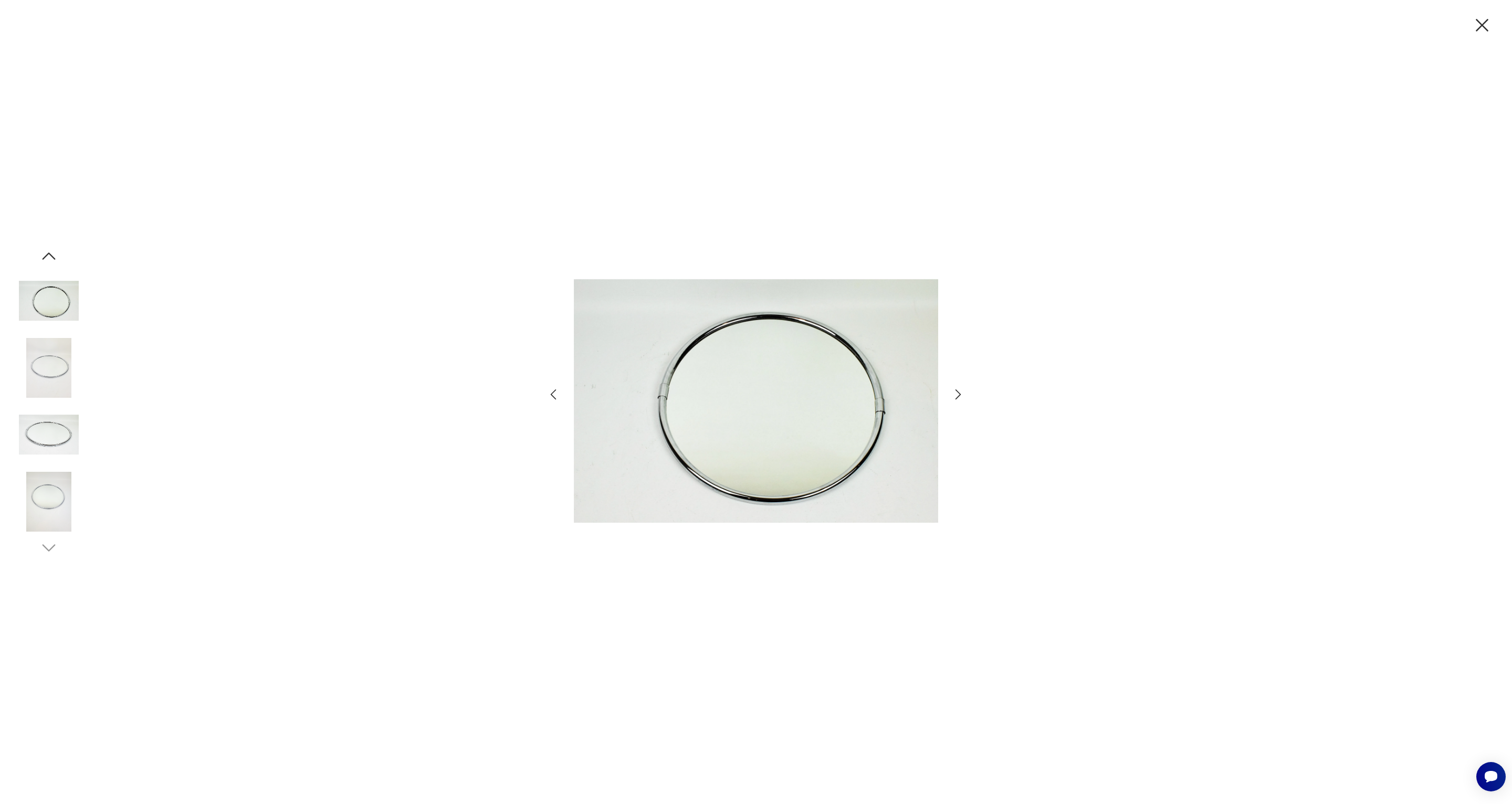
click at [960, 394] on icon "button" at bounding box center [959, 395] width 6 height 11
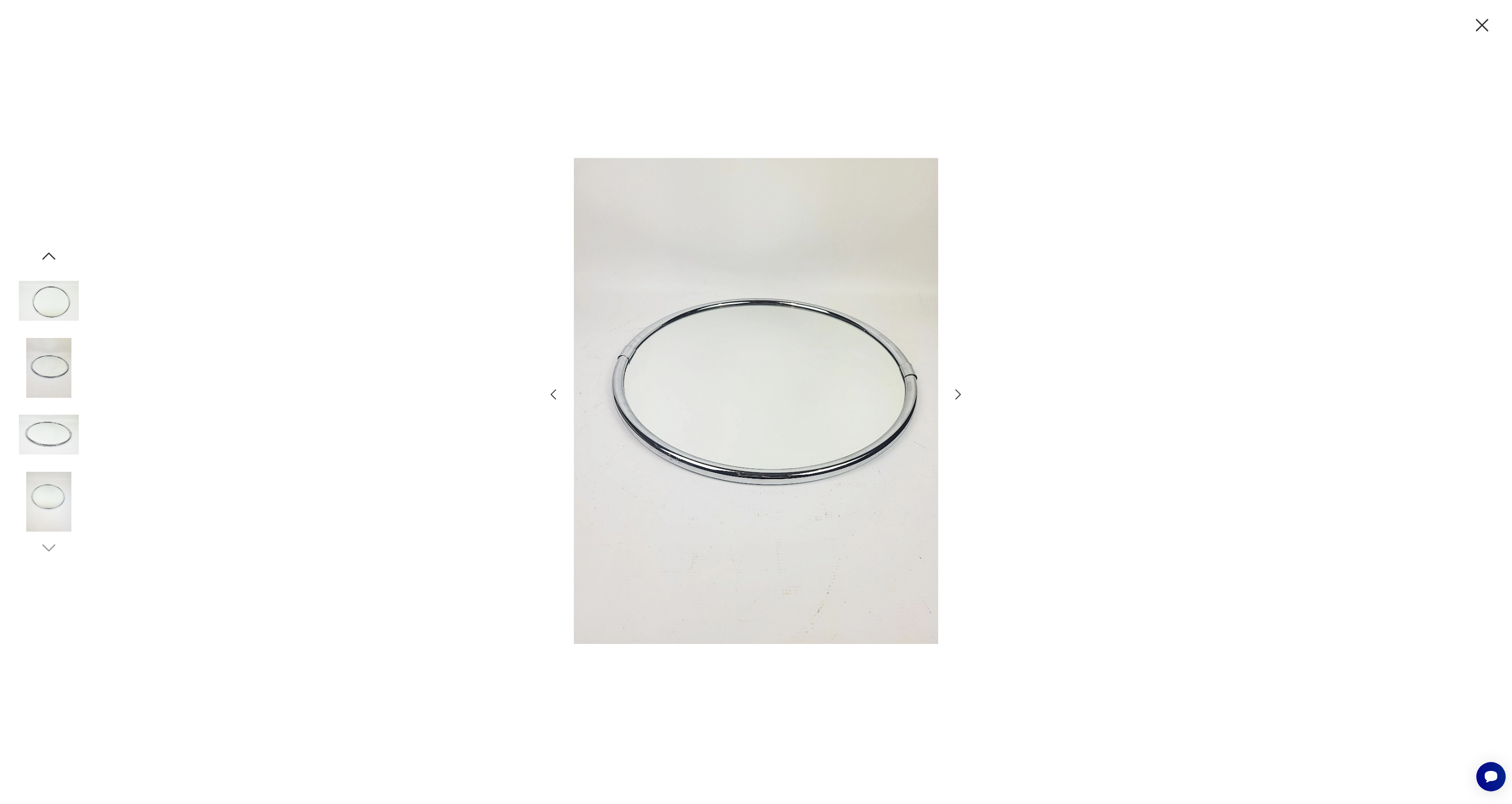
click at [960, 394] on icon "button" at bounding box center [959, 395] width 6 height 11
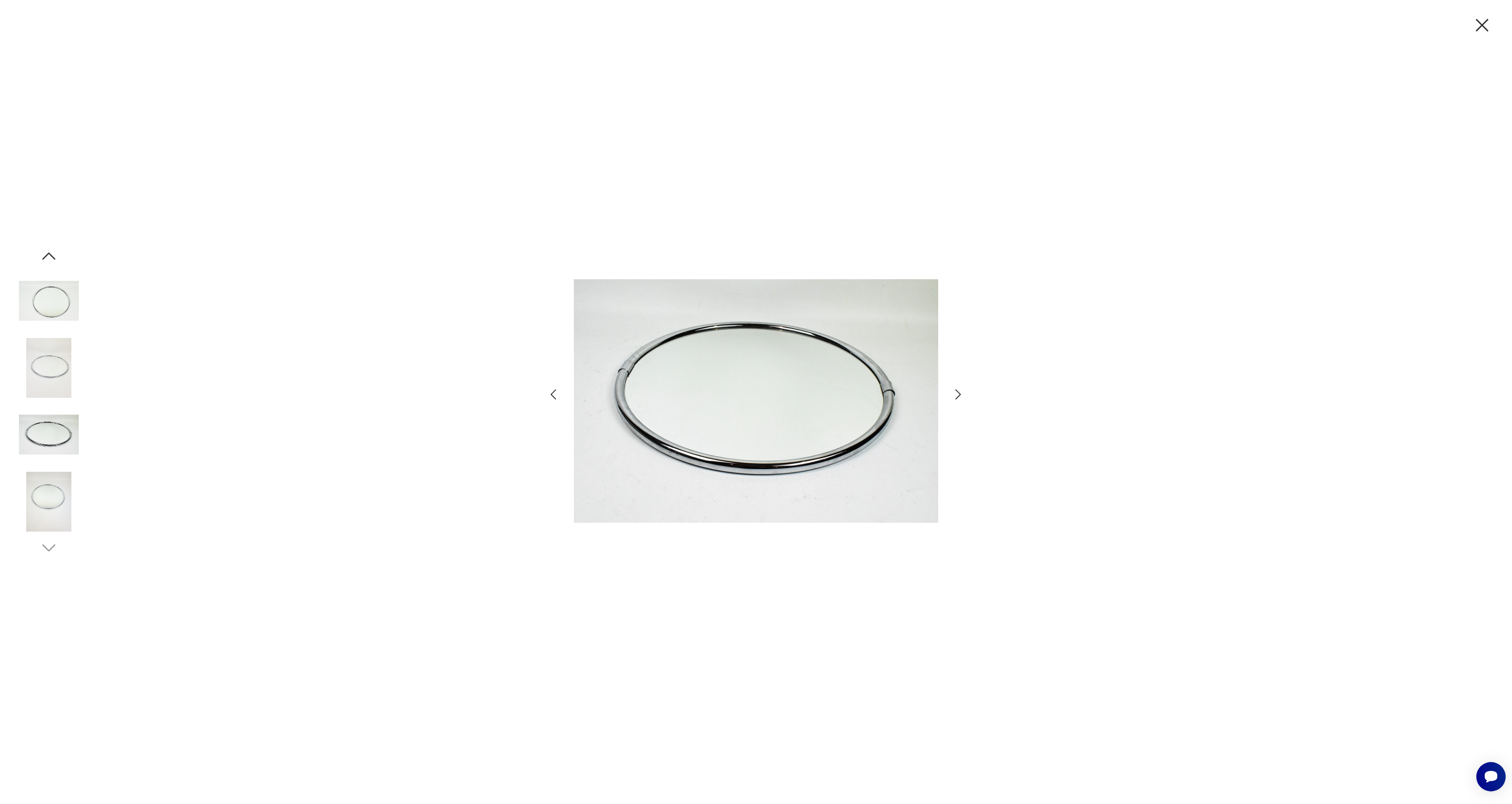
click at [960, 394] on icon "button" at bounding box center [959, 395] width 6 height 11
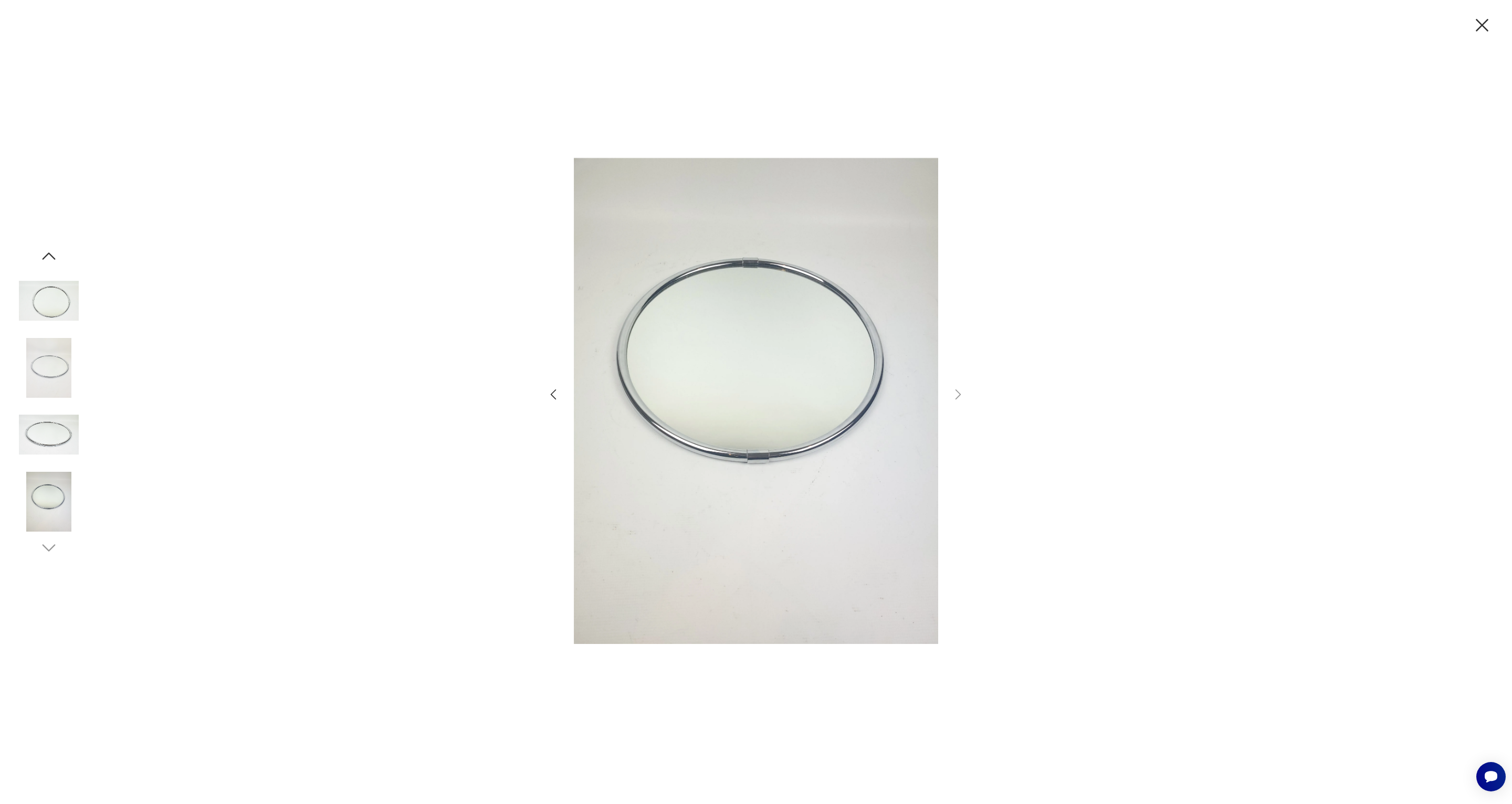
click at [63, 376] on img at bounding box center [49, 368] width 60 height 60
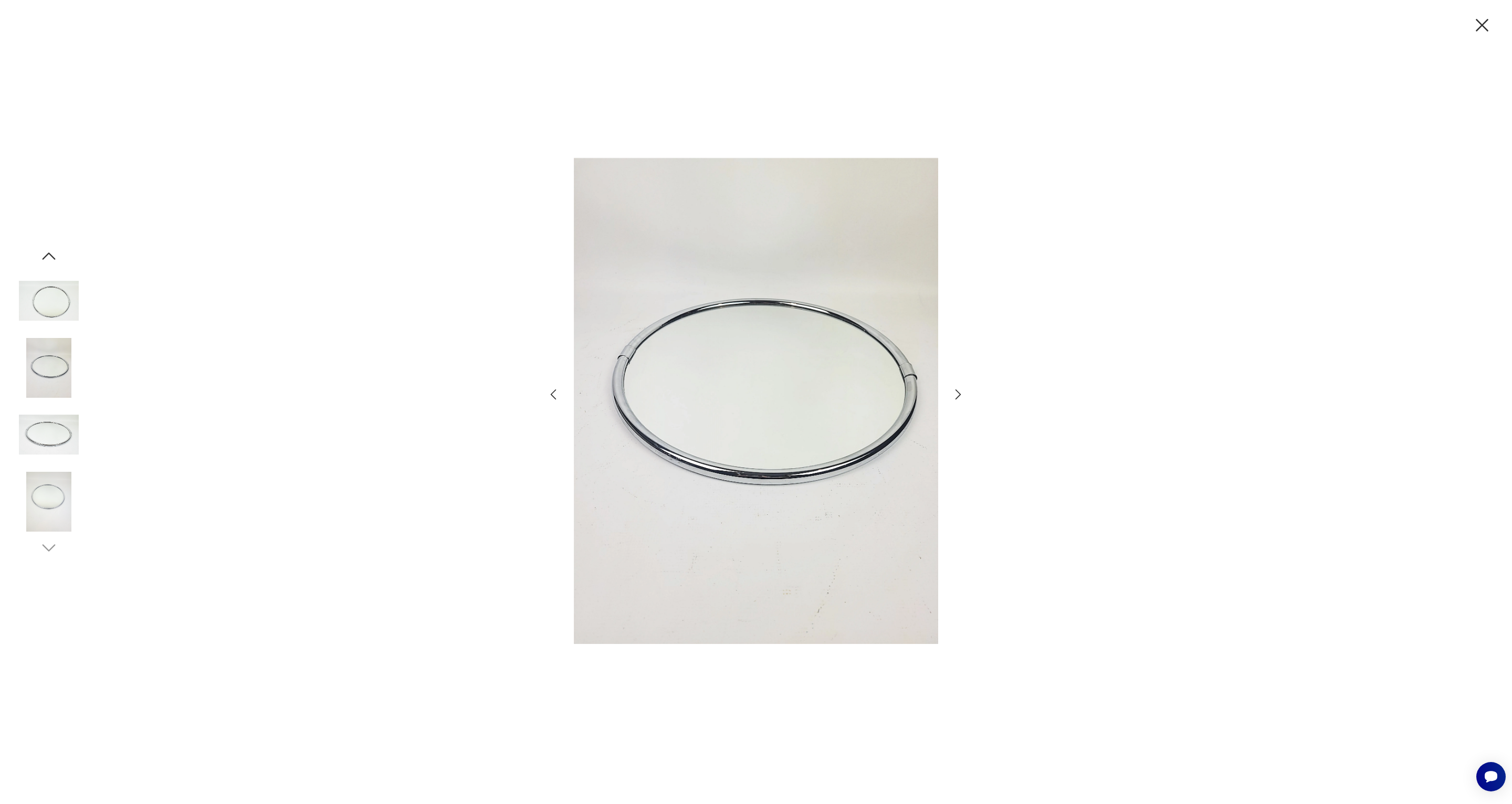
click at [62, 427] on img at bounding box center [49, 435] width 60 height 60
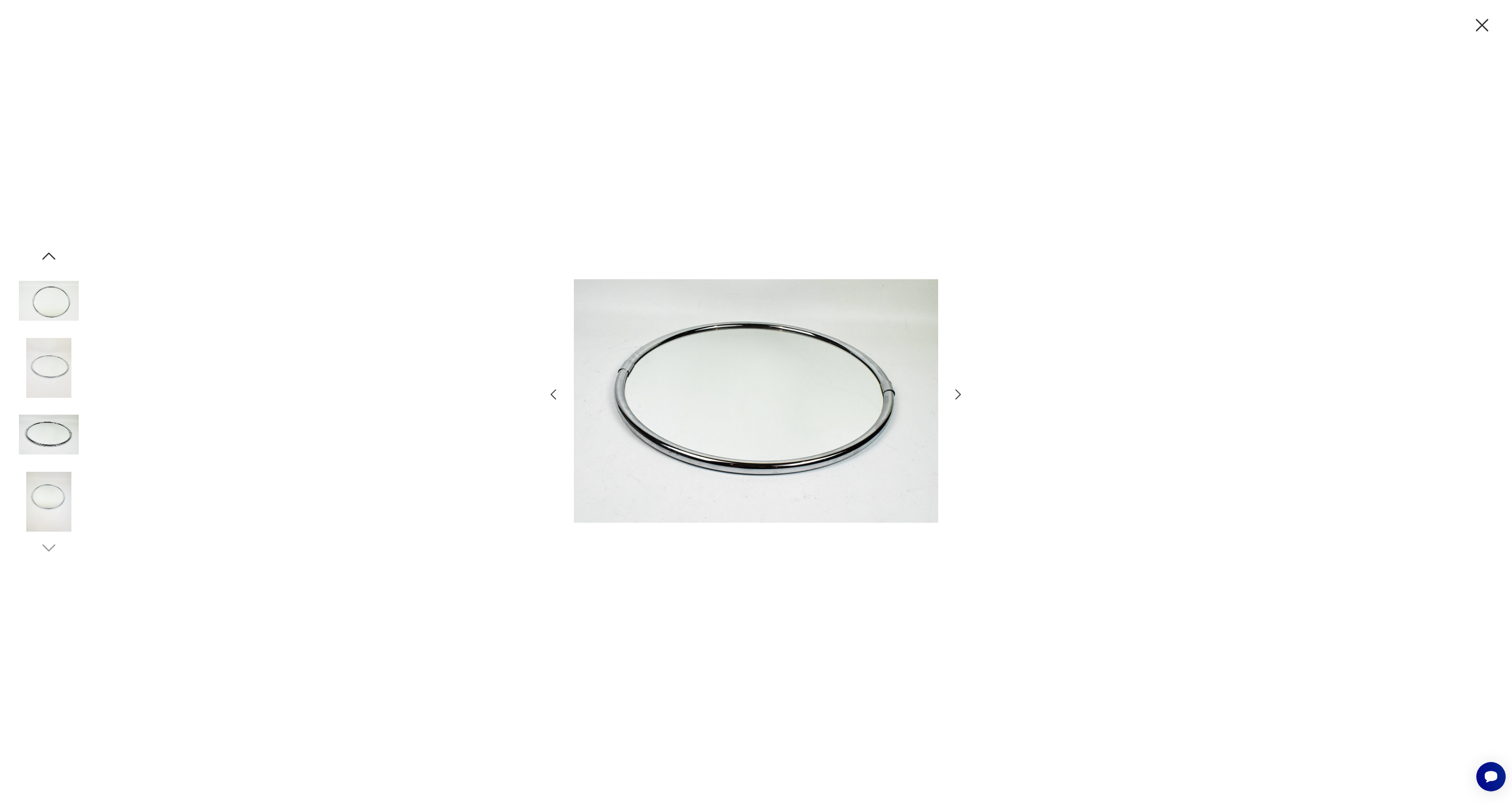
click at [65, 489] on img at bounding box center [49, 502] width 60 height 60
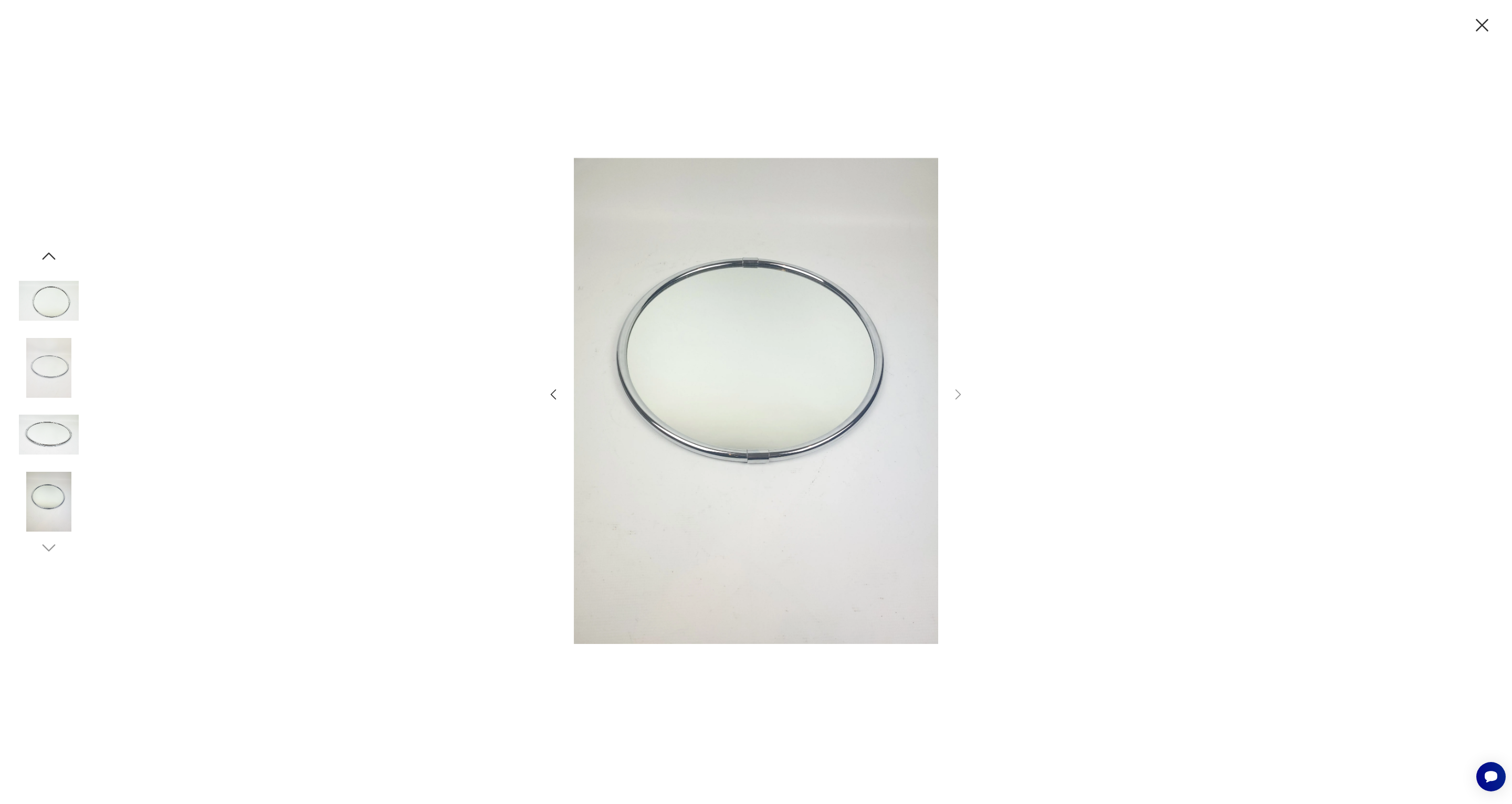
click at [54, 481] on img at bounding box center [49, 502] width 60 height 60
click at [53, 422] on img at bounding box center [49, 435] width 60 height 60
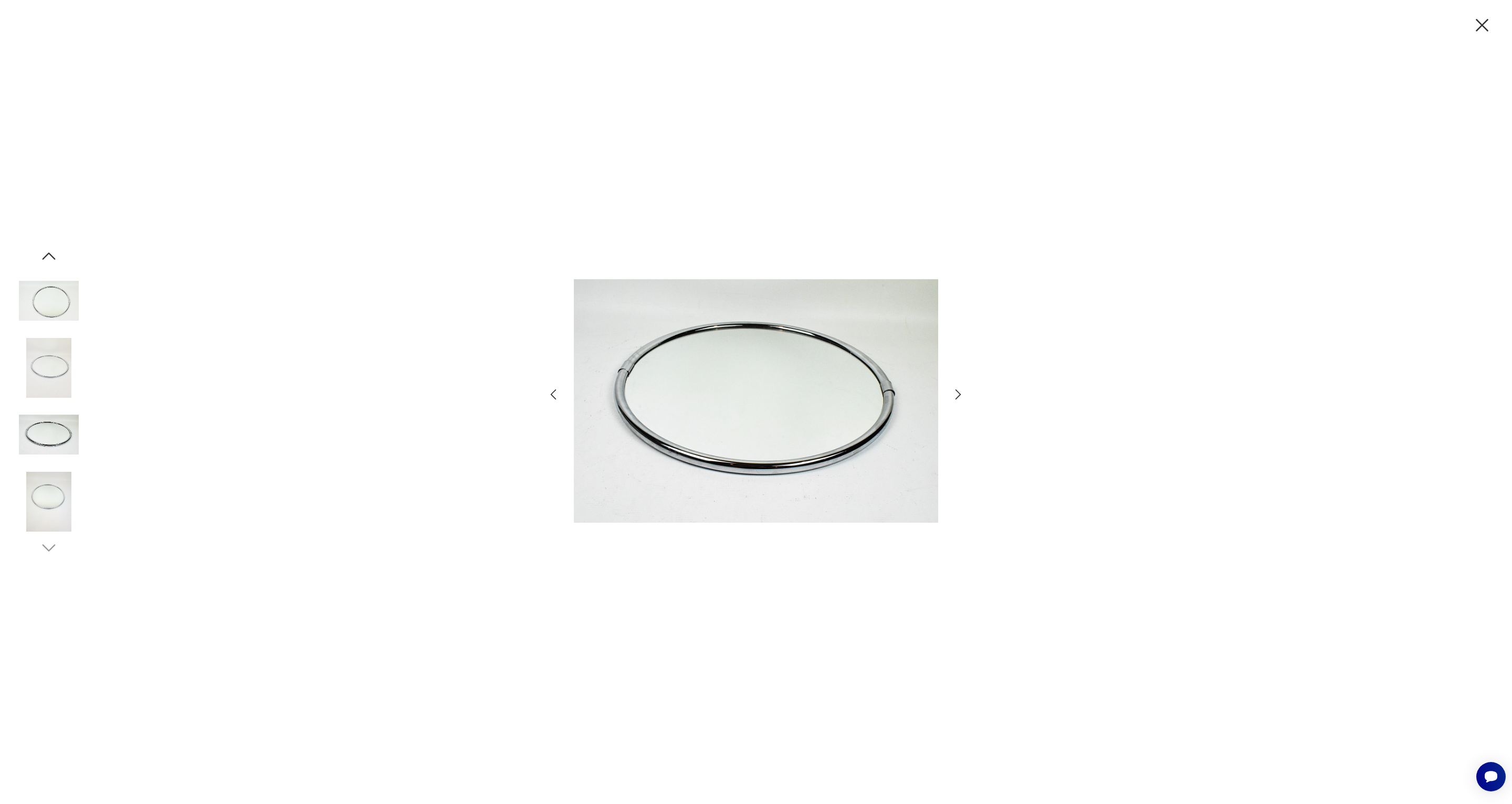
click at [51, 340] on img at bounding box center [49, 368] width 60 height 60
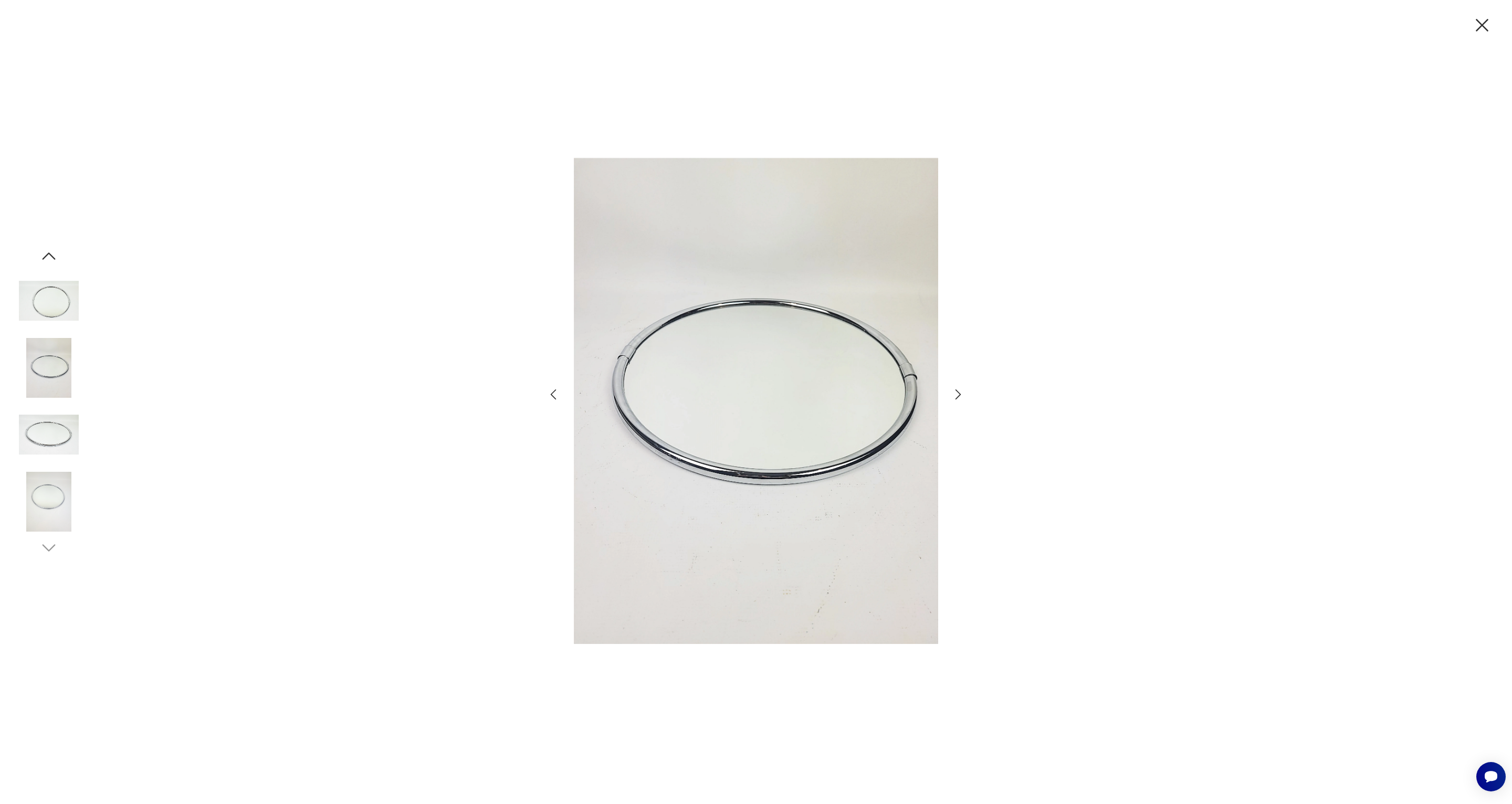
click at [56, 296] on img at bounding box center [49, 301] width 60 height 60
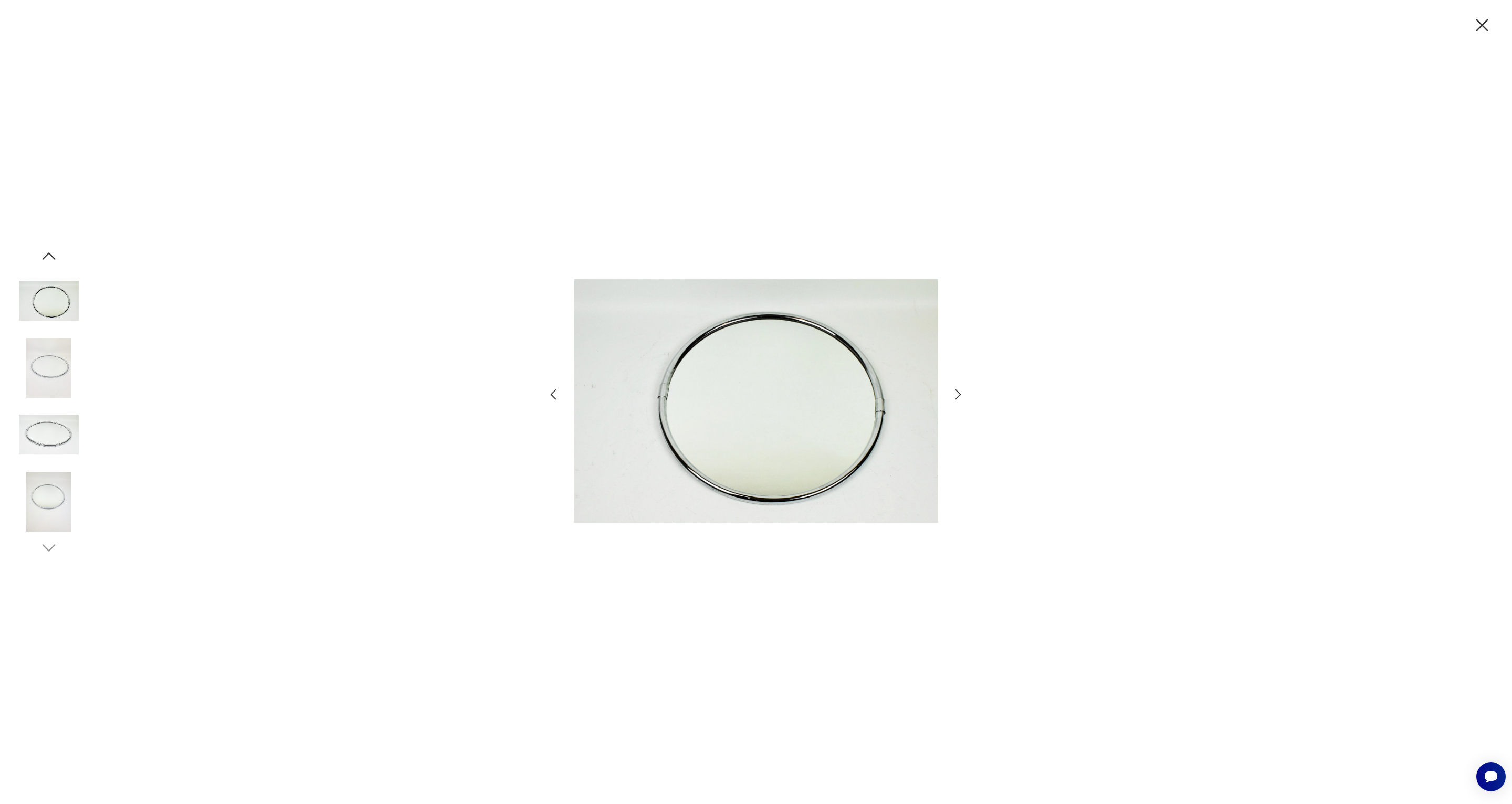
click at [56, 257] on icon "button" at bounding box center [49, 256] width 19 height 19
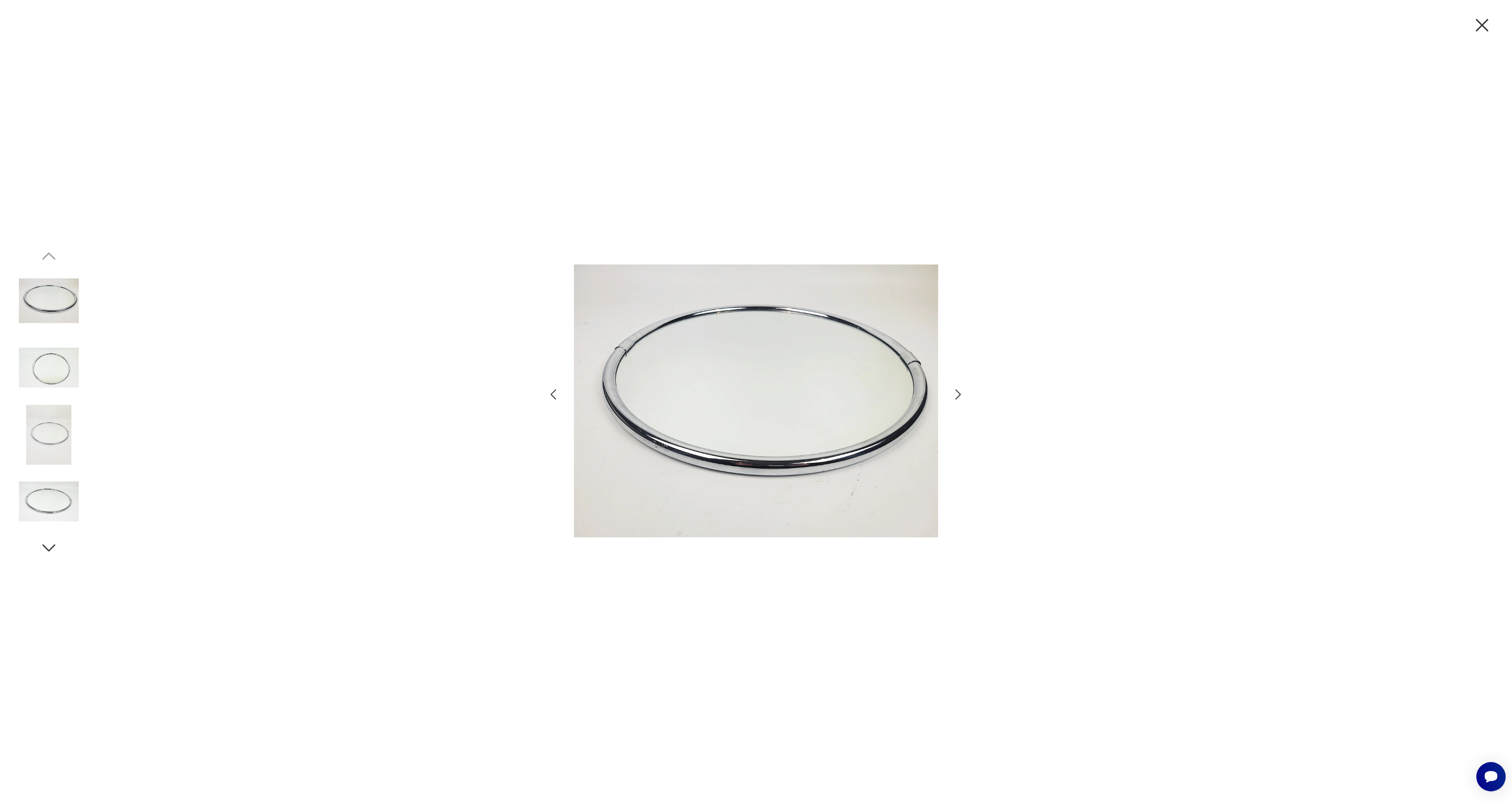
click at [813, 383] on img at bounding box center [756, 401] width 365 height 525
click at [1479, 26] on icon "button" at bounding box center [1482, 25] width 22 height 22
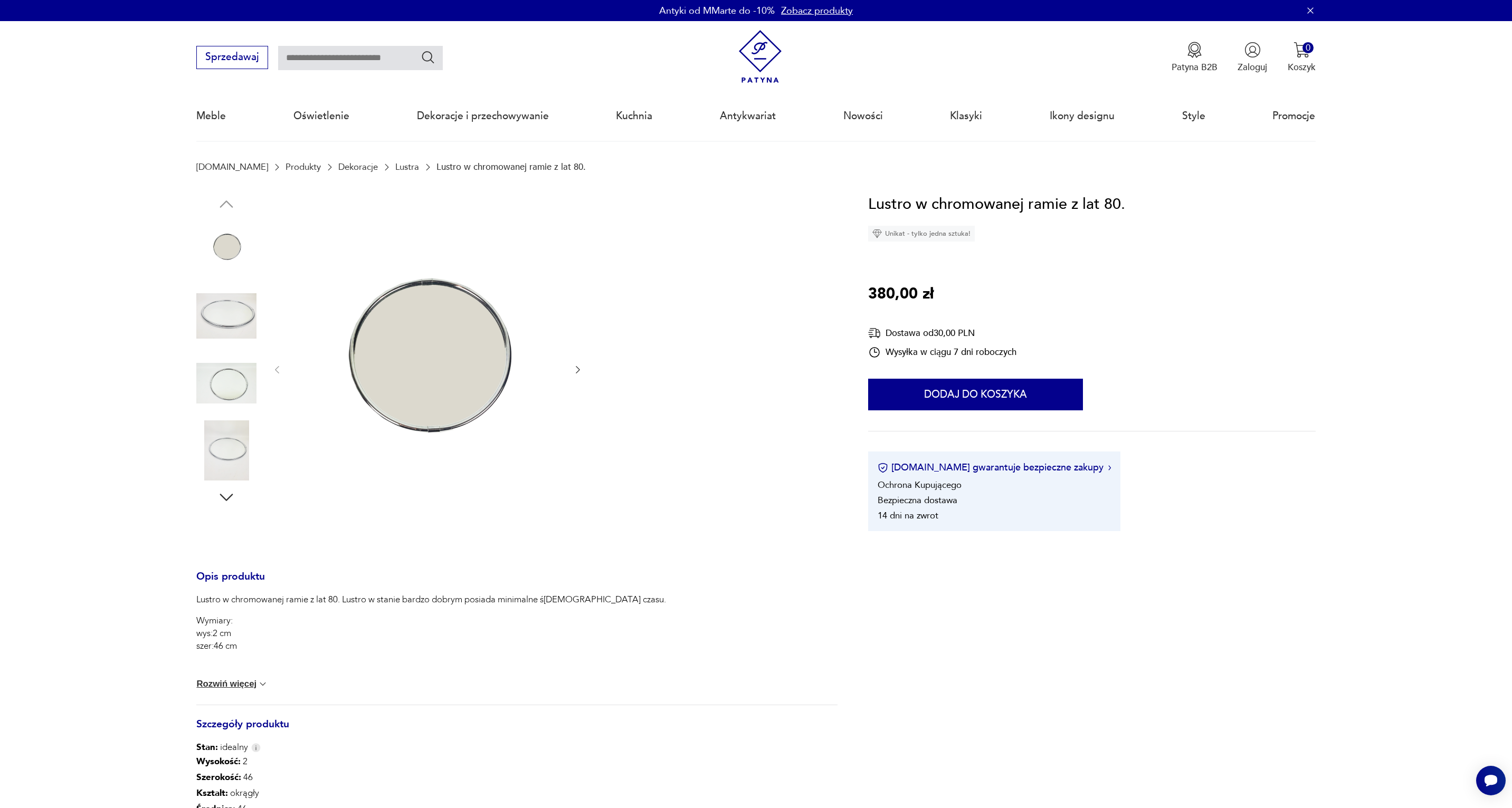
click at [250, 682] on button "Rozwiń więcej" at bounding box center [232, 684] width 72 height 11
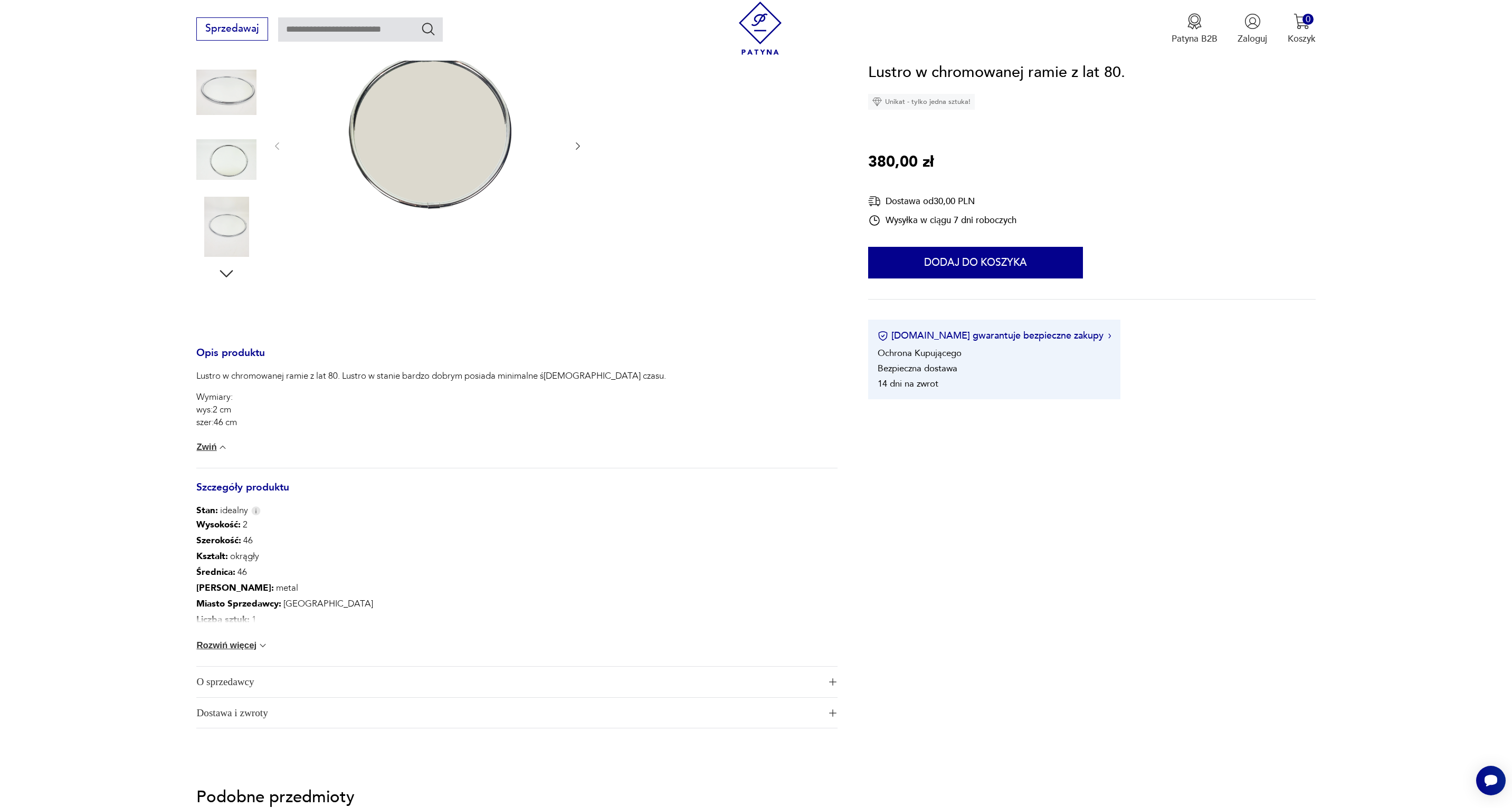
scroll to position [277, 0]
